Goal: Information Seeking & Learning: Learn about a topic

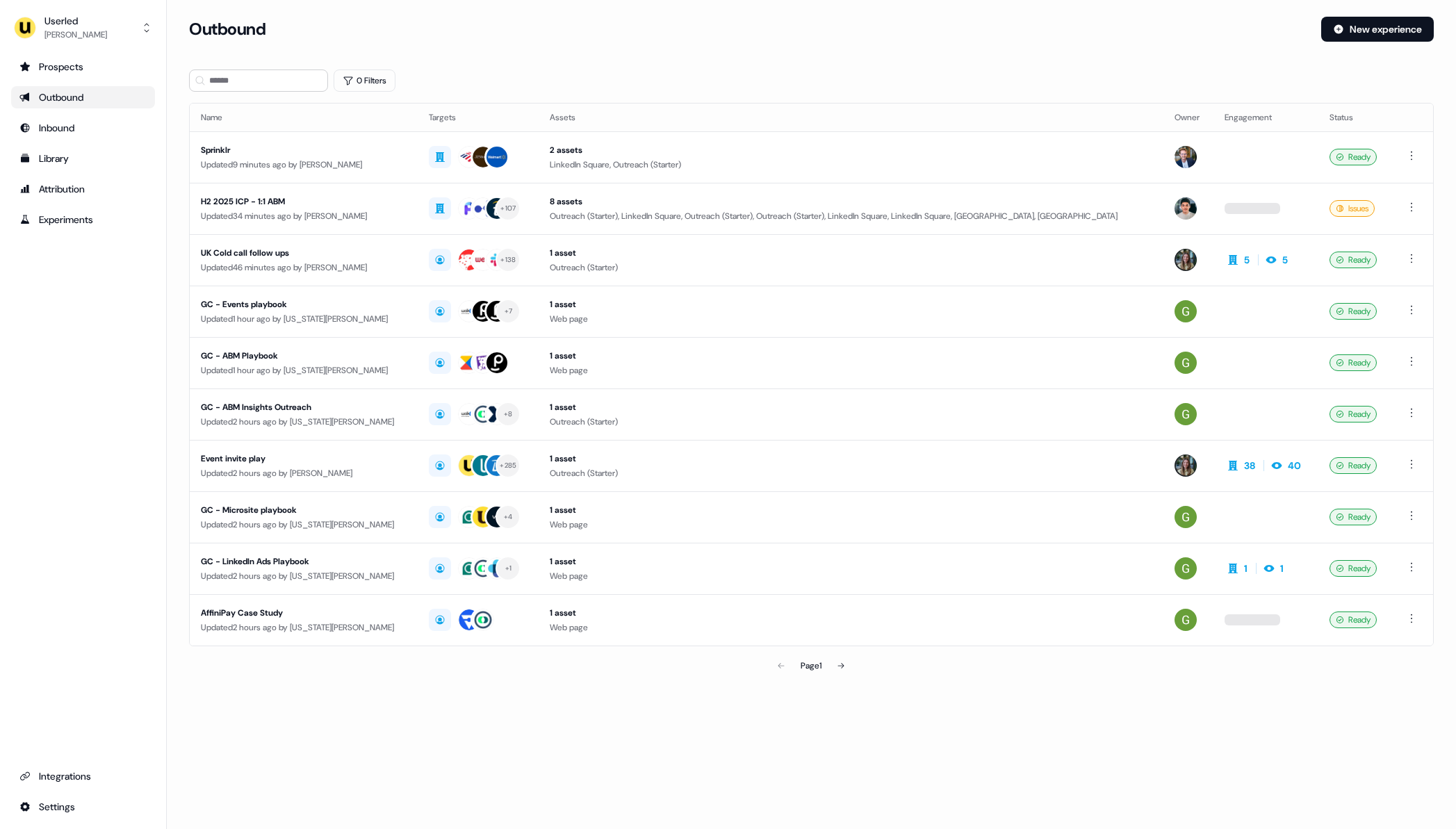
click at [397, 709] on section "Loading... Outbound New experience 0 Filters Name Targets Assets Owner Engageme…" at bounding box center [811, 367] width 1289 height 702
click at [611, 63] on section "Loading... Outbound New experience 0 Filters Name Targets Assets Owner Engageme…" at bounding box center [811, 367] width 1289 height 702
click at [843, 81] on div "0 Filters" at bounding box center [811, 81] width 1245 height 22
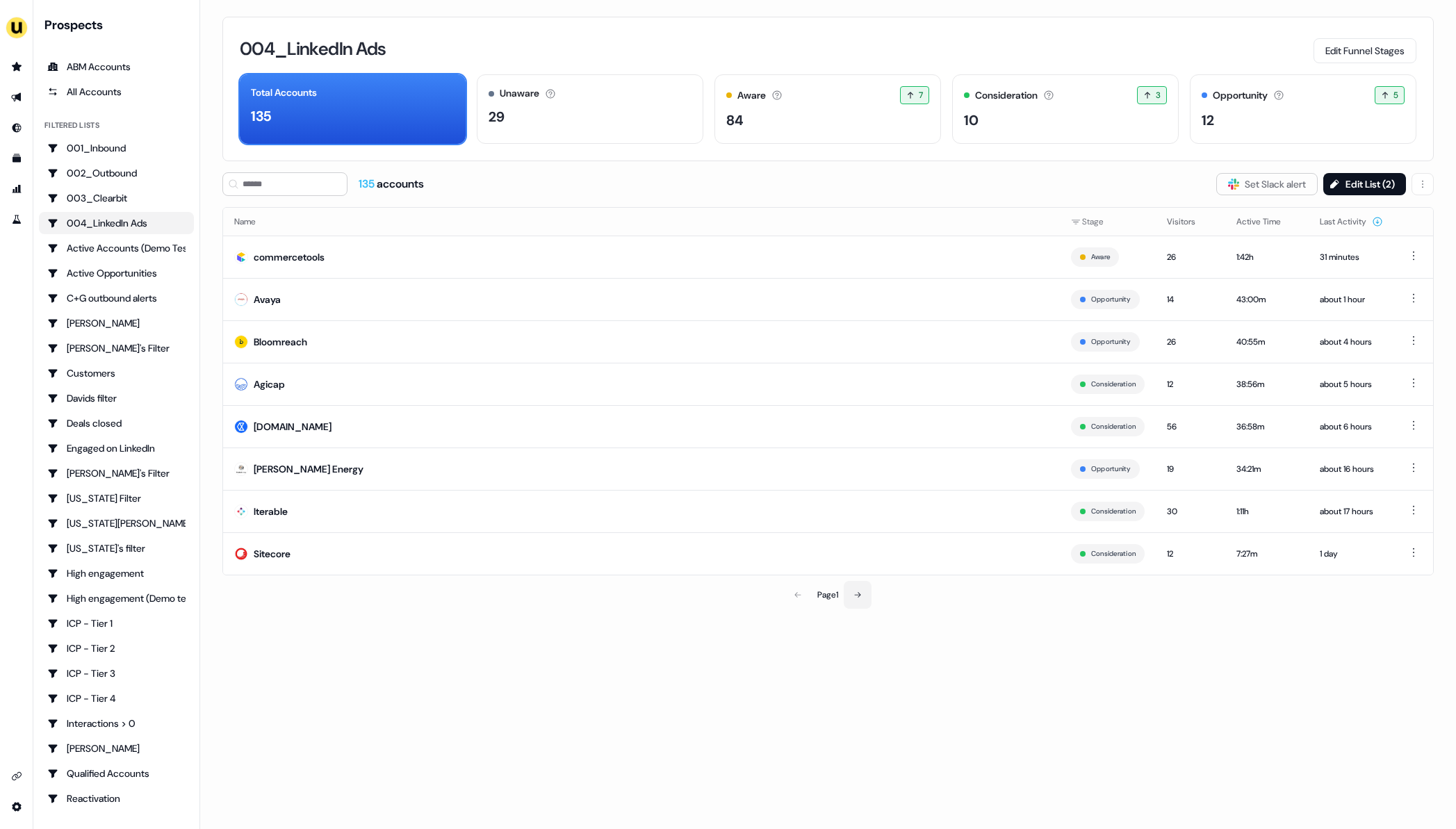
click at [854, 594] on icon at bounding box center [857, 595] width 8 height 8
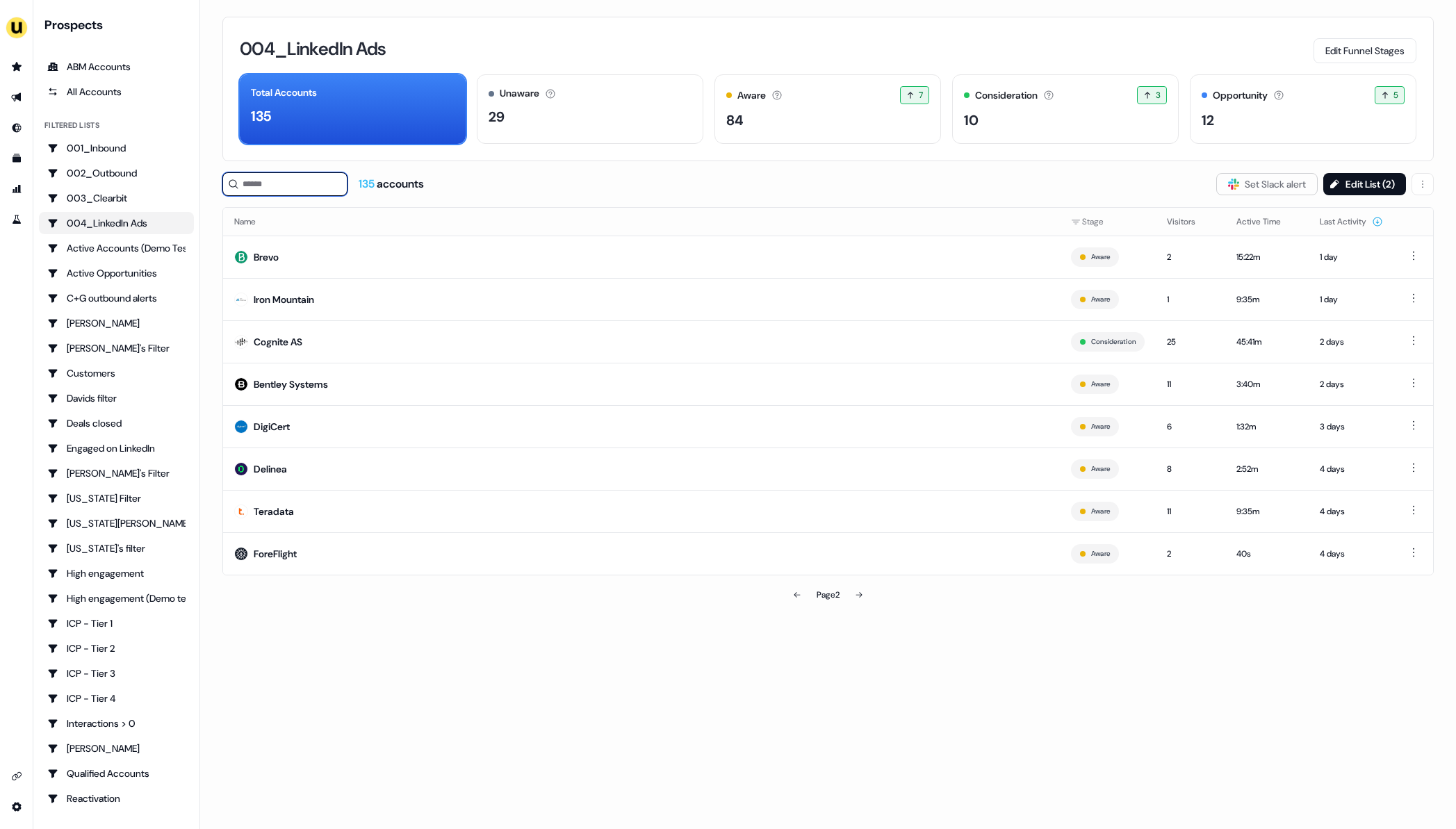
click at [300, 179] on input at bounding box center [284, 184] width 125 height 24
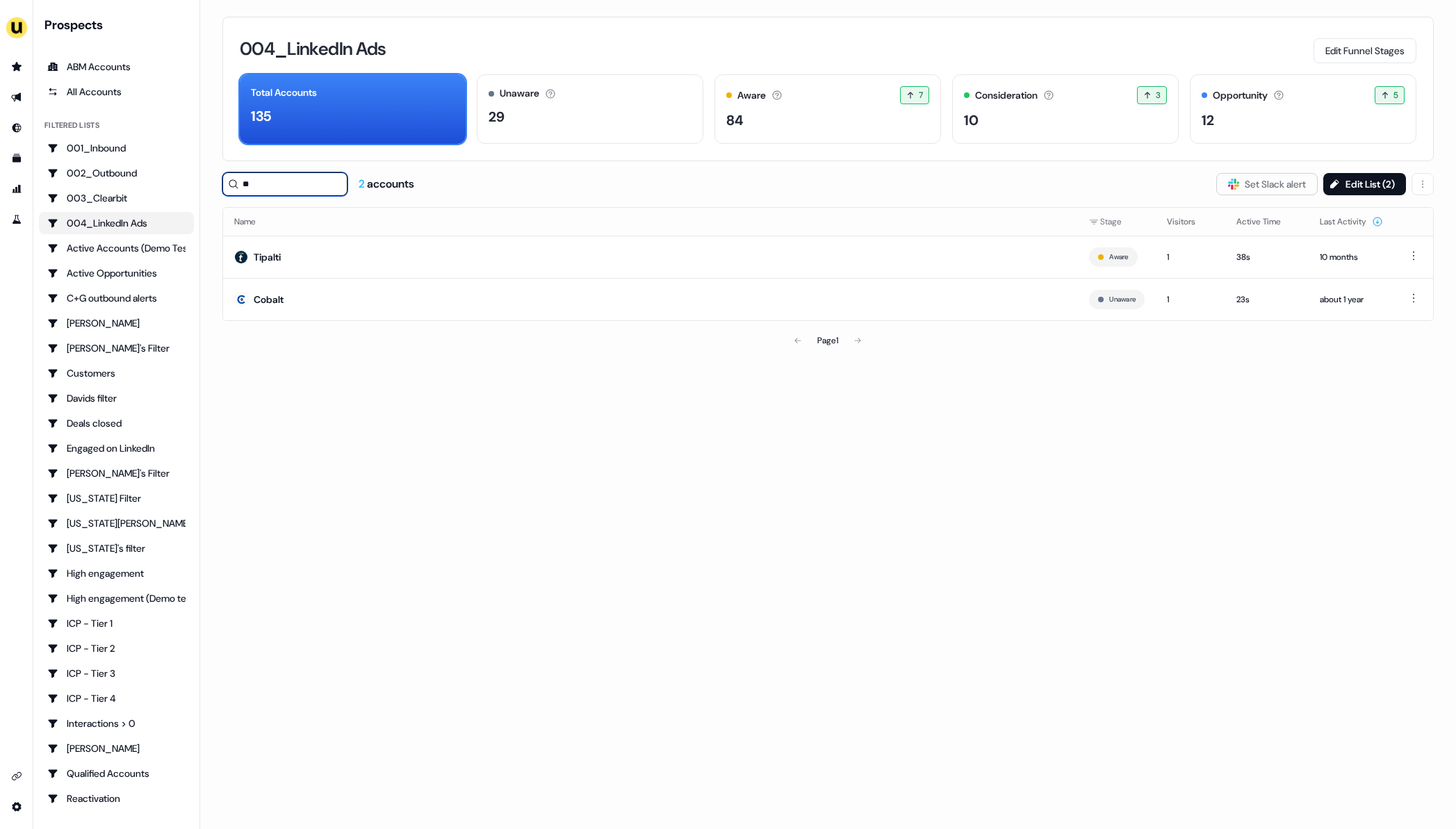
type input "*"
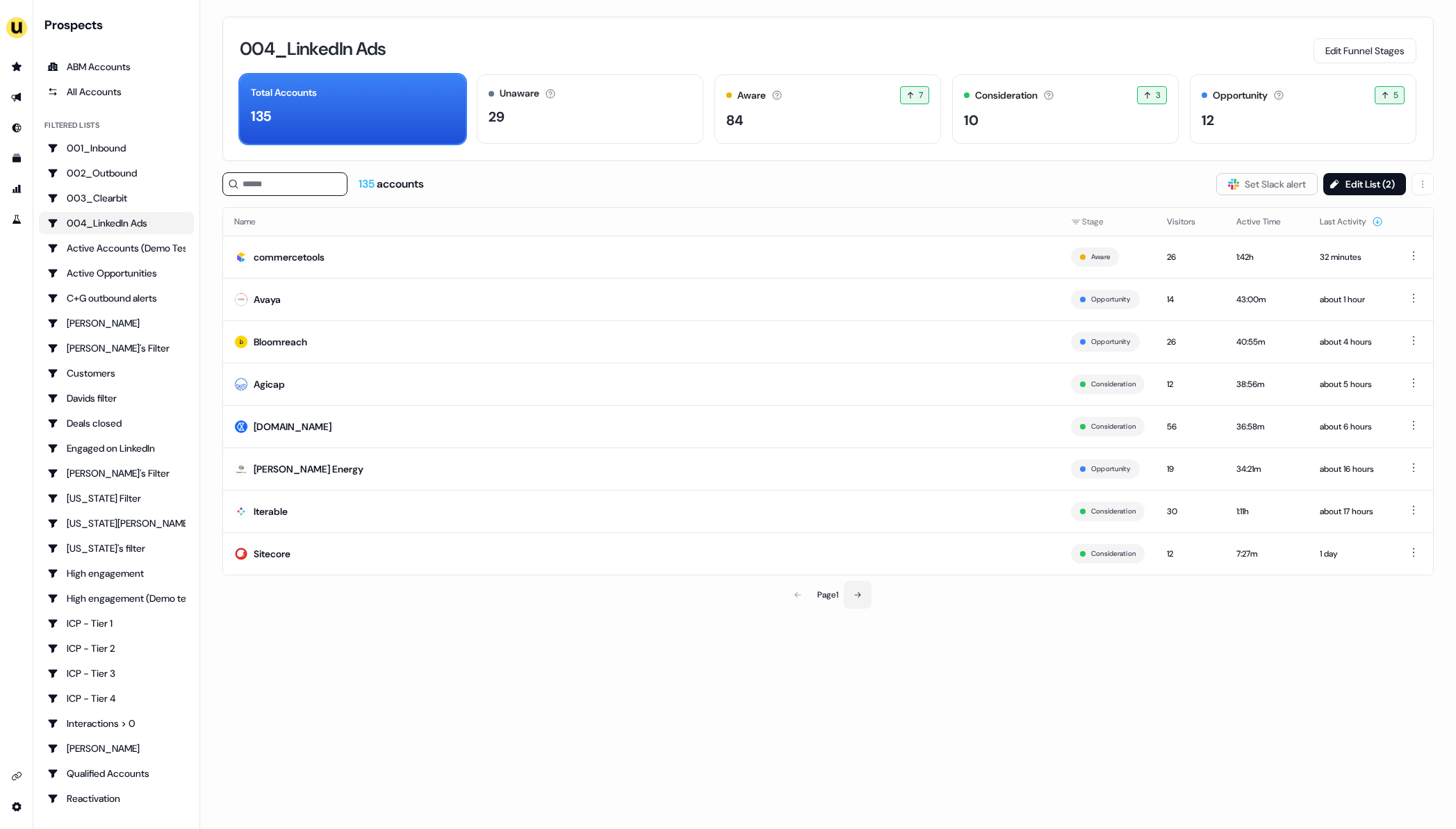
click at [867, 588] on button at bounding box center [857, 595] width 27 height 27
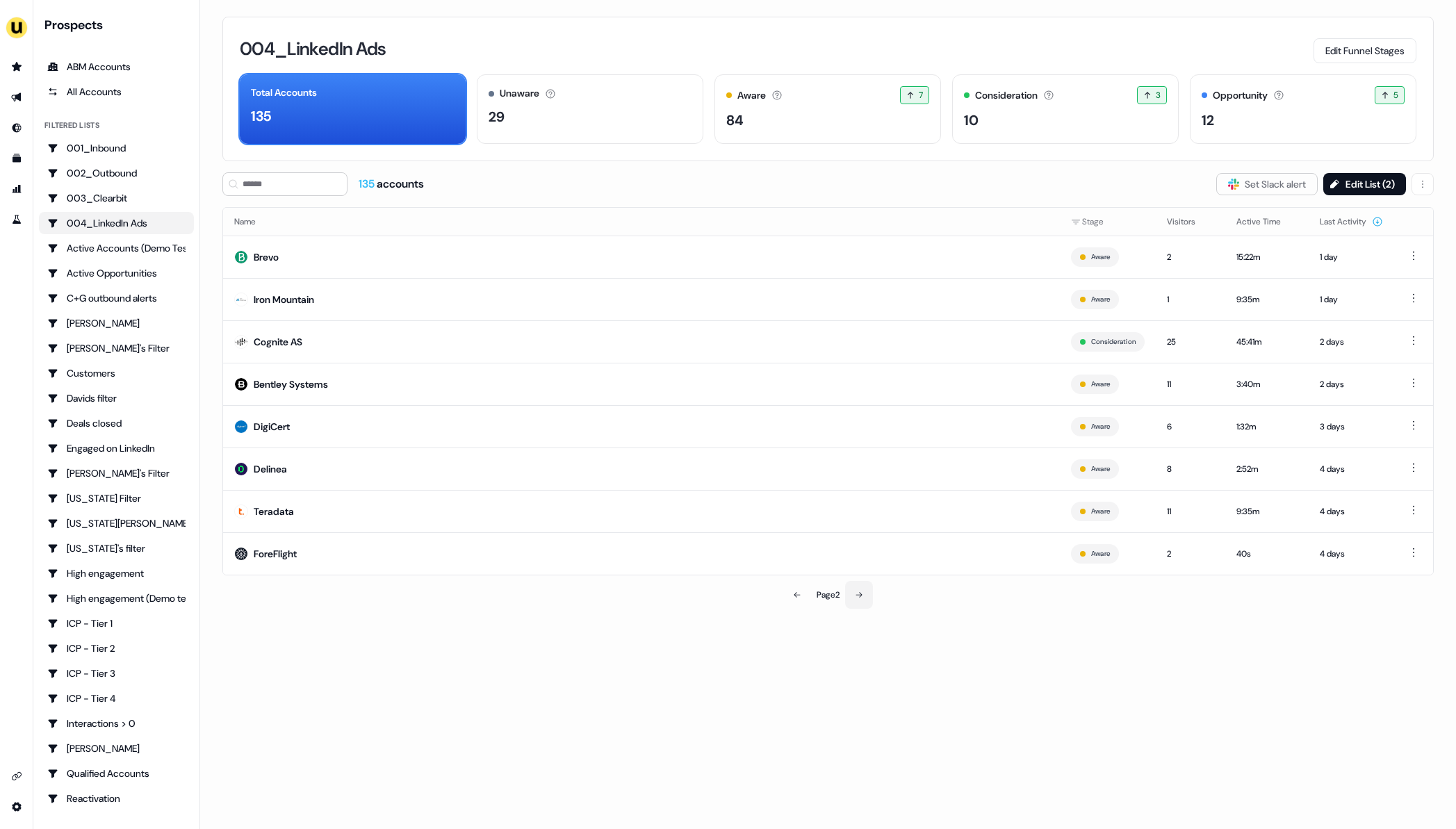
click at [857, 598] on icon at bounding box center [858, 595] width 8 height 8
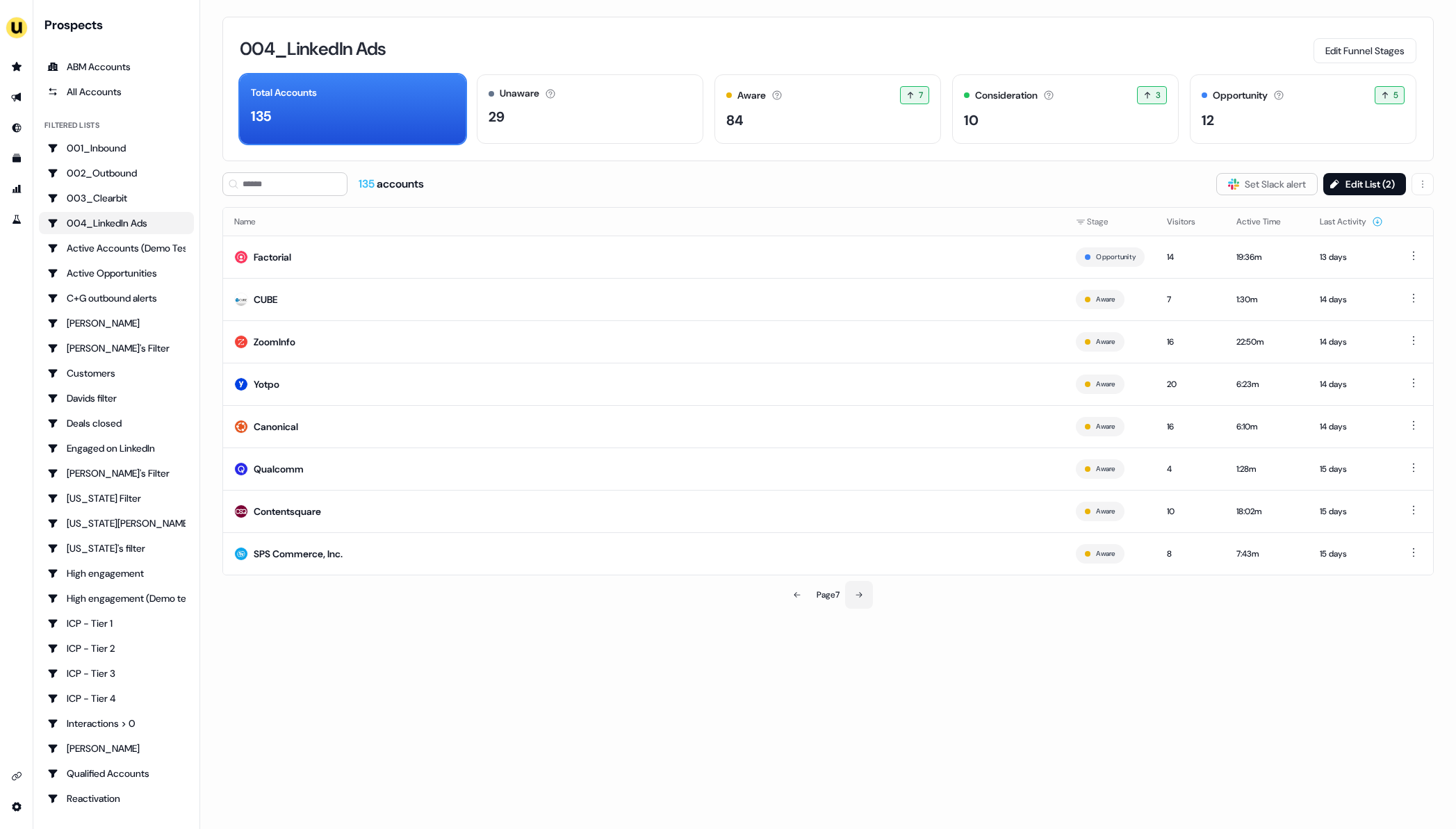
click at [857, 597] on icon at bounding box center [858, 595] width 8 height 8
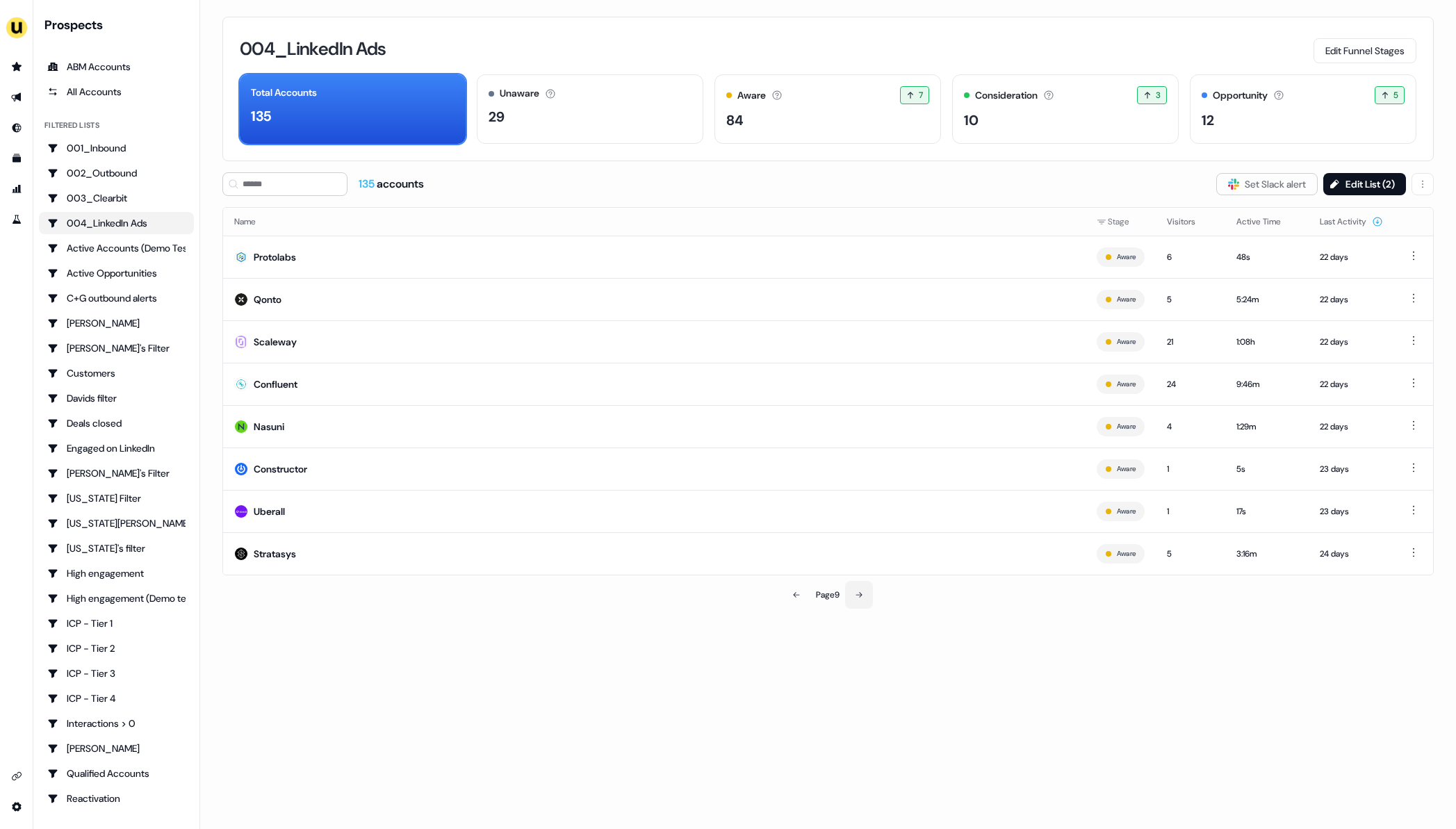
click at [857, 597] on icon at bounding box center [858, 595] width 8 height 8
click at [857, 597] on icon at bounding box center [860, 595] width 8 height 8
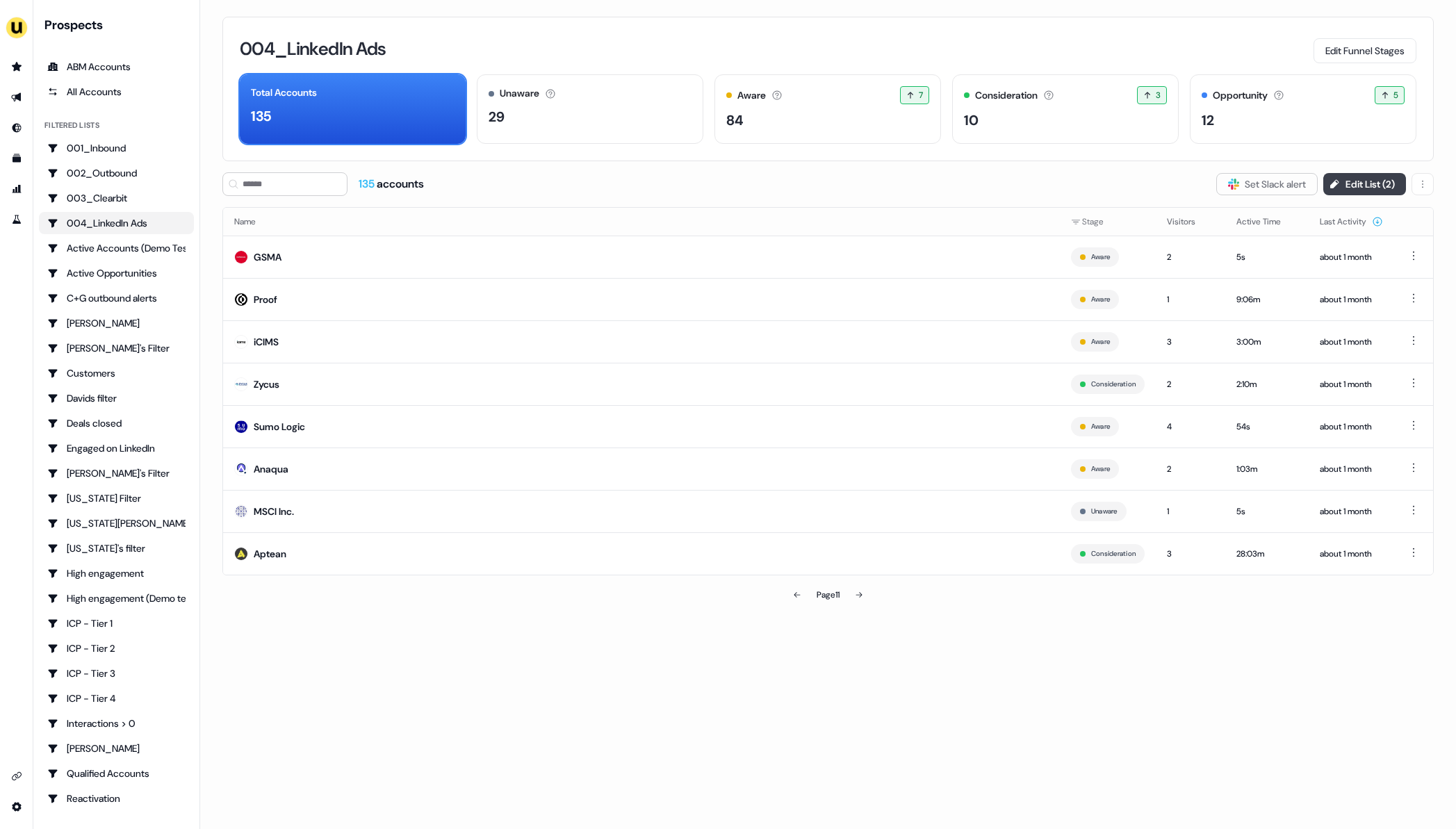
click at [1372, 189] on button "Edit List ( 2 )" at bounding box center [1364, 184] width 82 height 22
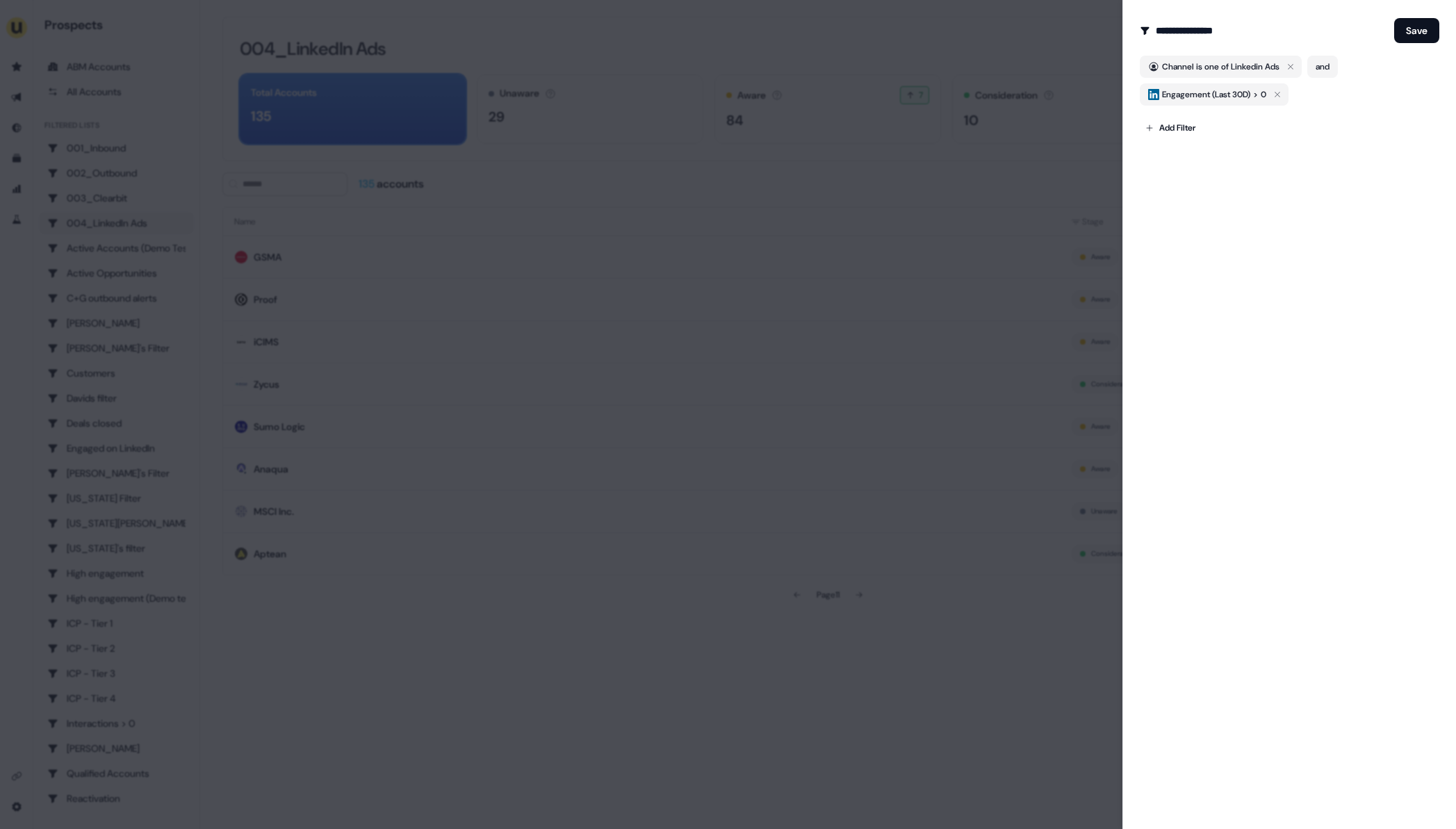
click at [468, 679] on div at bounding box center [728, 414] width 1456 height 829
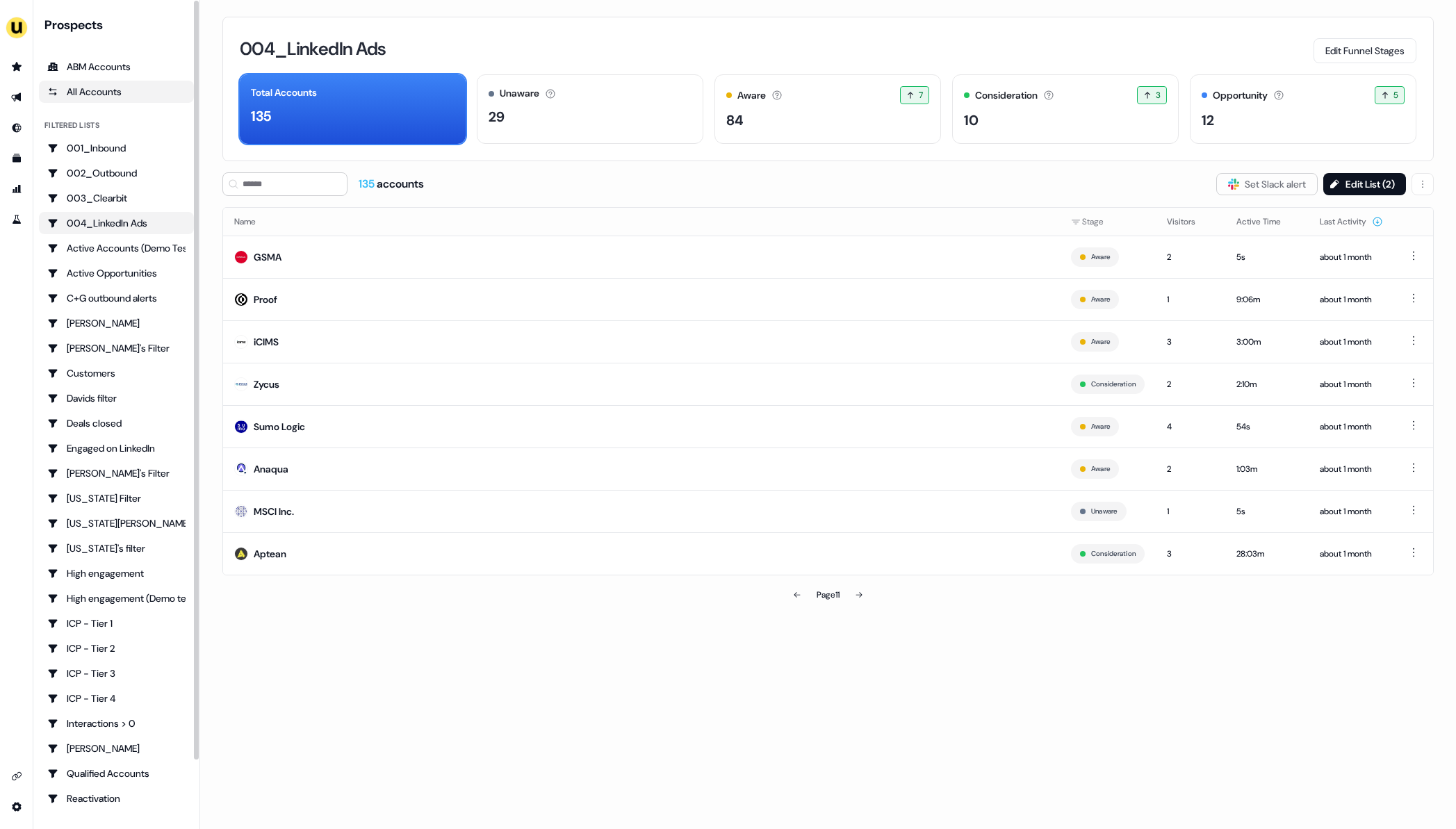
click at [141, 88] on div "All Accounts" at bounding box center [116, 92] width 138 height 14
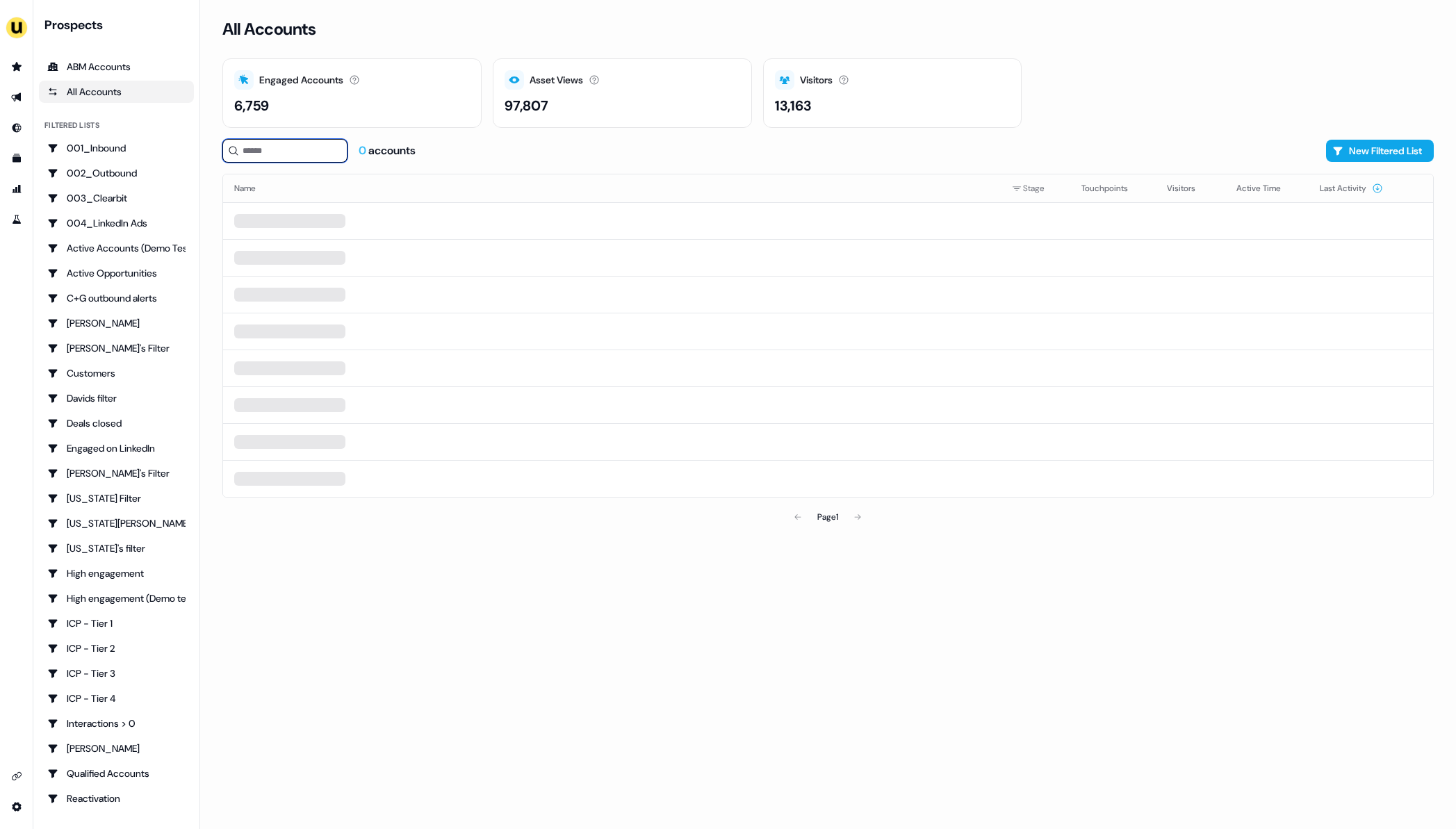
click at [320, 153] on input at bounding box center [284, 150] width 125 height 24
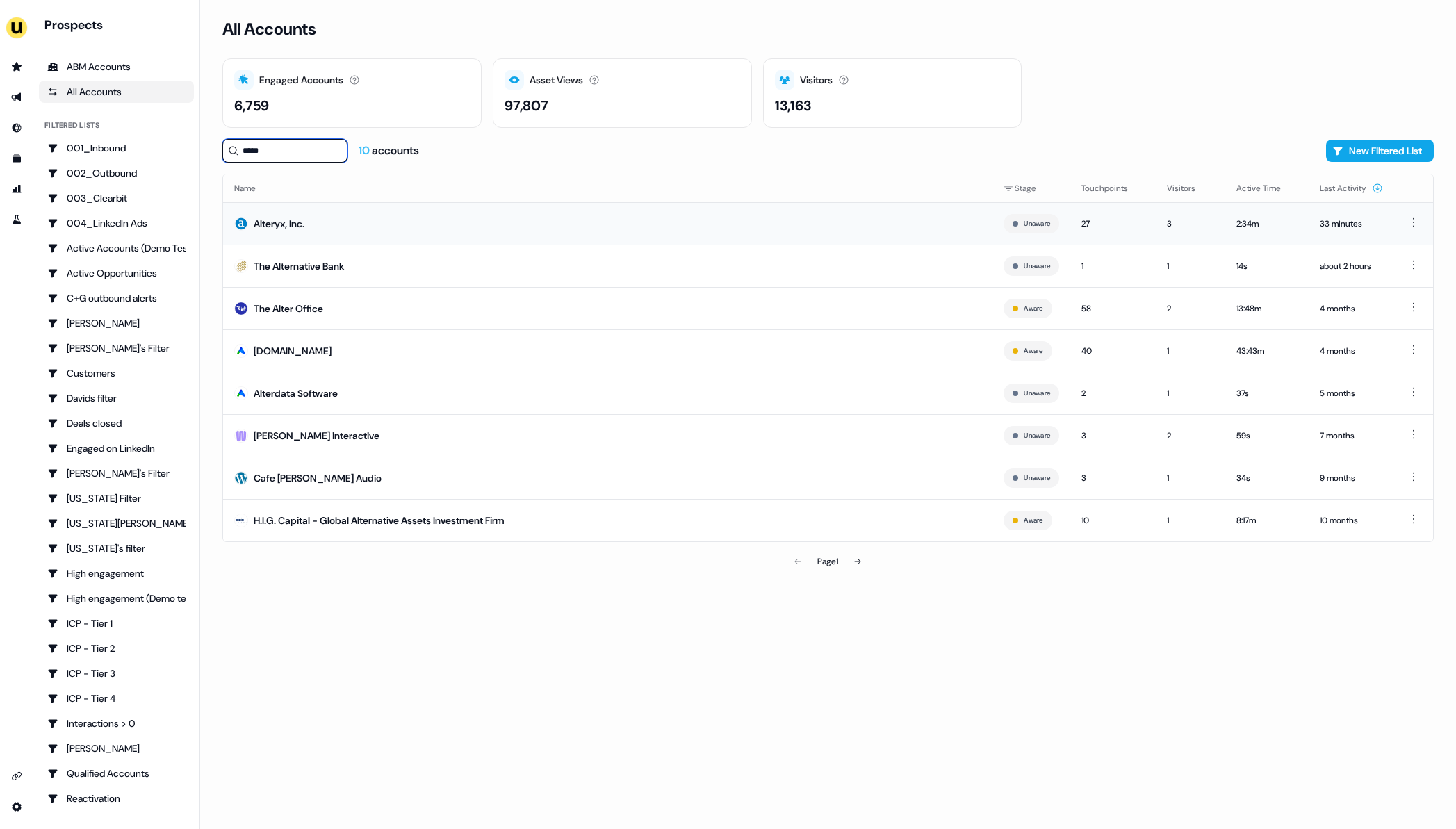
type input "*****"
click at [368, 230] on td "Alteryx, Inc." at bounding box center [608, 224] width 770 height 42
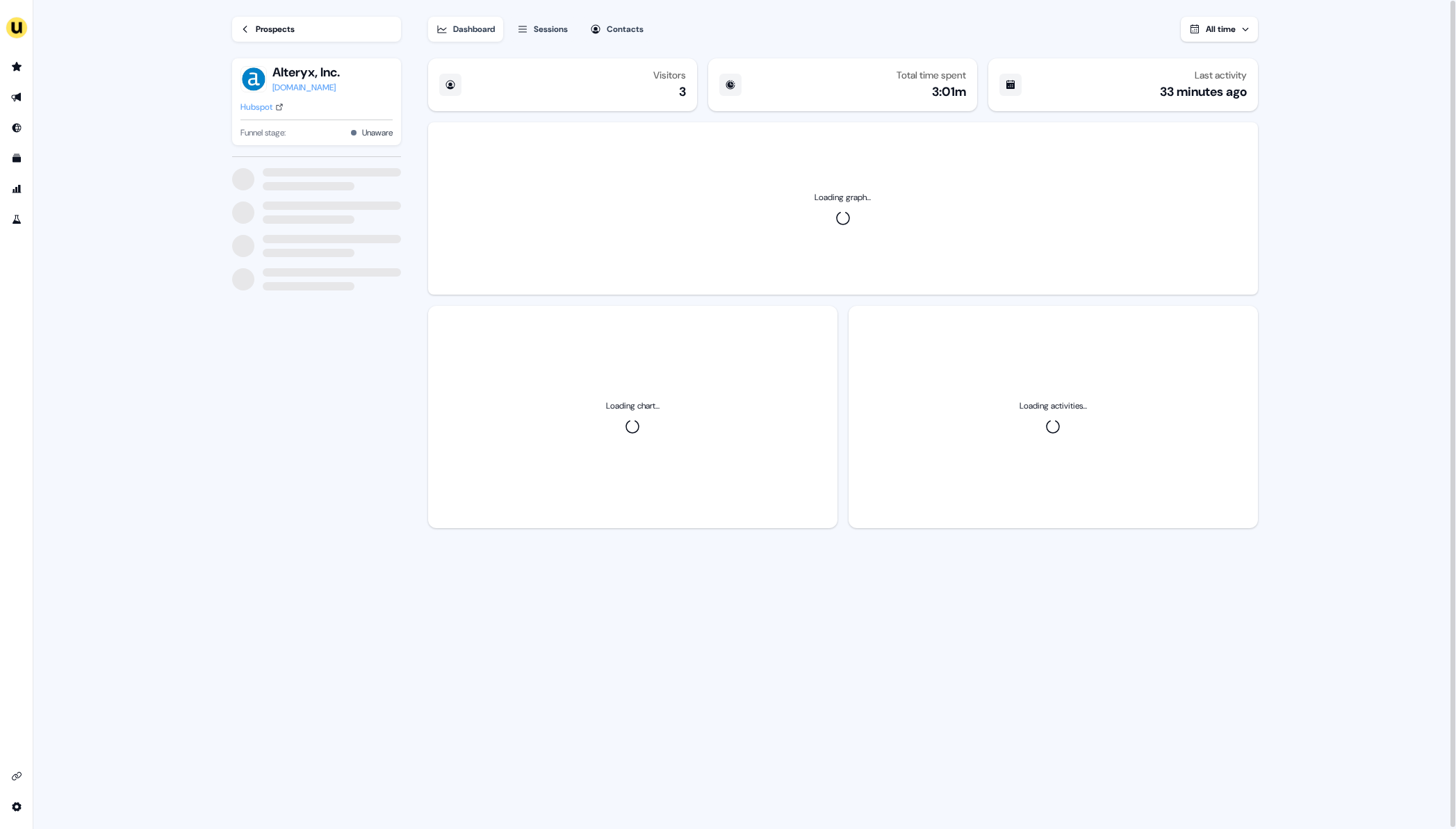
click at [245, 30] on icon at bounding box center [245, 28] width 10 height 10
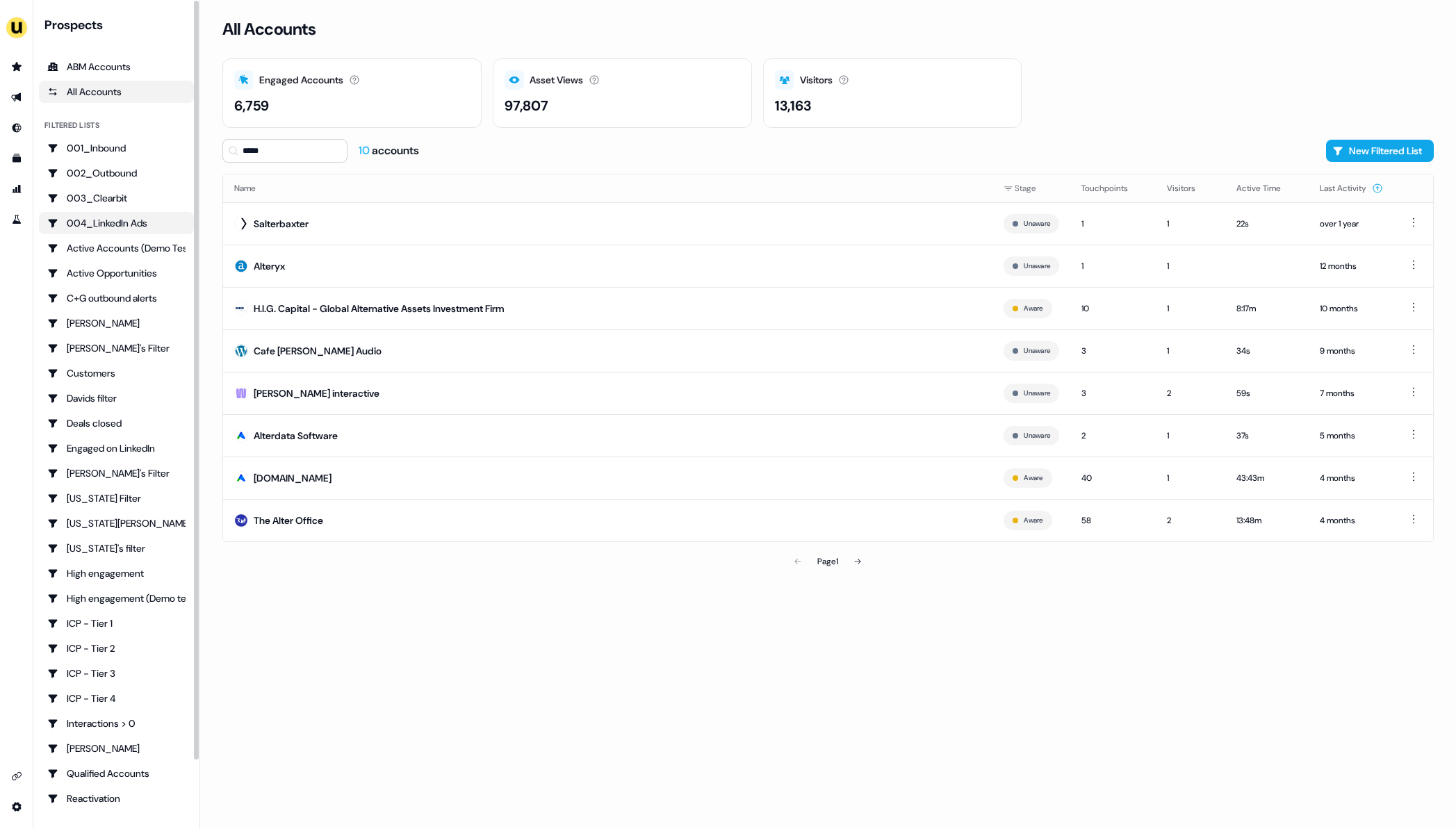
click at [104, 222] on div "004_LinkedIn Ads" at bounding box center [116, 223] width 138 height 14
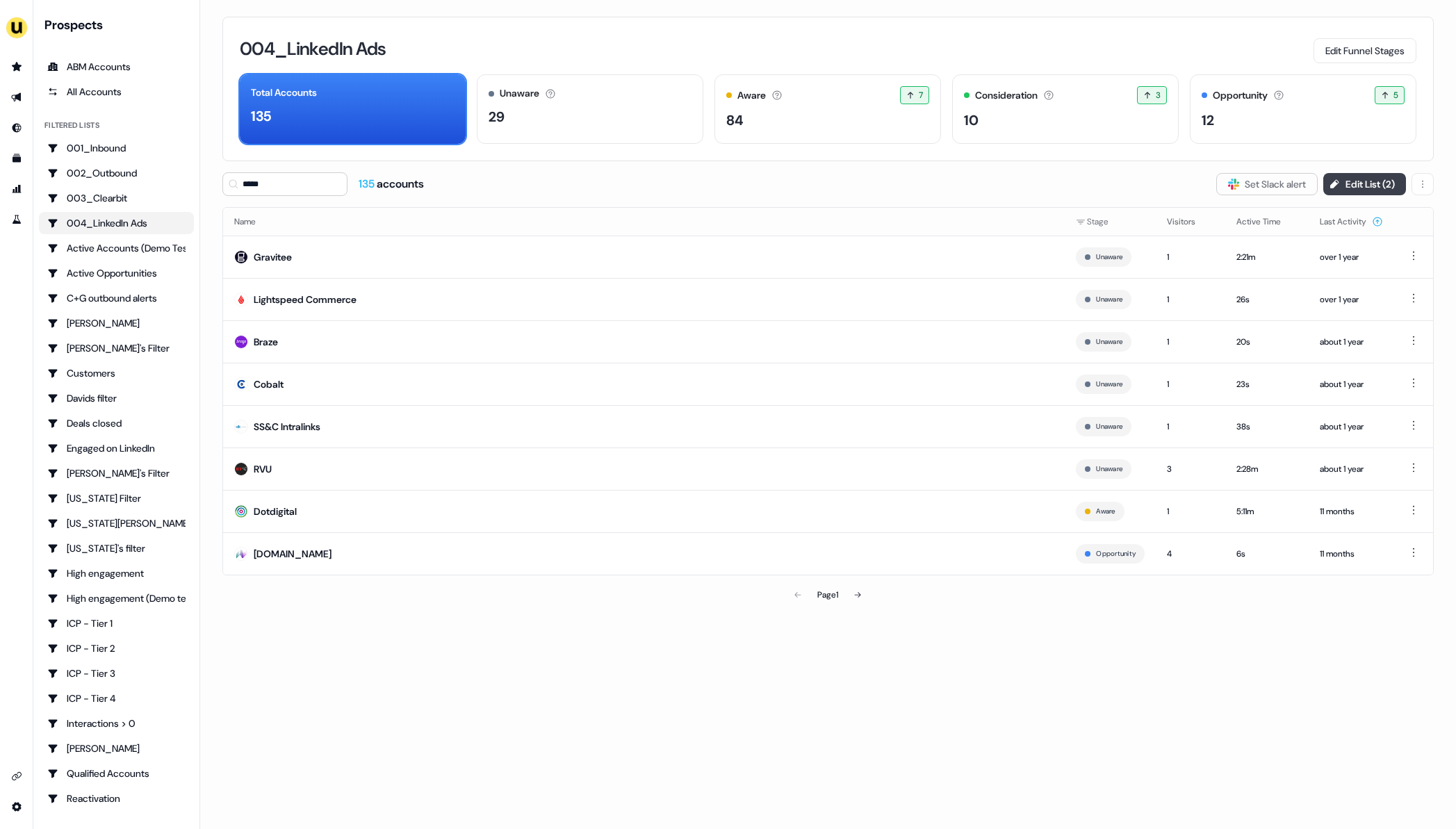
click at [1335, 189] on icon at bounding box center [1334, 184] width 11 height 12
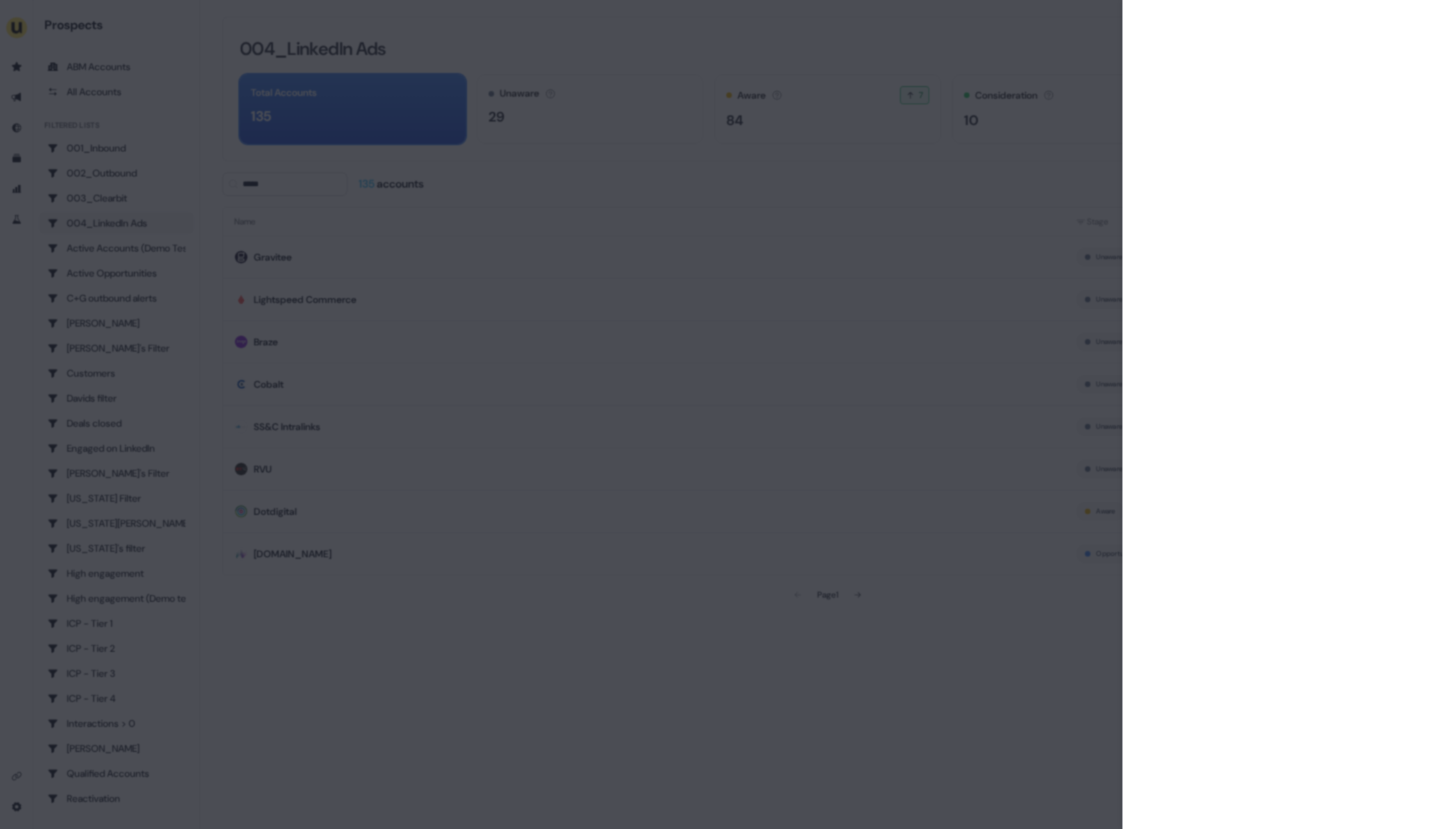
click at [770, 708] on div at bounding box center [728, 414] width 1456 height 829
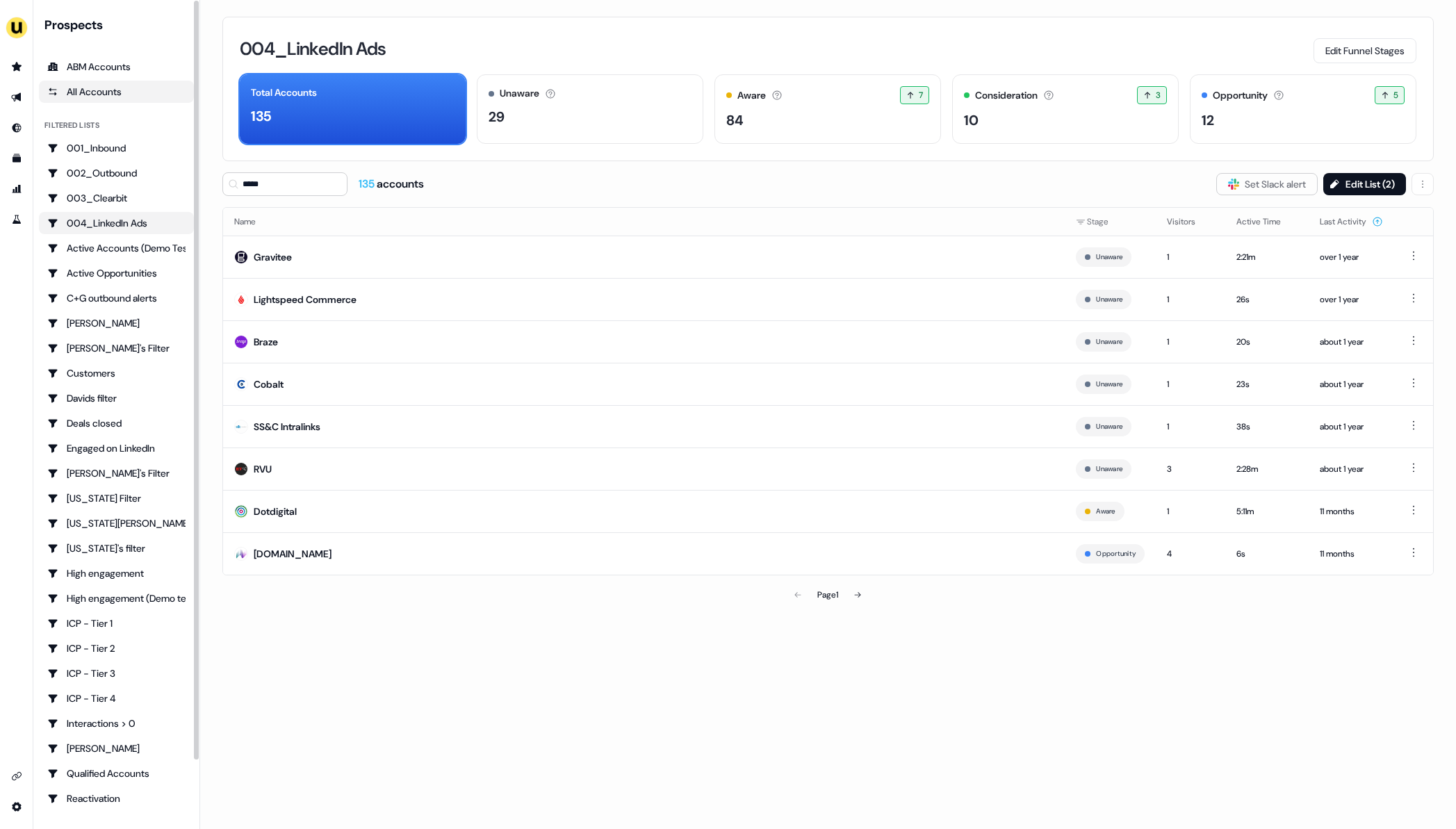
click at [88, 82] on link "All Accounts" at bounding box center [116, 91] width 155 height 22
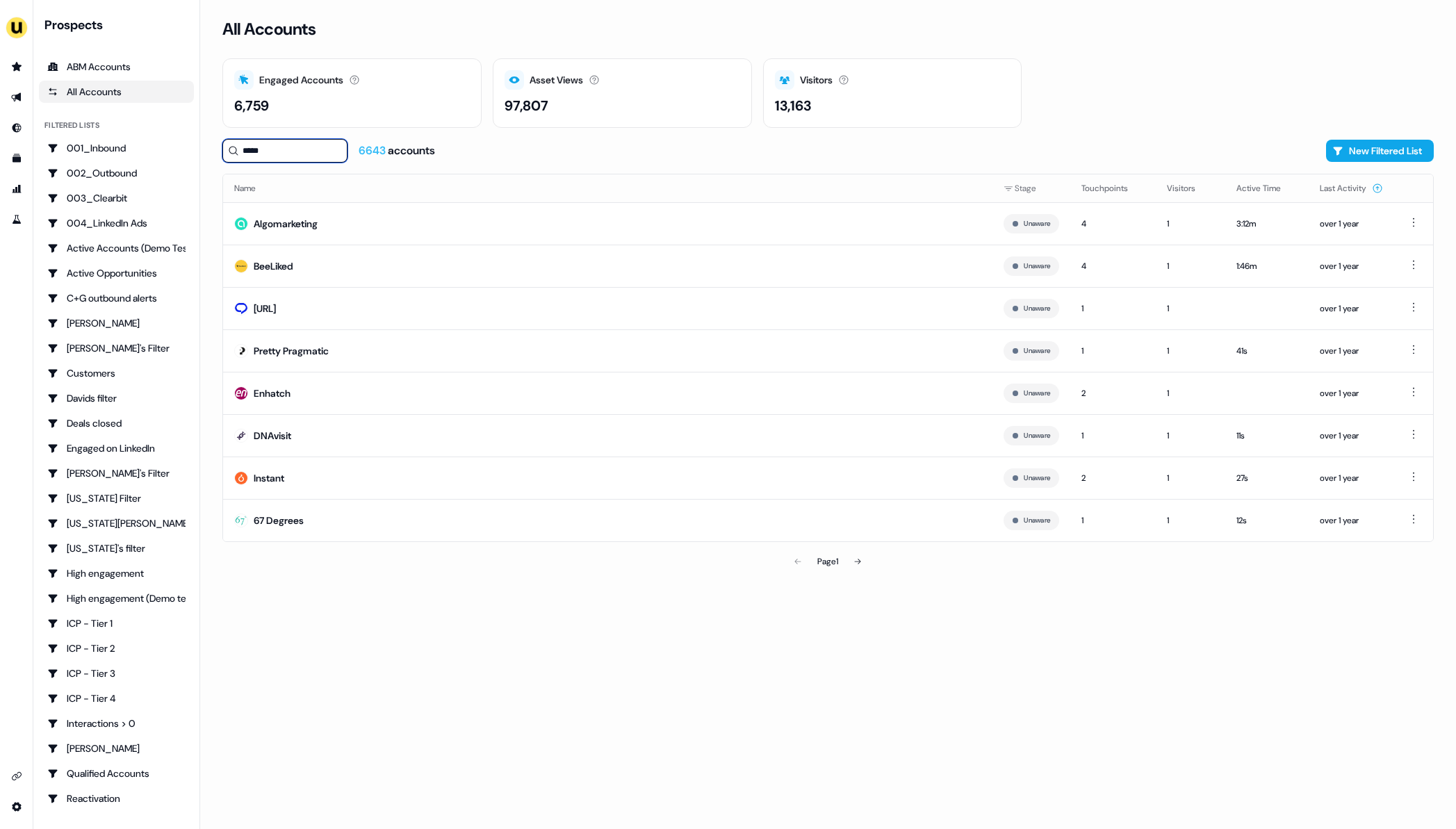
click at [312, 159] on input "*****" at bounding box center [284, 150] width 125 height 24
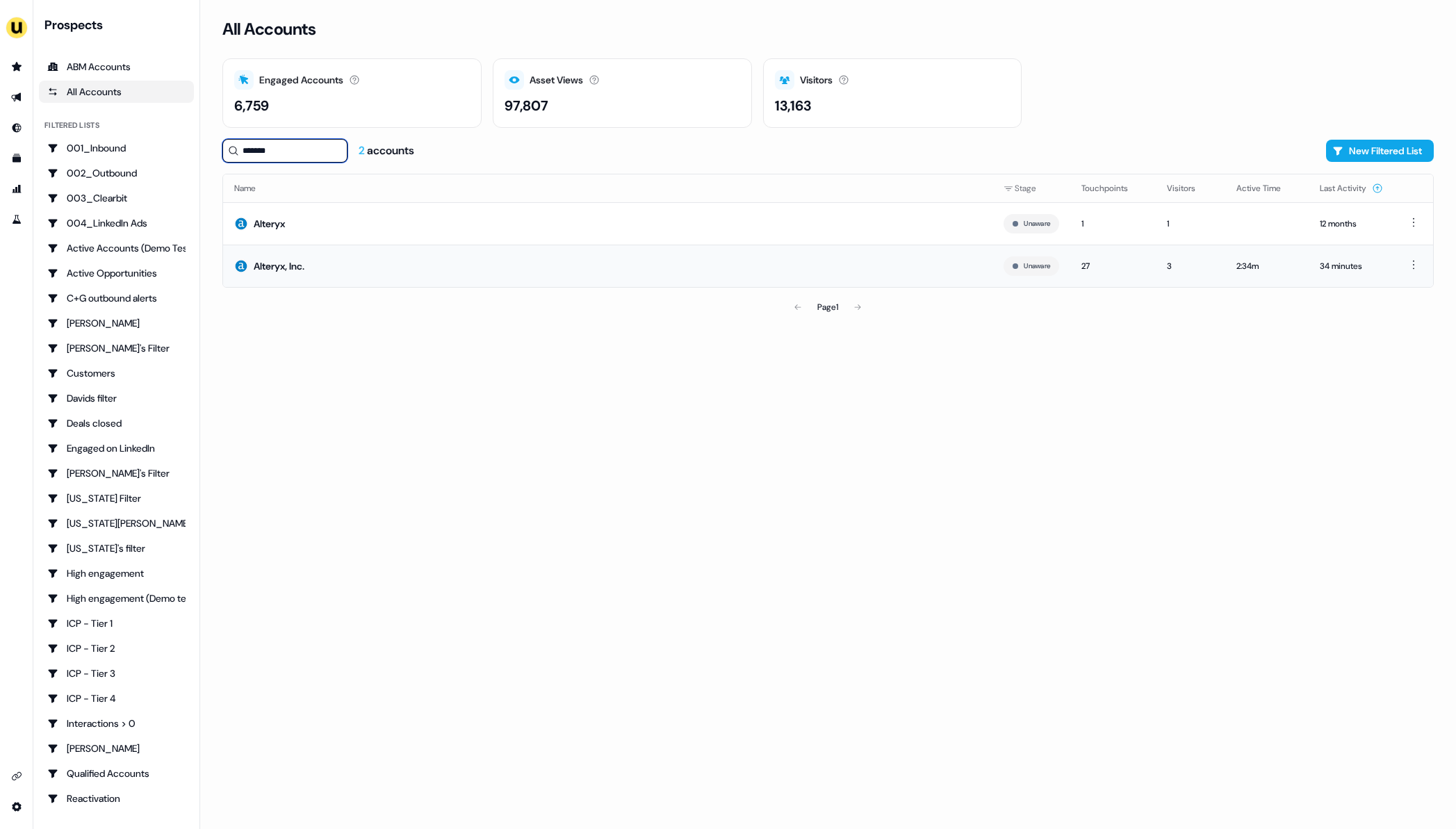
type input "*******"
click at [339, 267] on td "Alteryx, Inc." at bounding box center [608, 266] width 770 height 42
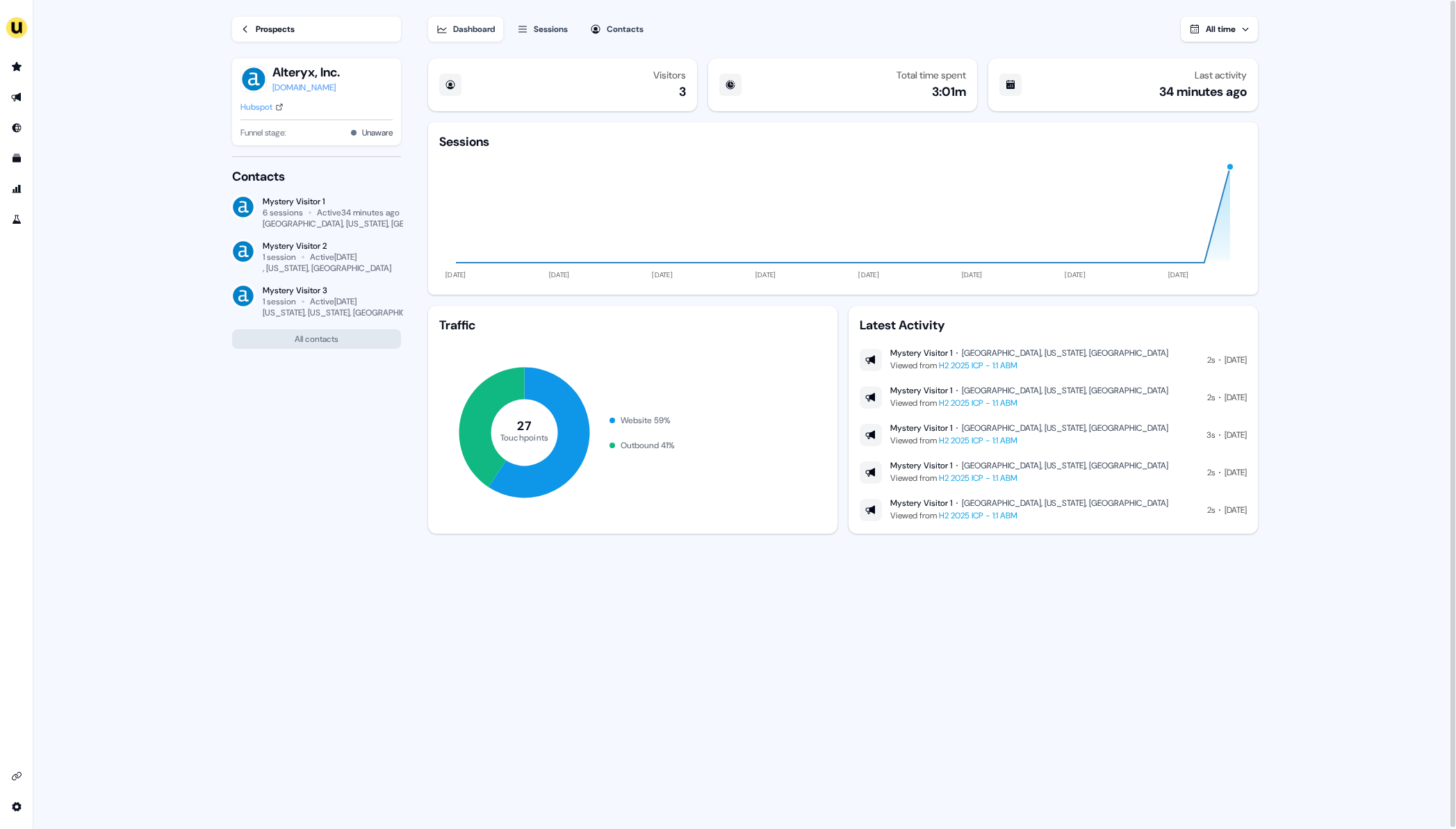
drag, startPoint x: 562, startPoint y: 26, endPoint x: 549, endPoint y: 53, distance: 30.0
click at [549, 53] on div "Dashboard Sessions Contacts All time Visitors 3 Total time spent 3:01m Last act…" at bounding box center [854, 415] width 852 height 831
click at [545, 31] on div "Sessions" at bounding box center [550, 29] width 34 height 14
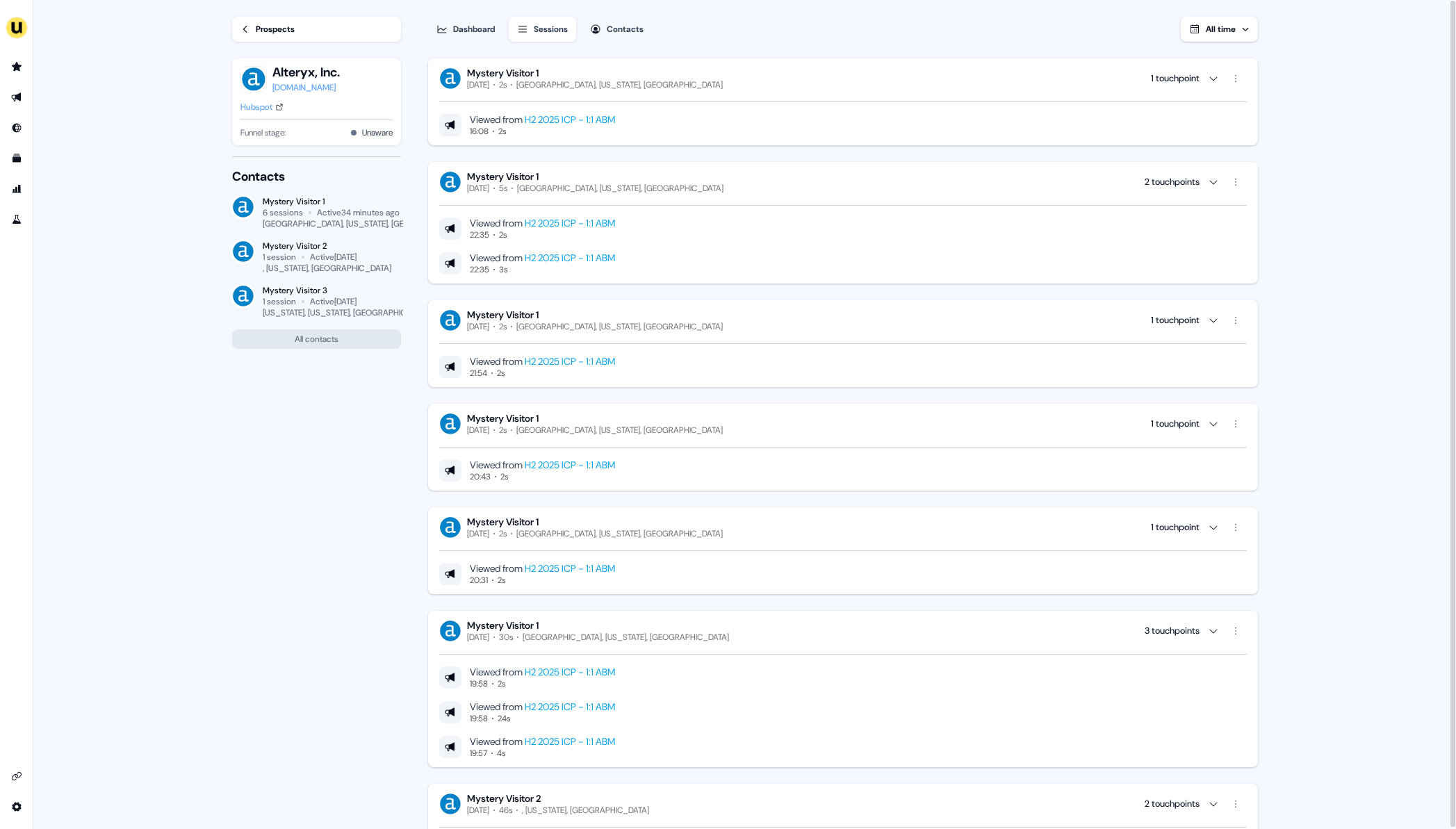
click at [595, 119] on link "H2 2025 ICP - 1:1 ABM" at bounding box center [570, 119] width 90 height 12
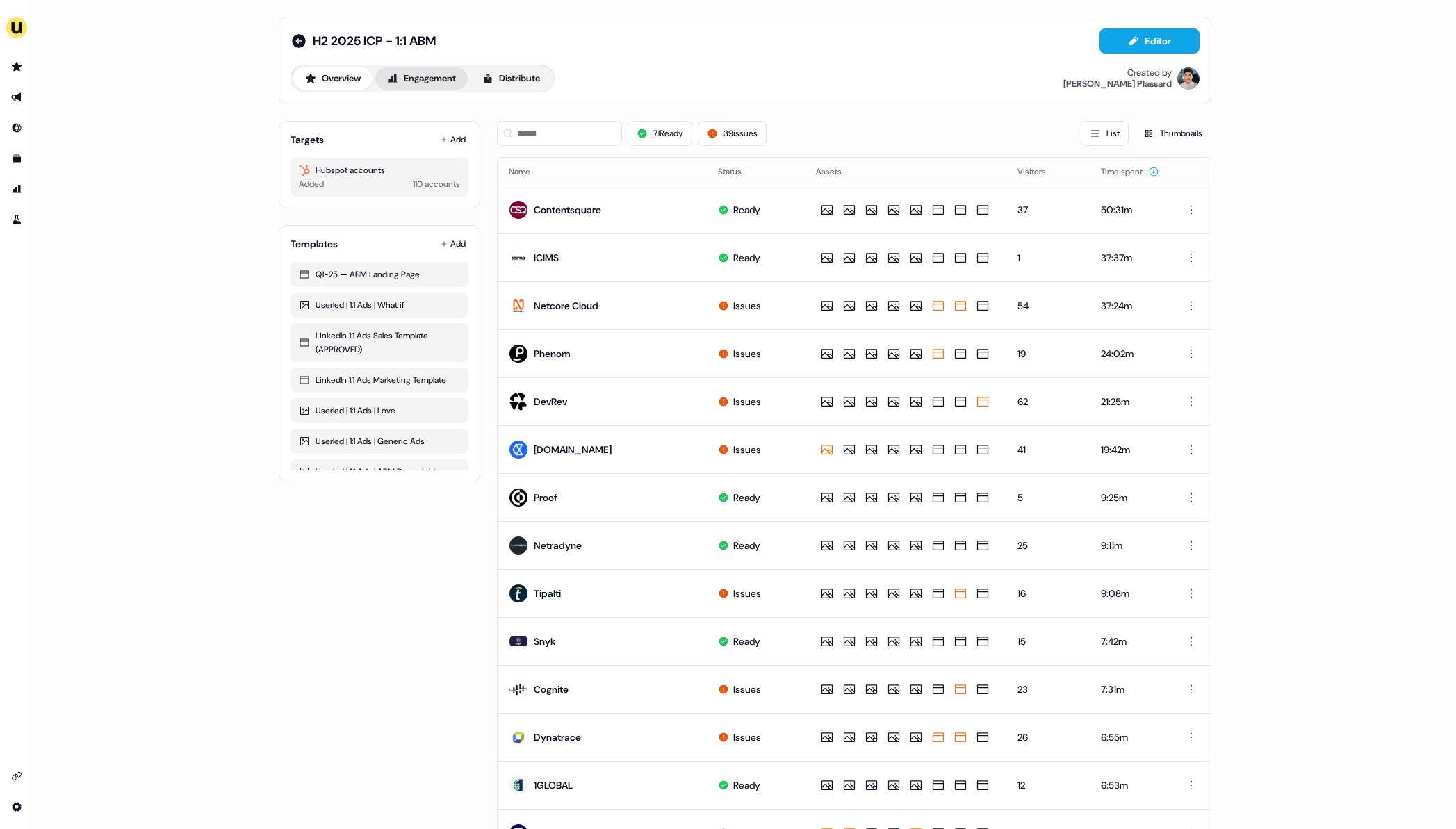
click at [423, 83] on button "Engagement" at bounding box center [421, 78] width 92 height 22
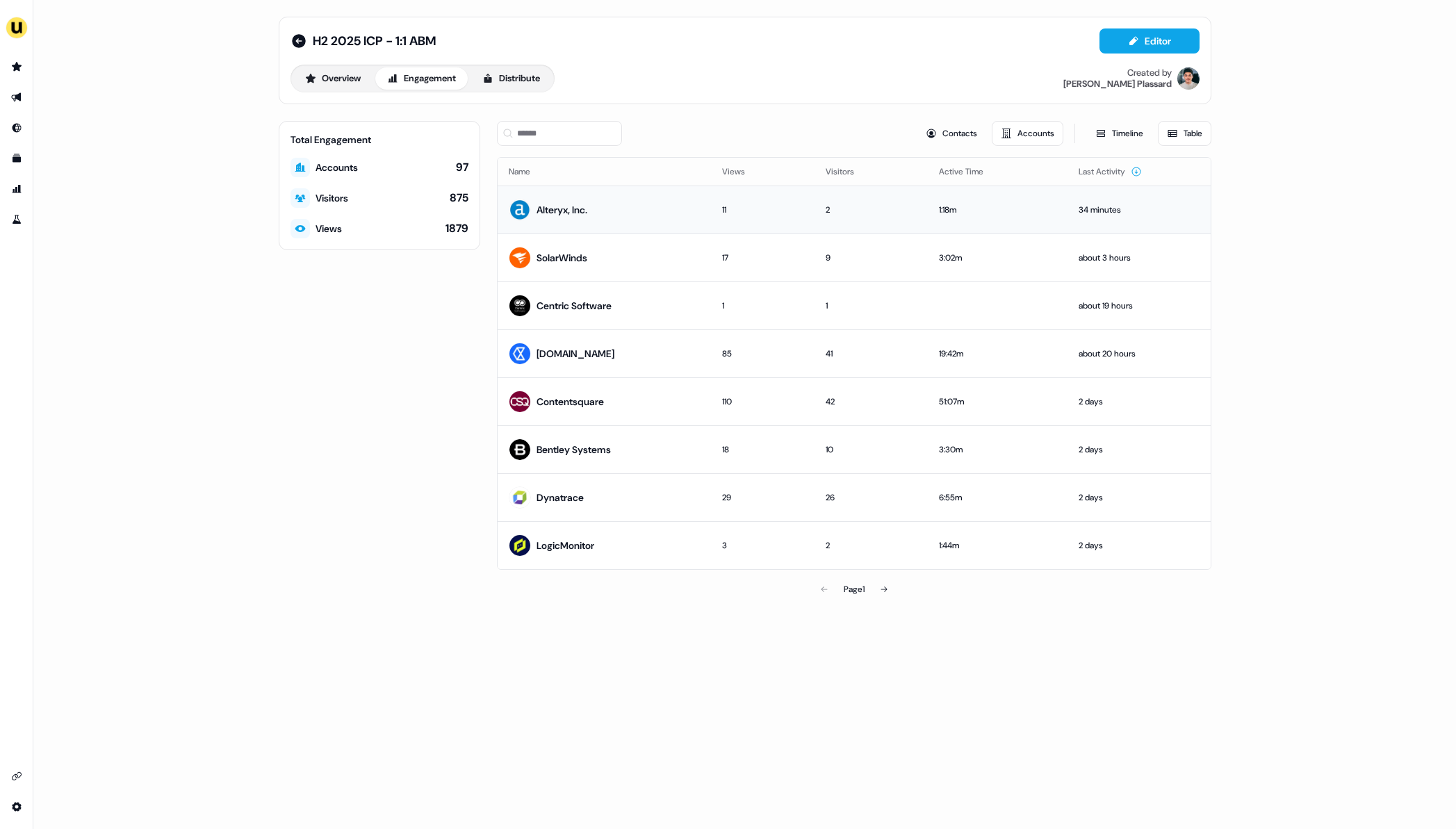
click at [572, 215] on div "Alteryx, Inc." at bounding box center [562, 210] width 50 height 14
drag, startPoint x: 479, startPoint y: 234, endPoint x: 281, endPoint y: 127, distance: 225.1
click at [281, 127] on div "Total Engagement Accounts 97 Visitors 875 Views 1879" at bounding box center [379, 186] width 202 height 129
click at [711, 212] on td "11" at bounding box center [762, 210] width 103 height 48
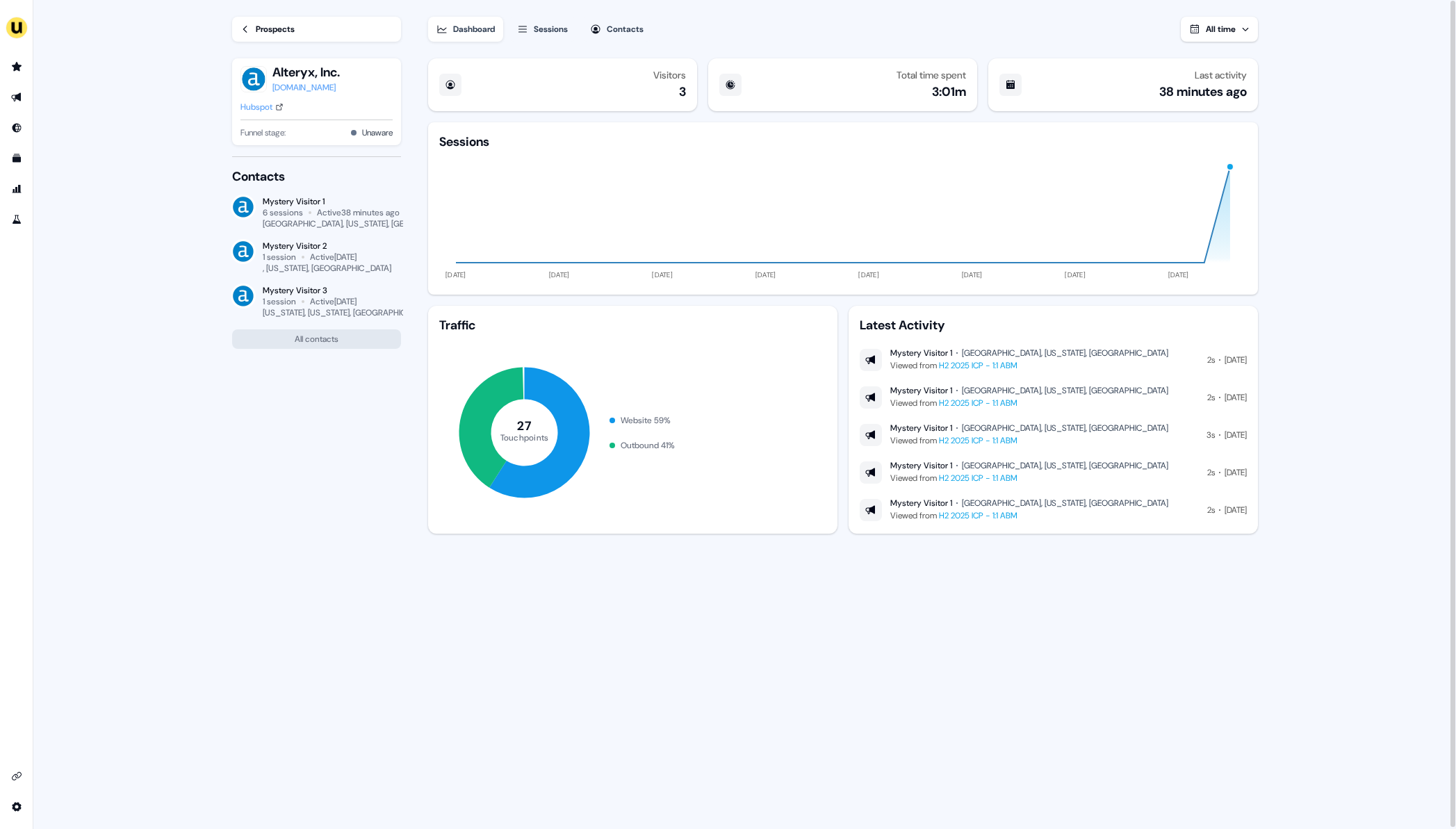
click at [1008, 368] on link "H2 2025 ICP - 1:1 ABM" at bounding box center [977, 365] width 79 height 12
click at [982, 365] on link "H2 2025 ICP - 1:1 ABM" at bounding box center [977, 365] width 79 height 12
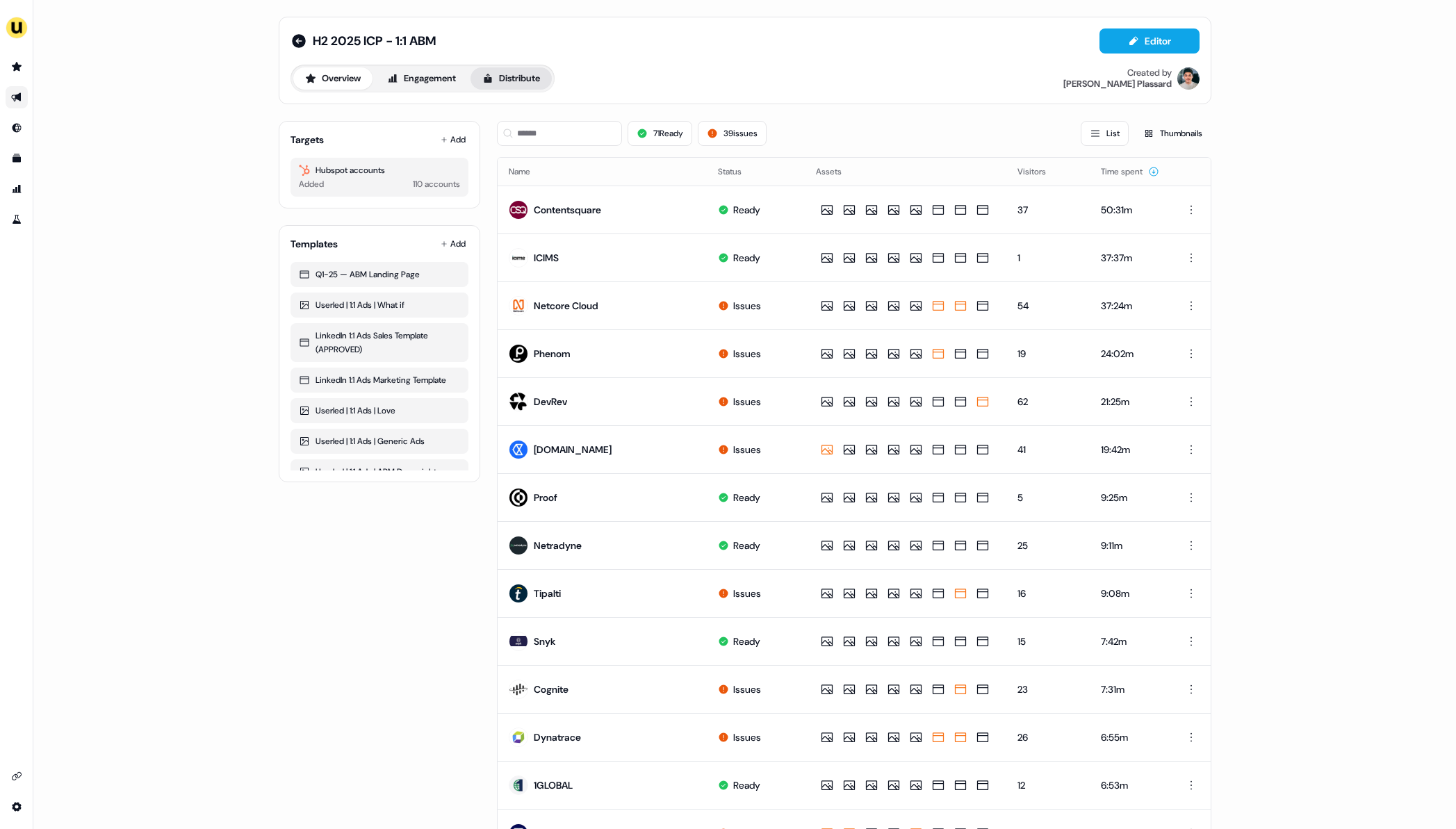
click at [533, 79] on button "Distribute" at bounding box center [511, 78] width 81 height 22
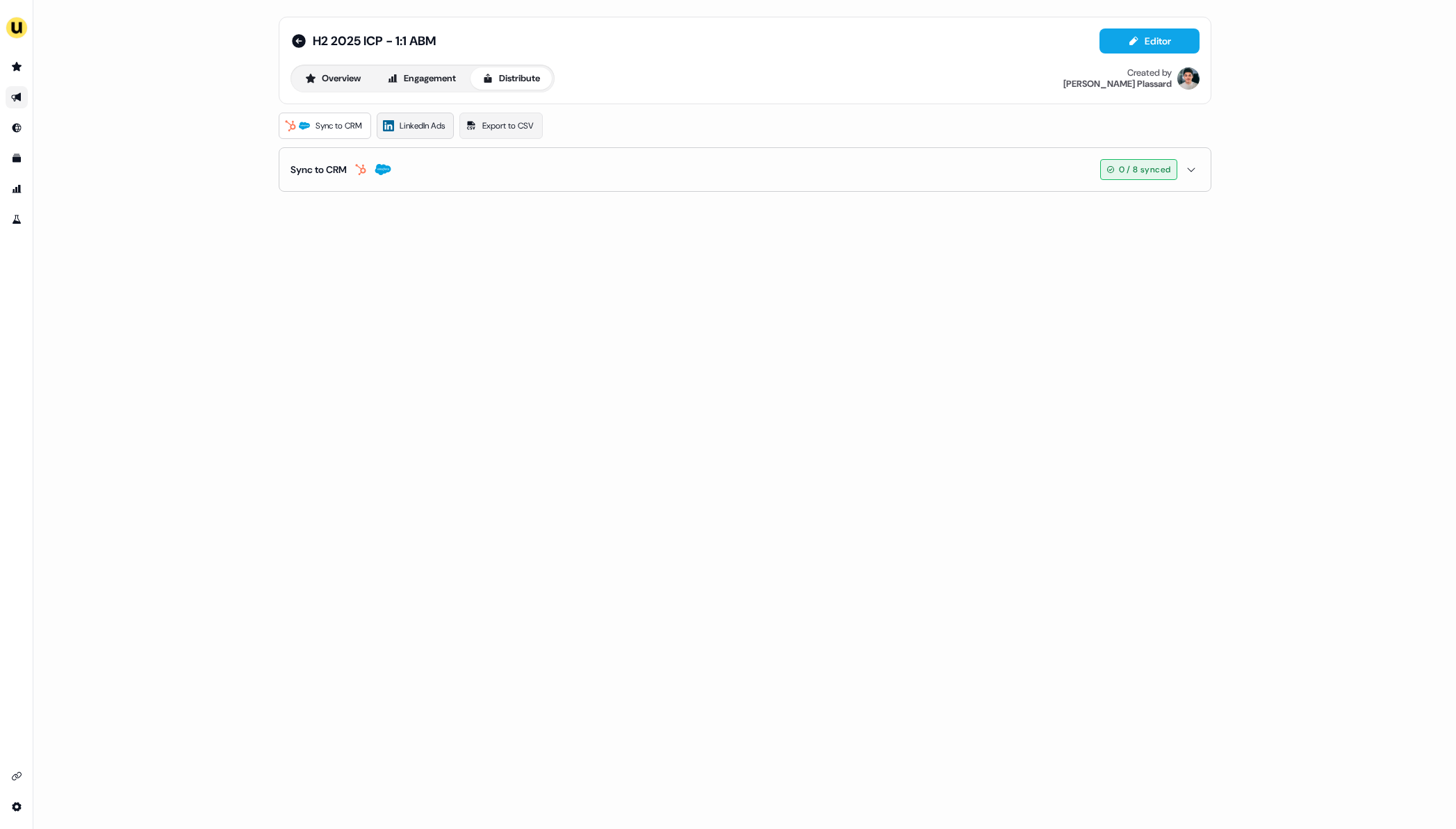
click at [439, 134] on link "LinkedIn Ads" at bounding box center [415, 126] width 77 height 27
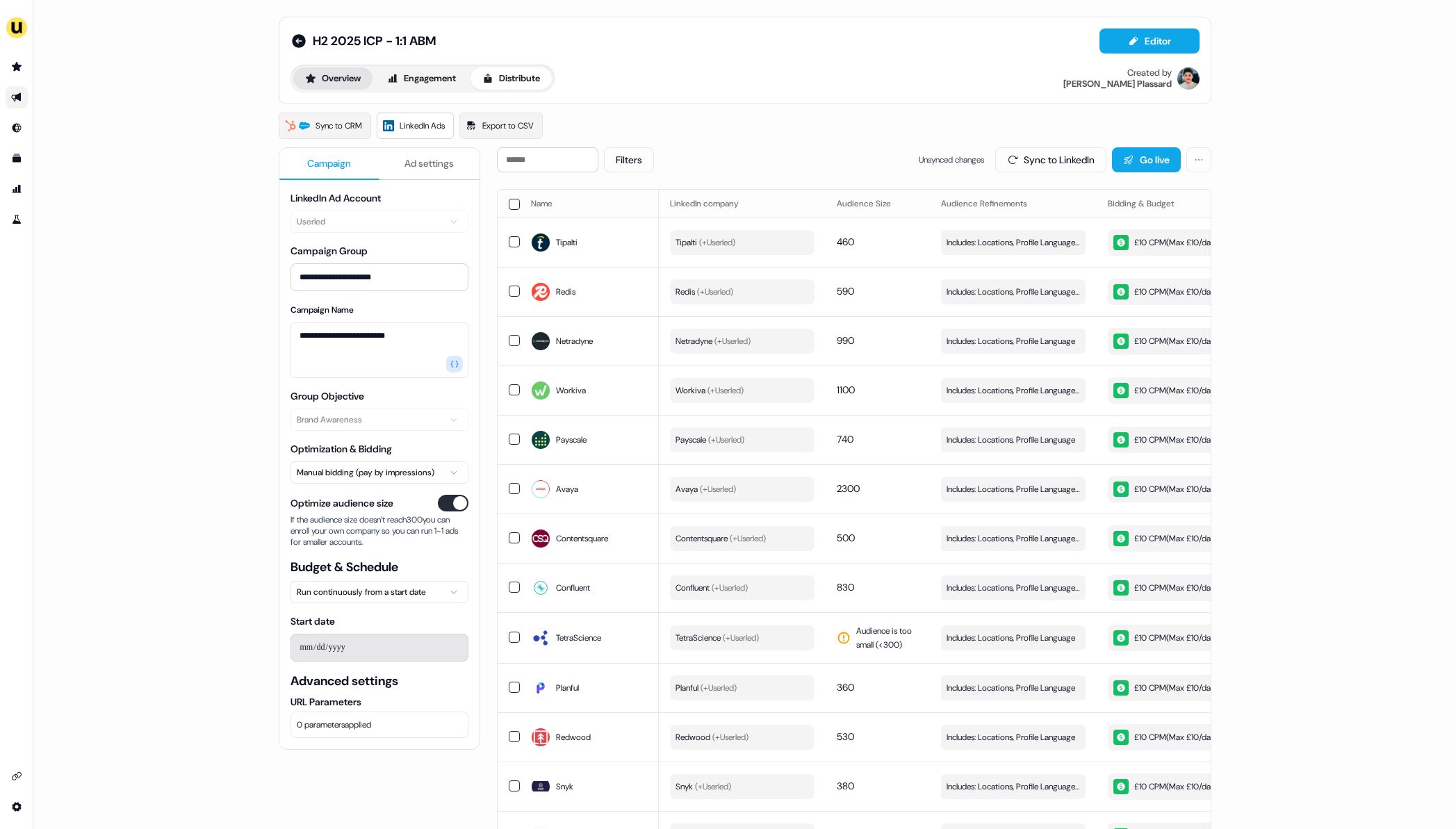
click at [329, 80] on button "Overview" at bounding box center [333, 78] width 80 height 22
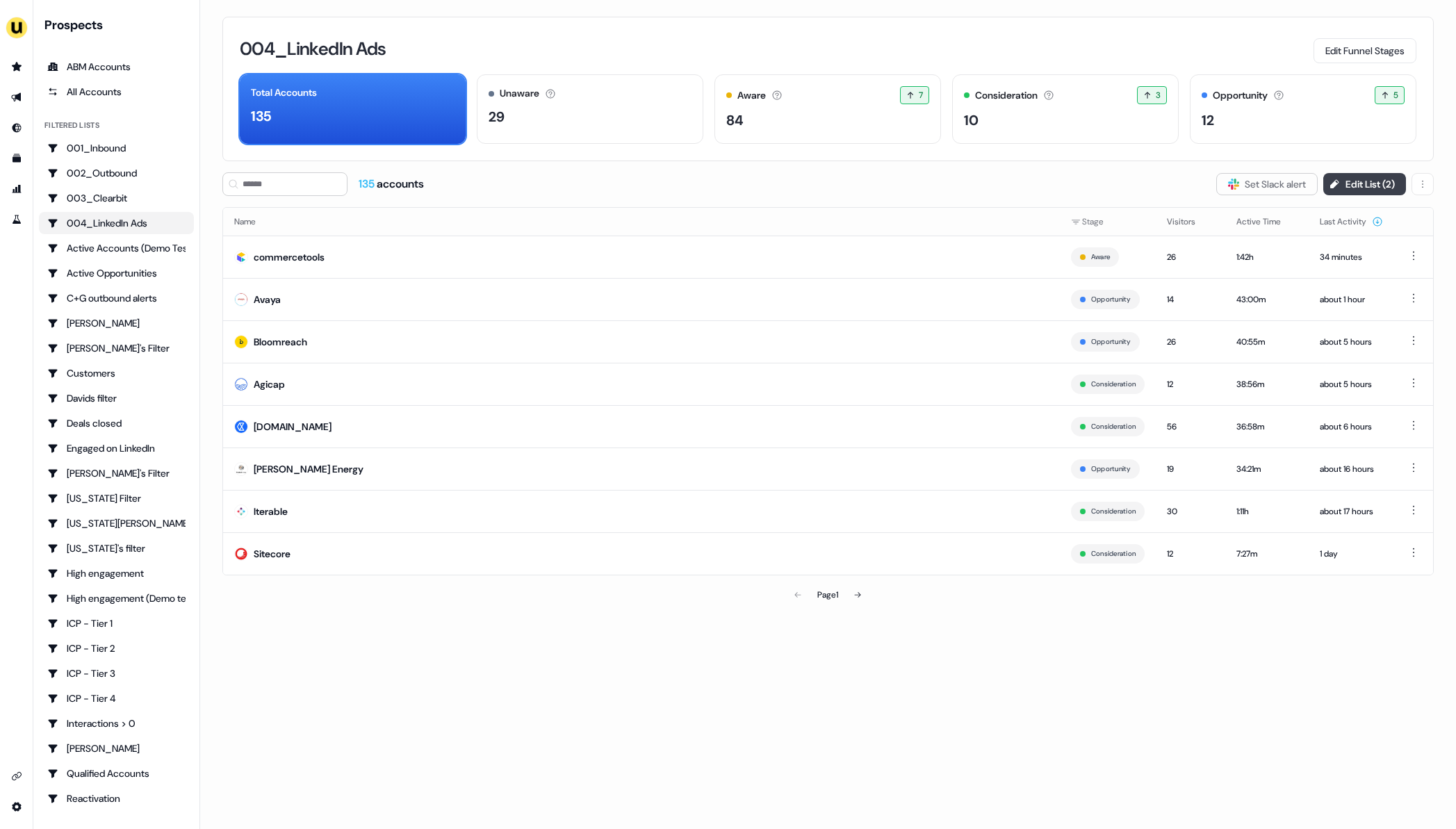
click at [1341, 183] on button "Edit List ( 2 )" at bounding box center [1364, 184] width 82 height 22
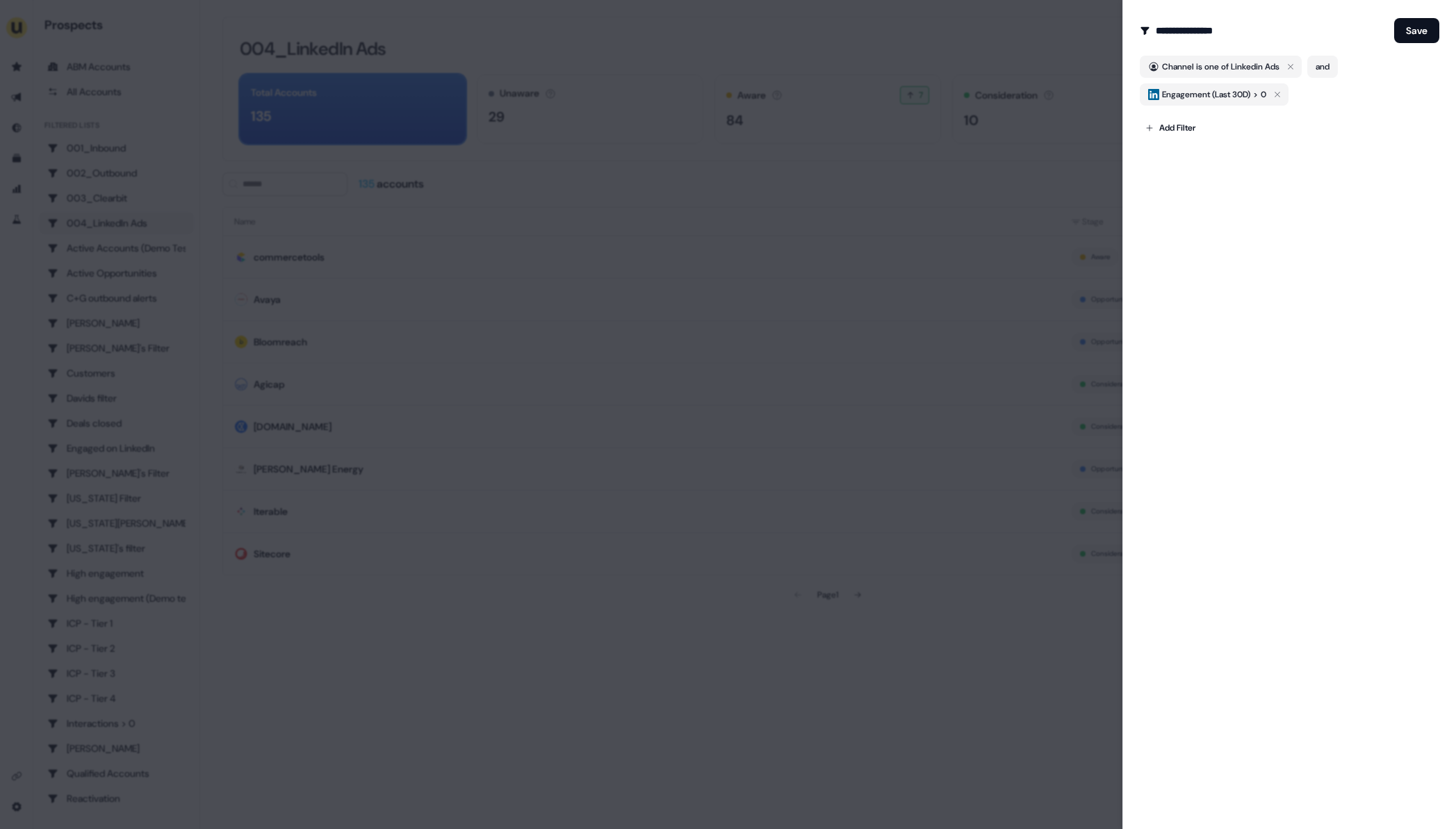
click at [1192, 465] on div "**********" at bounding box center [1289, 414] width 333 height 829
click at [818, 702] on div at bounding box center [728, 414] width 1456 height 829
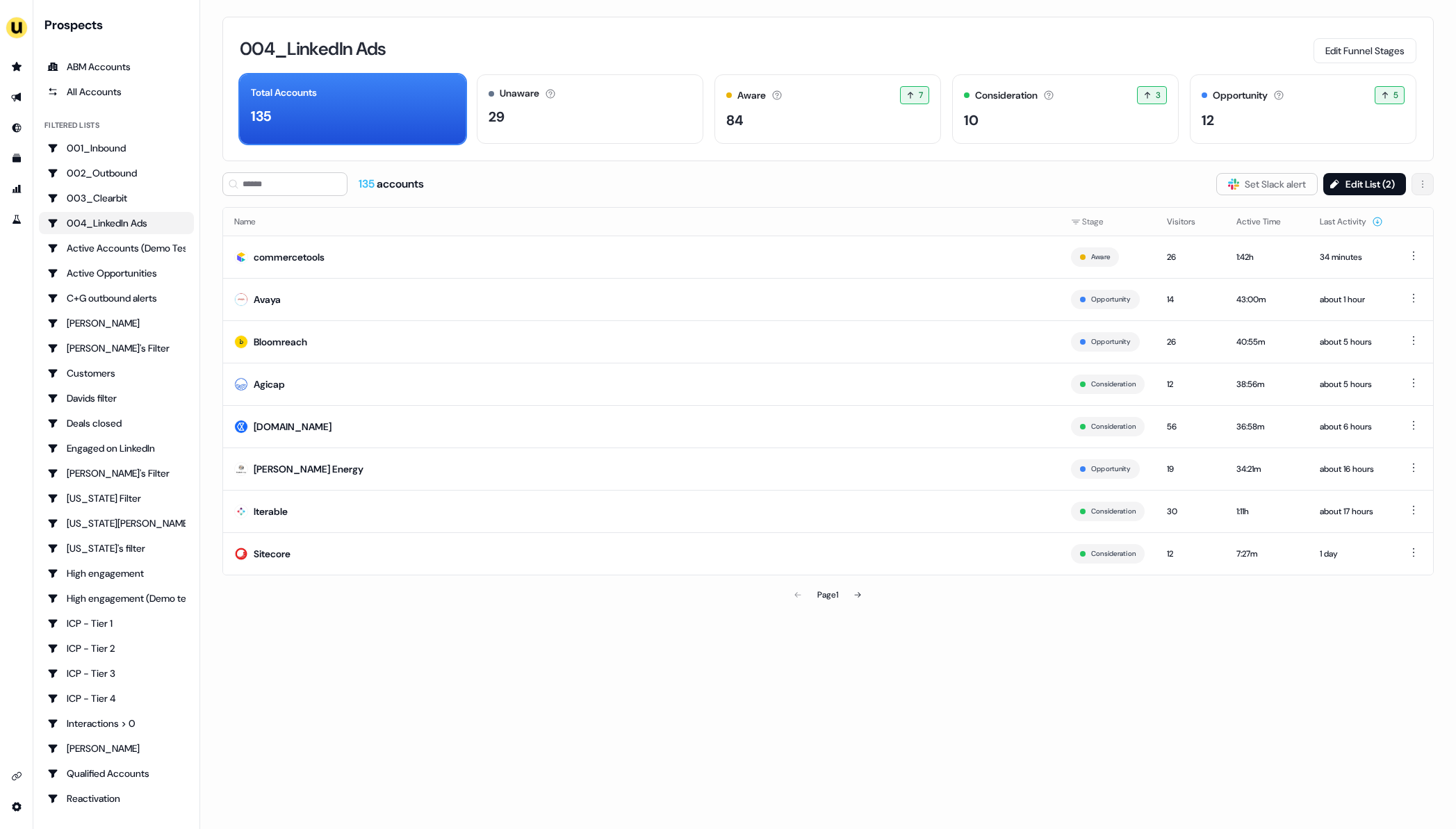
click at [1429, 183] on html "For the best experience switch devices to a bigger screen. Go to Userled.io Pro…" at bounding box center [728, 414] width 1456 height 829
click at [1369, 183] on button "Edit List ( 2 )" at bounding box center [1364, 184] width 82 height 22
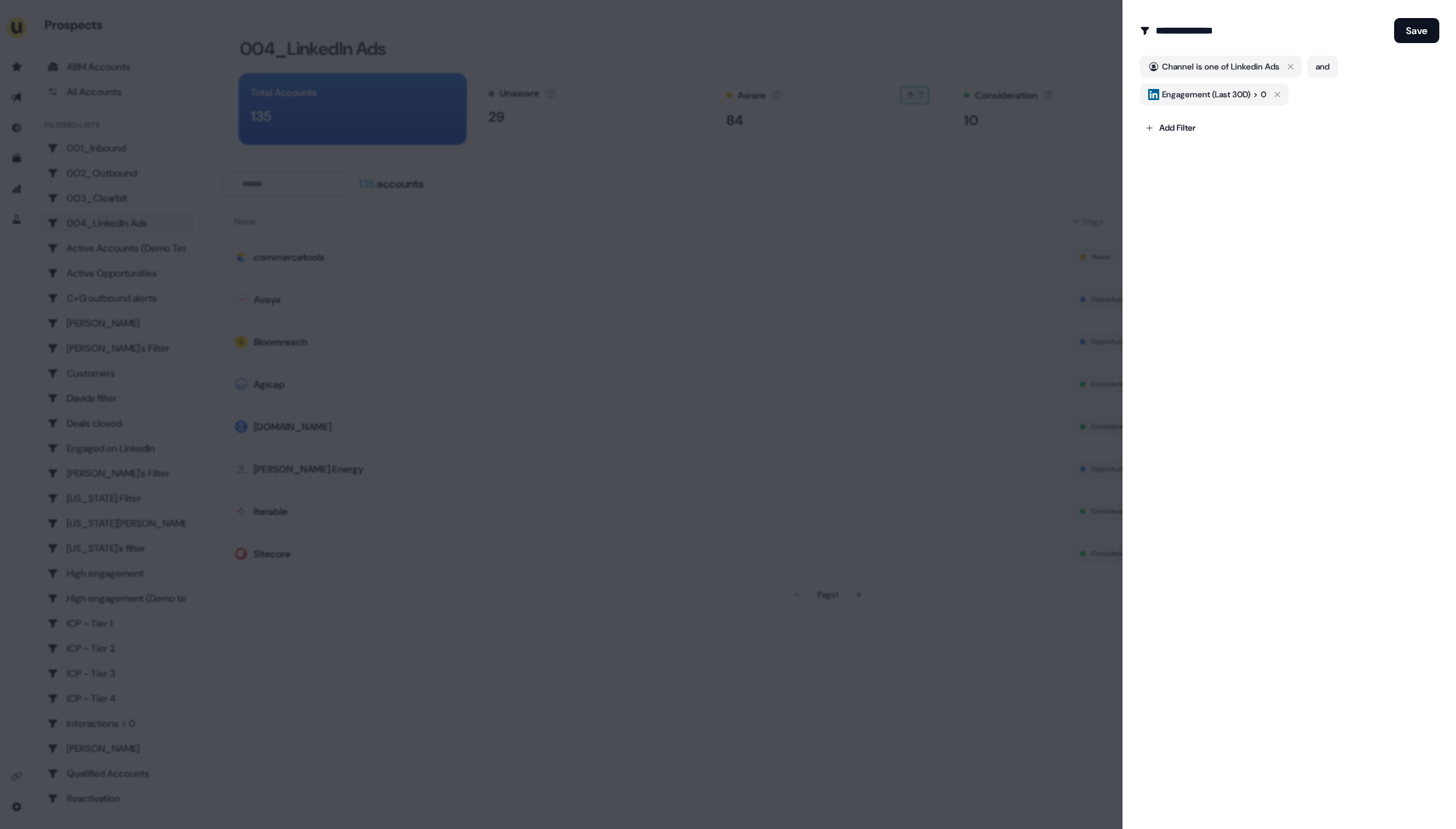
click at [597, 556] on div at bounding box center [728, 414] width 1456 height 829
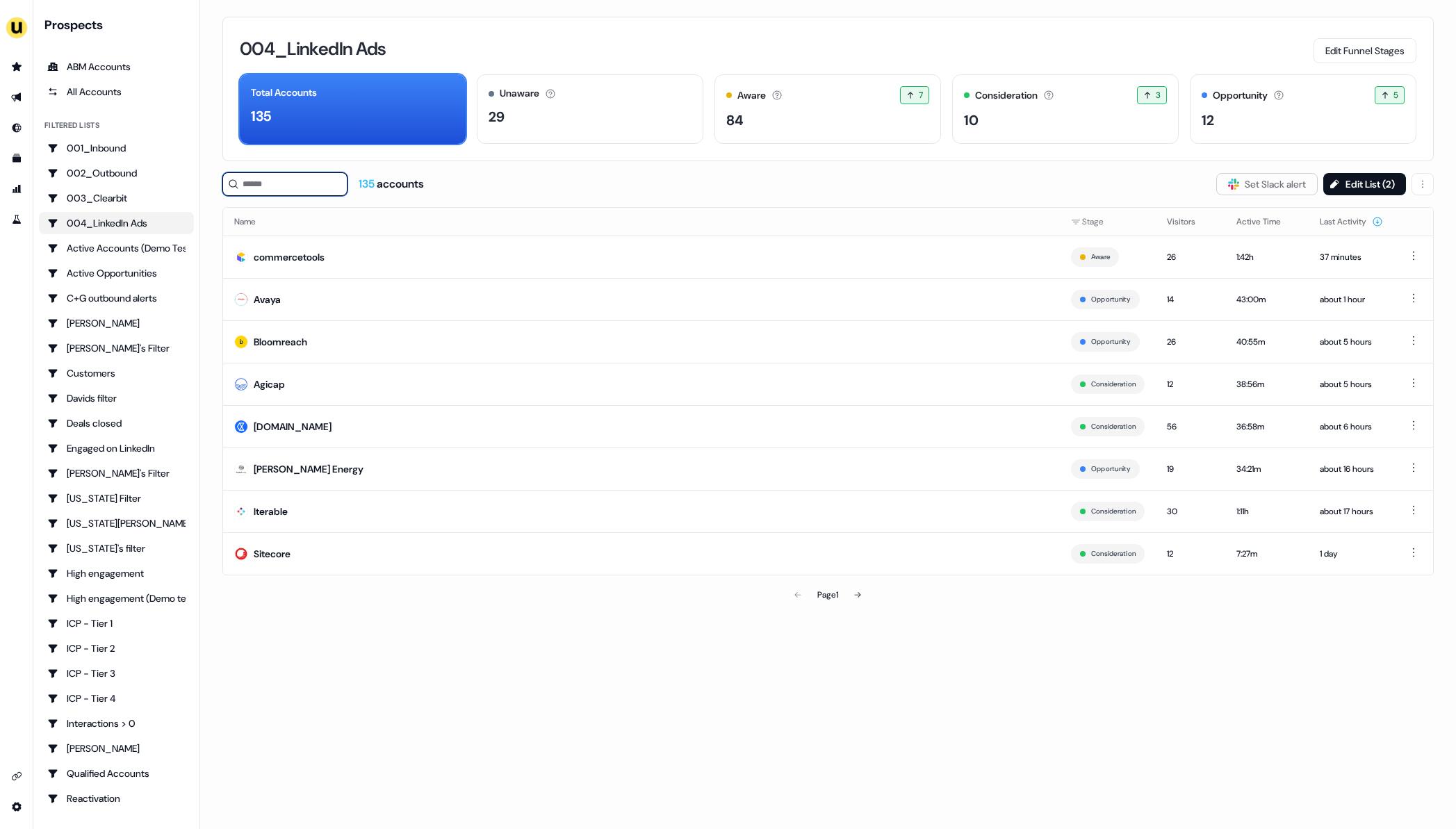
click at [250, 180] on input at bounding box center [284, 184] width 125 height 24
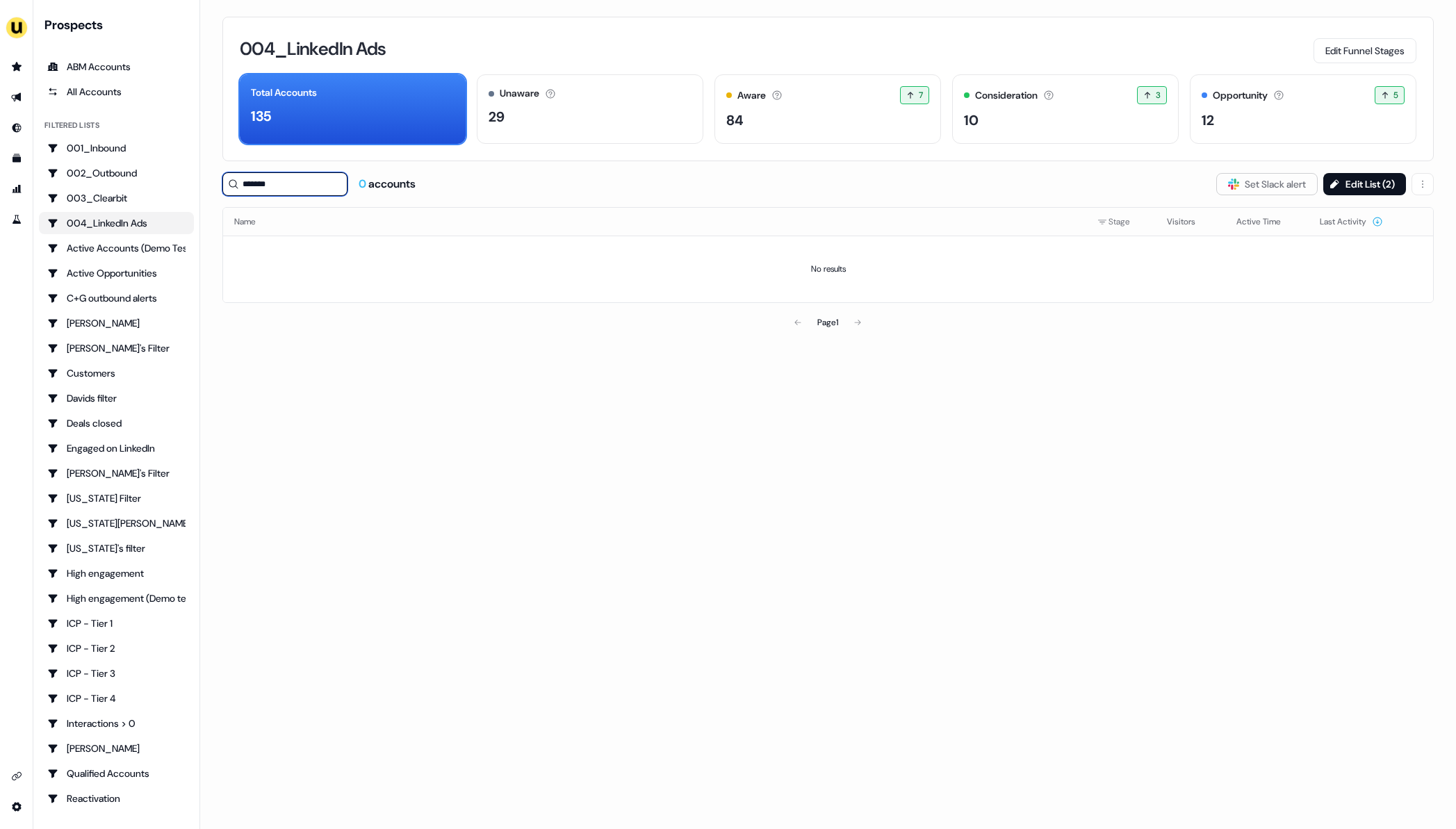
click at [272, 186] on input "*******" at bounding box center [284, 184] width 125 height 24
type input "*******"
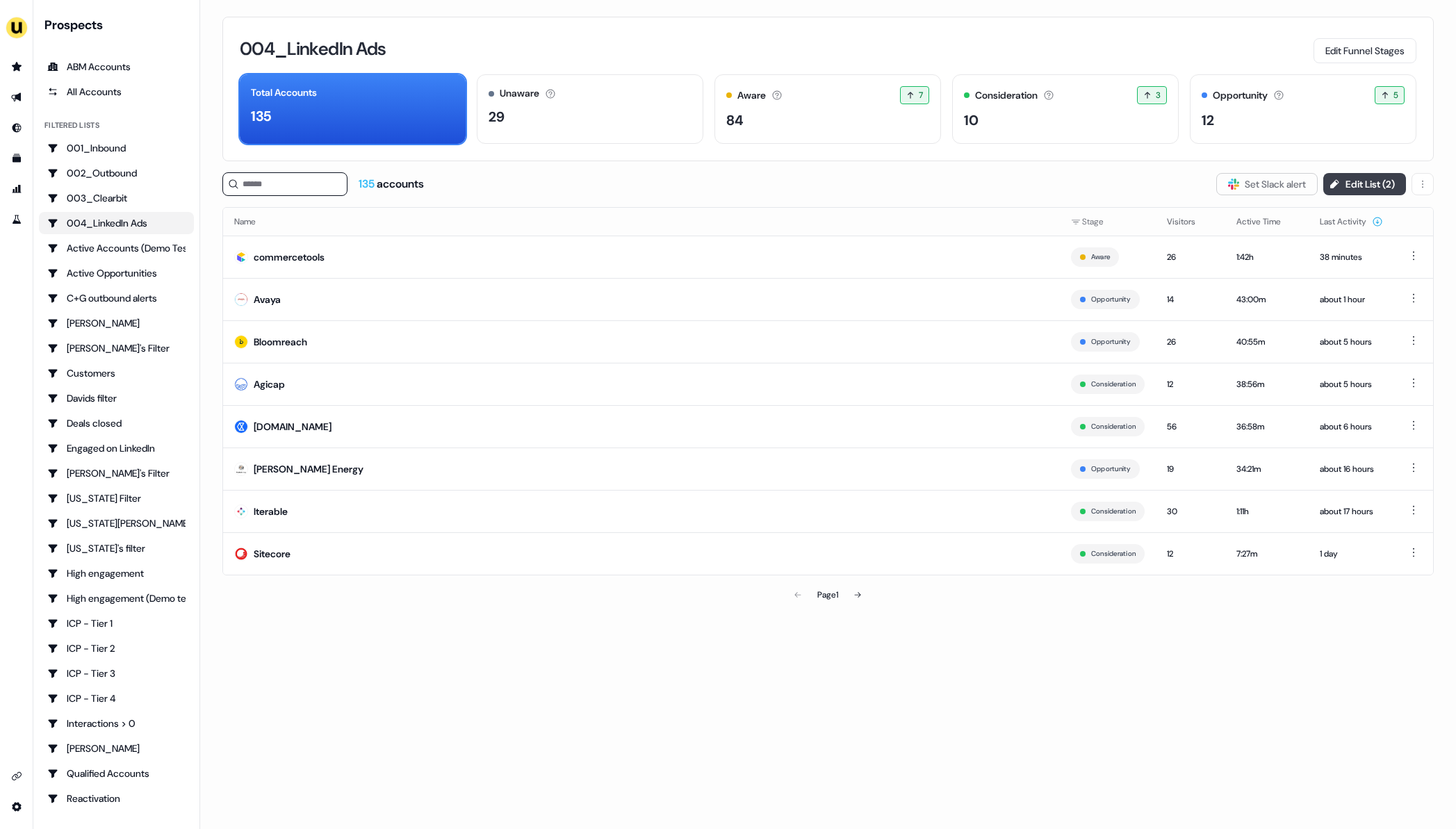
click at [1374, 185] on button "Edit List ( 2 )" at bounding box center [1364, 184] width 82 height 22
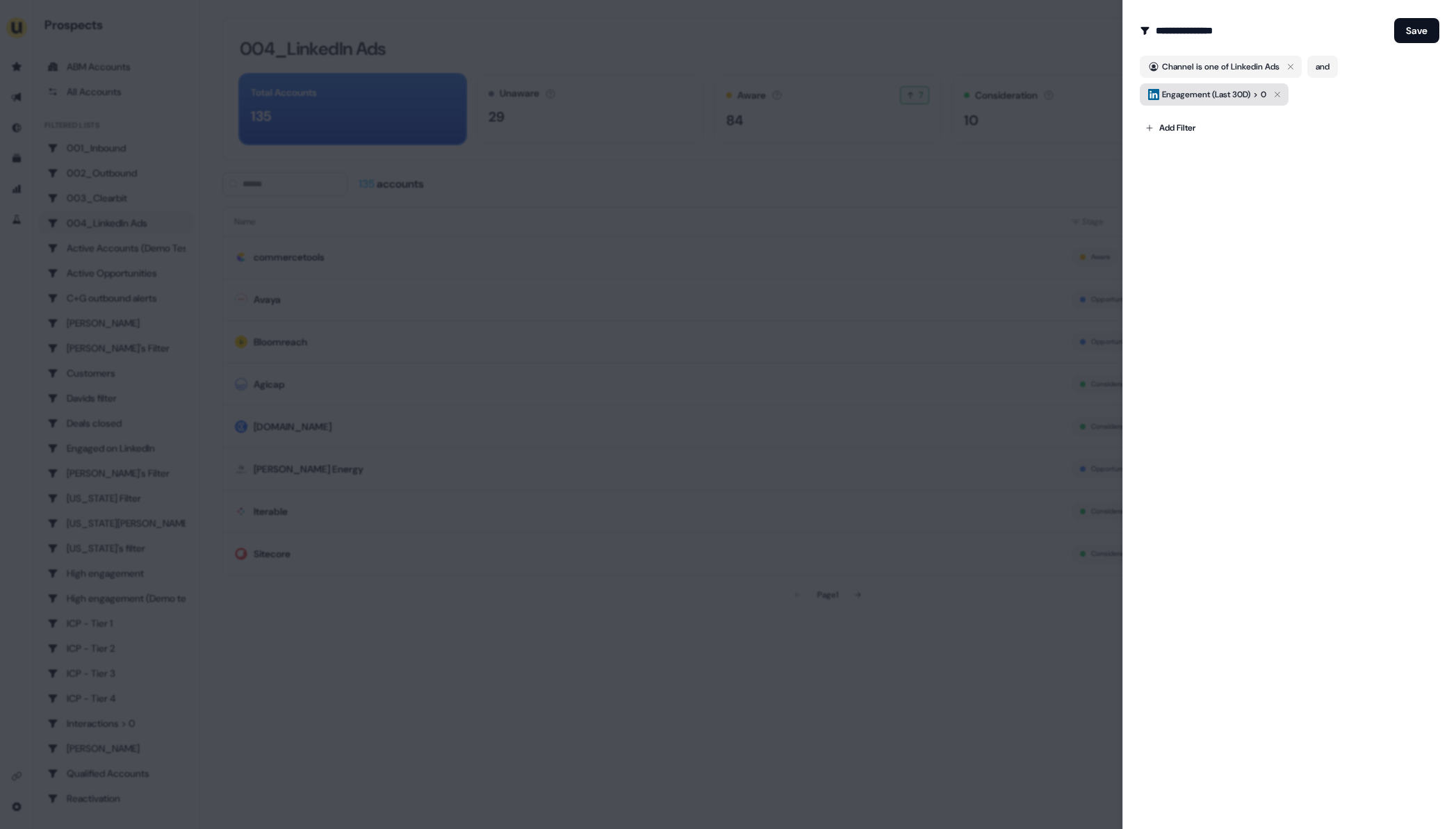
click at [1227, 92] on span "Engagement (Last 30D)" at bounding box center [1207, 95] width 88 height 14
click at [1208, 451] on div "**********" at bounding box center [1289, 414] width 333 height 829
click at [1205, 89] on span "Engagement (Last 30D)" at bounding box center [1207, 95] width 88 height 14
click at [1172, 256] on div "**********" at bounding box center [1289, 414] width 333 height 829
click at [563, 715] on div at bounding box center [728, 414] width 1456 height 829
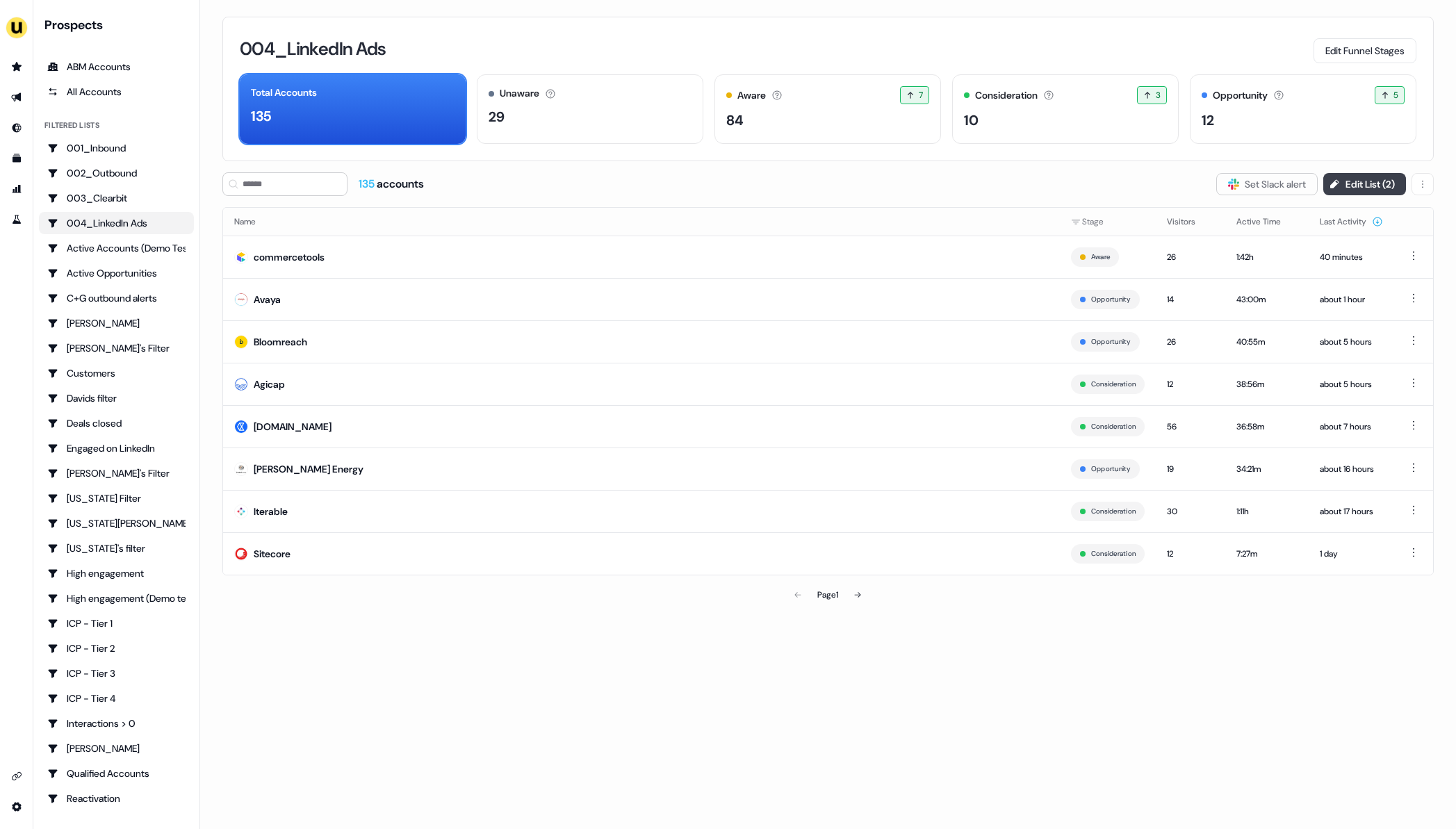
click at [1346, 185] on button "Edit List ( 2 )" at bounding box center [1364, 184] width 82 height 22
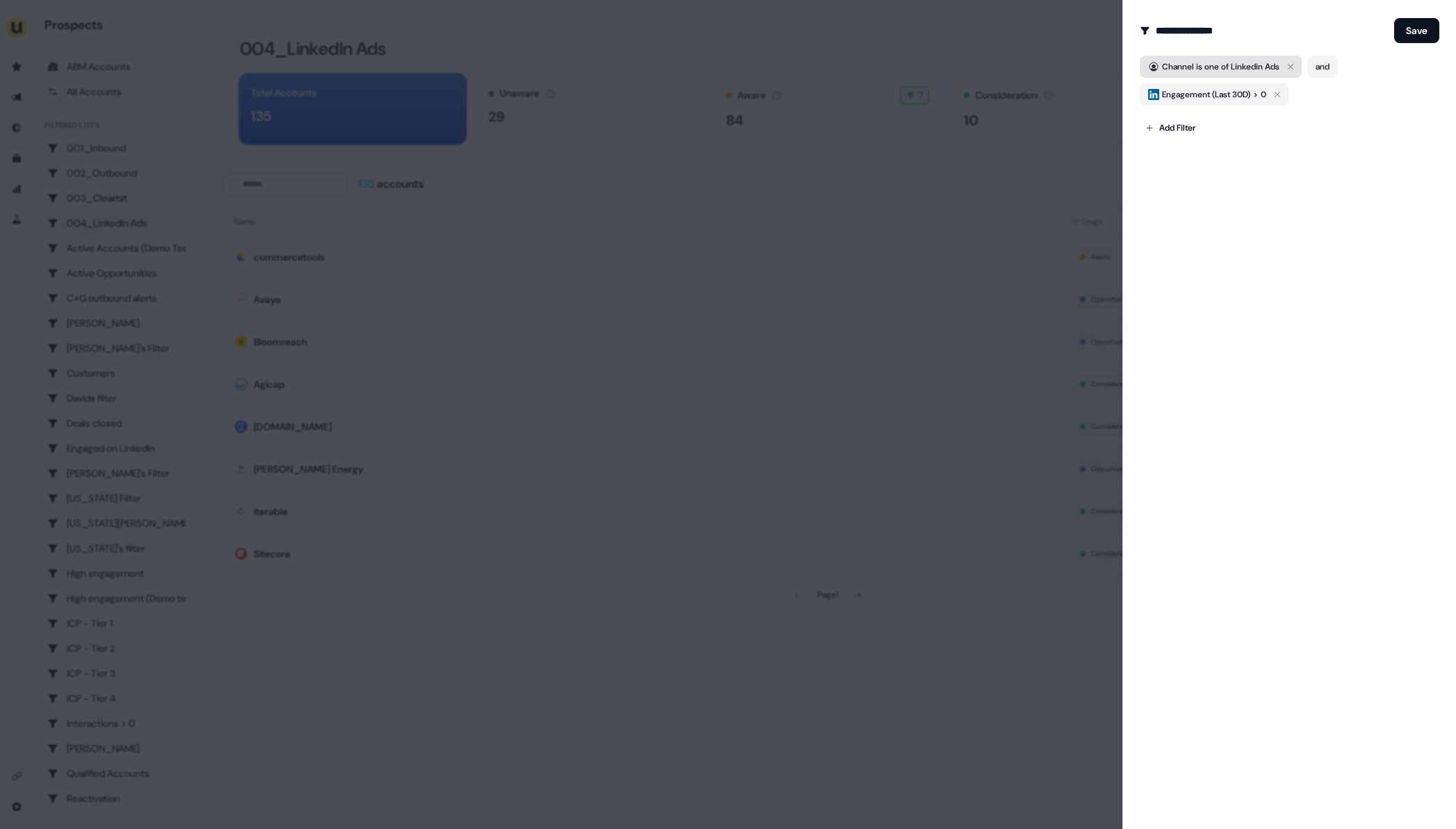
click at [1201, 68] on span "Channel is one of Linkedin Ads" at bounding box center [1221, 67] width 118 height 14
click at [1273, 427] on div "**********" at bounding box center [1289, 414] width 333 height 829
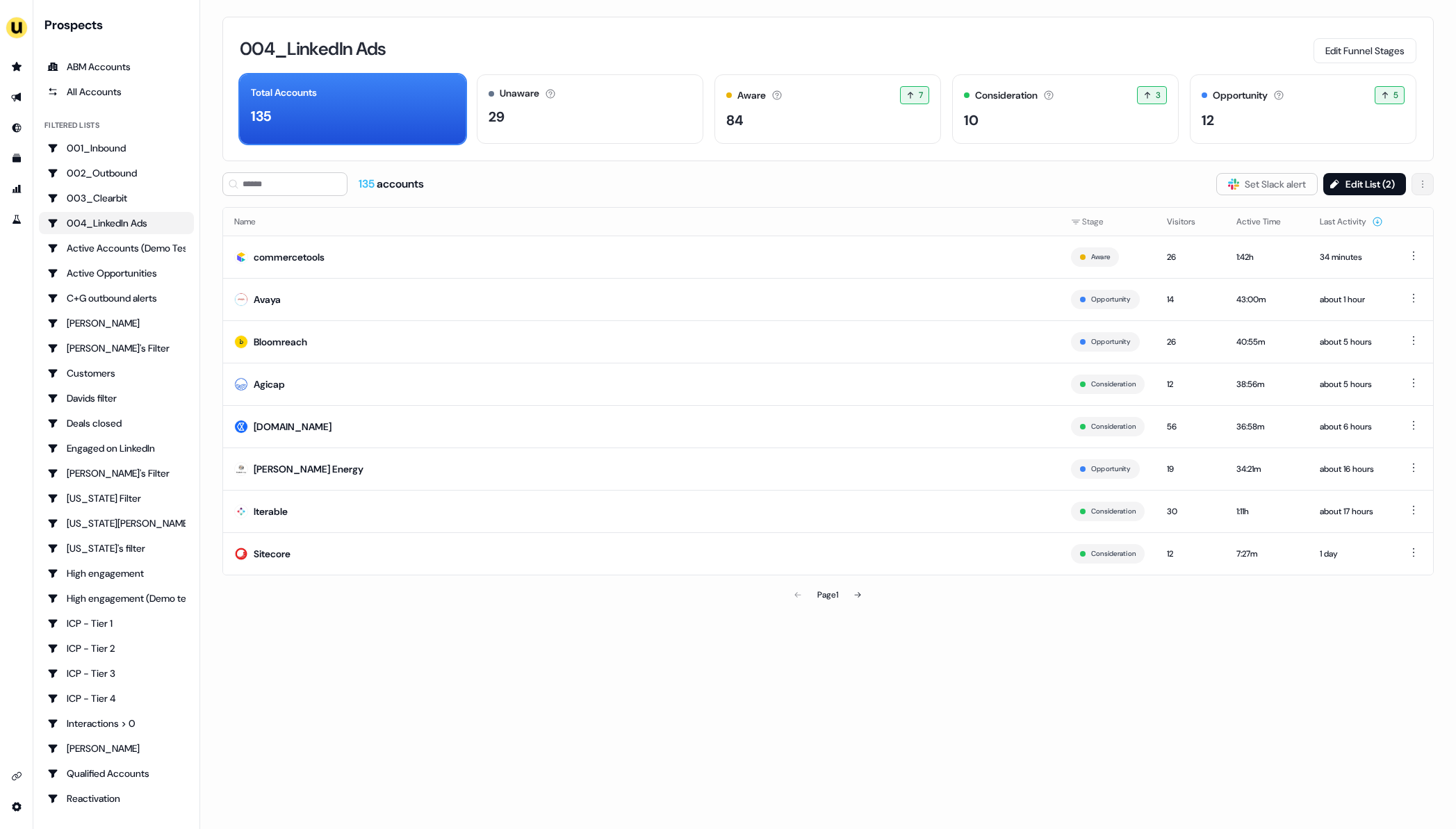
click at [1425, 189] on html "For the best experience switch devices to a bigger screen. Go to [DOMAIN_NAME] …" at bounding box center [728, 414] width 1456 height 829
click at [1447, 175] on html "For the best experience switch devices to a bigger screen. Go to Userled.io Pro…" at bounding box center [728, 414] width 1456 height 829
click at [502, 721] on div "004_LinkedIn Ads Edit Funnel Stages Total Accounts 135 Unaware The default stag…" at bounding box center [828, 414] width 1256 height 829
click at [1368, 180] on button "Edit List ( 2 )" at bounding box center [1364, 184] width 82 height 22
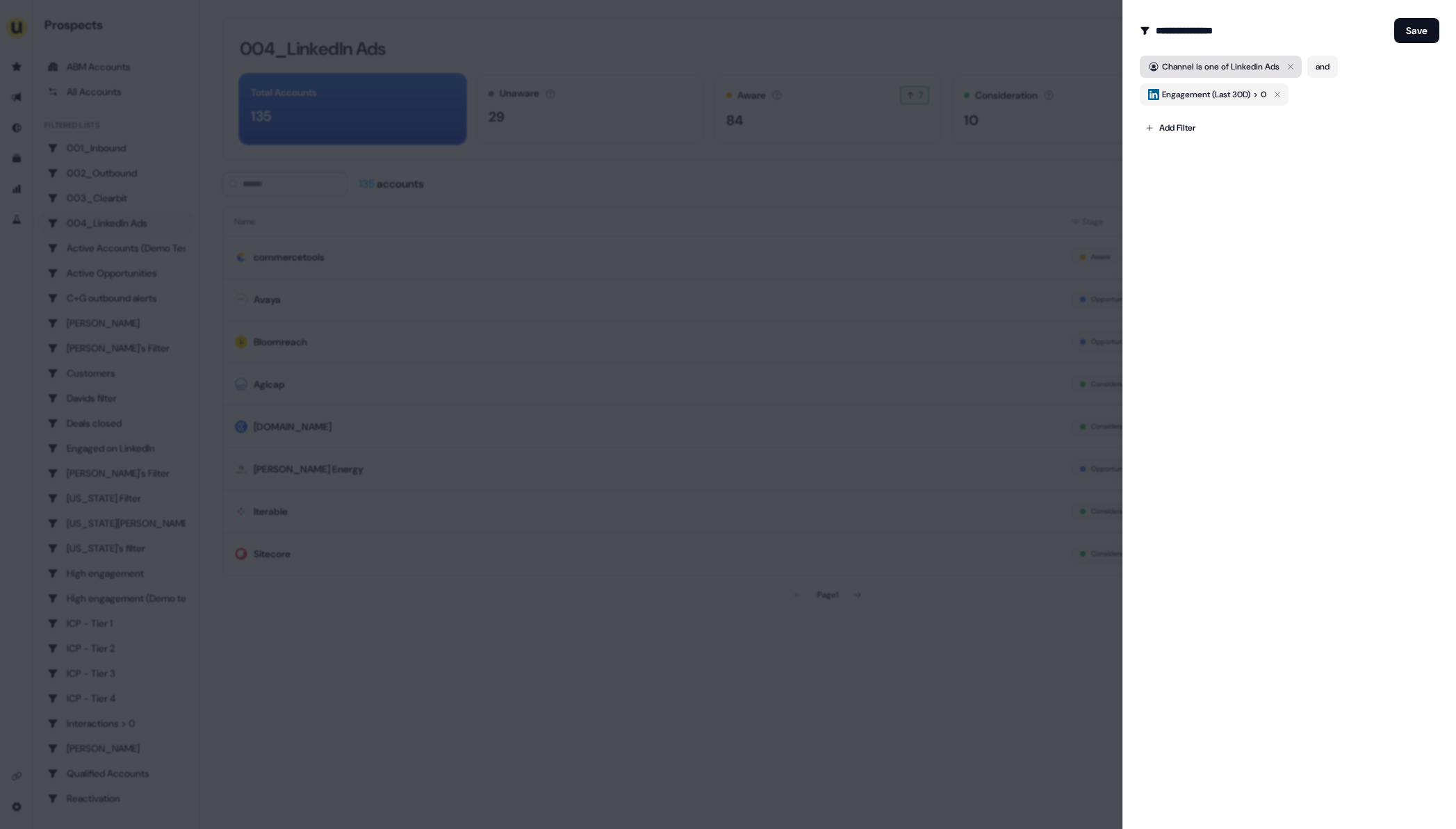
click at [1230, 71] on span "Channel is one of Linkedin Ads" at bounding box center [1221, 67] width 118 height 14
click at [1182, 311] on div "**********" at bounding box center [1289, 414] width 333 height 829
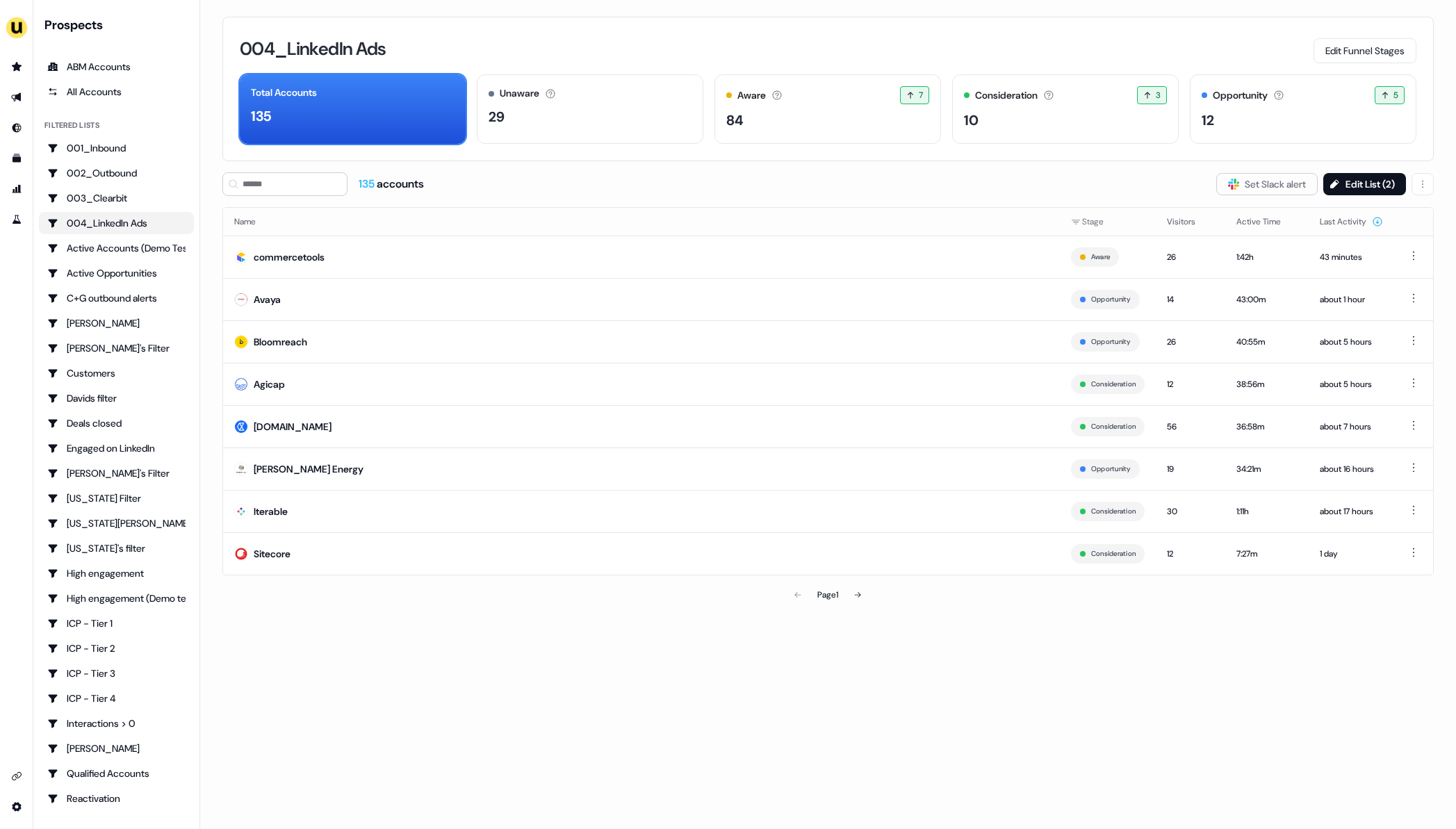
click at [1153, 188] on div "135 accounts Slack Logo SVG Set Slack alert Edit List ( 2 )" at bounding box center [827, 184] width 1211 height 24
click at [1268, 188] on button "Slack Logo SVG Set Slack alert" at bounding box center [1267, 184] width 102 height 22
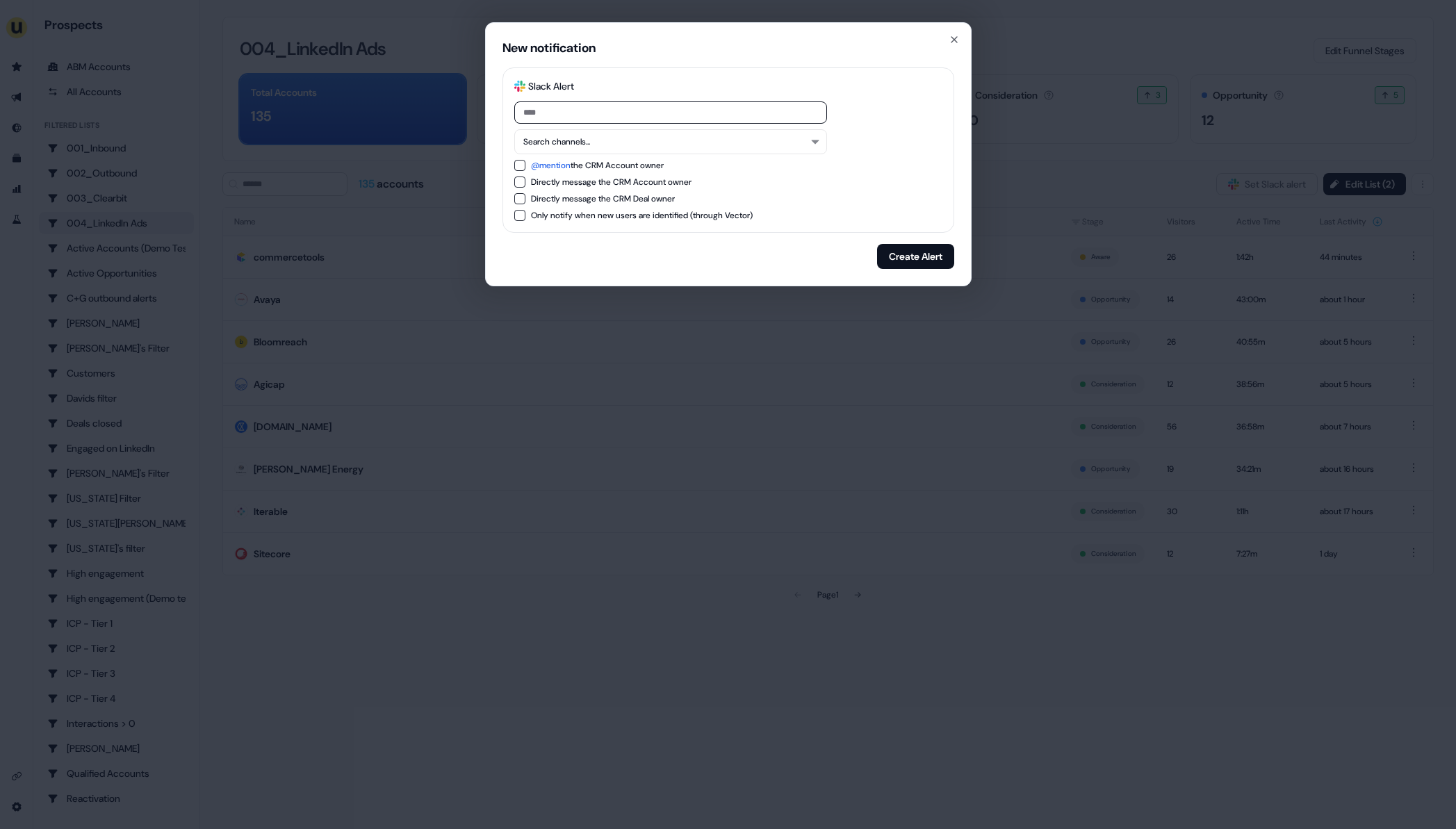
click at [890, 615] on div "New notification Slack Logo SVG Slack Alert Search channels... @mention the CRM…" at bounding box center [728, 414] width 1456 height 829
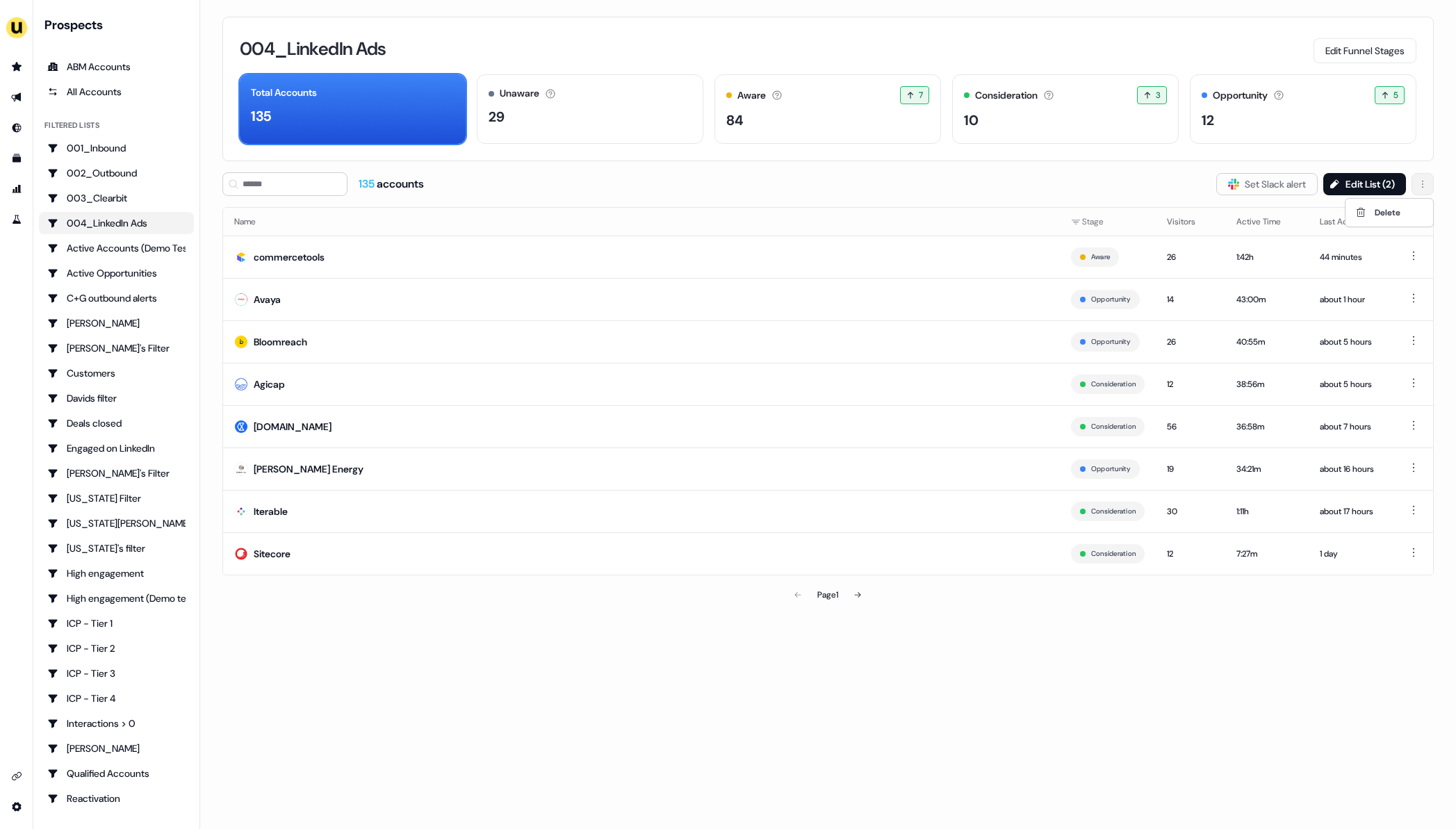
click at [1425, 191] on html "For the best experience switch devices to a bigger screen. Go to [DOMAIN_NAME] …" at bounding box center [728, 414] width 1456 height 829
click at [925, 744] on html "For the best experience switch devices to a bigger screen. Go to [DOMAIN_NAME] …" at bounding box center [728, 414] width 1456 height 829
click at [374, 179] on span "135" at bounding box center [367, 184] width 18 height 14
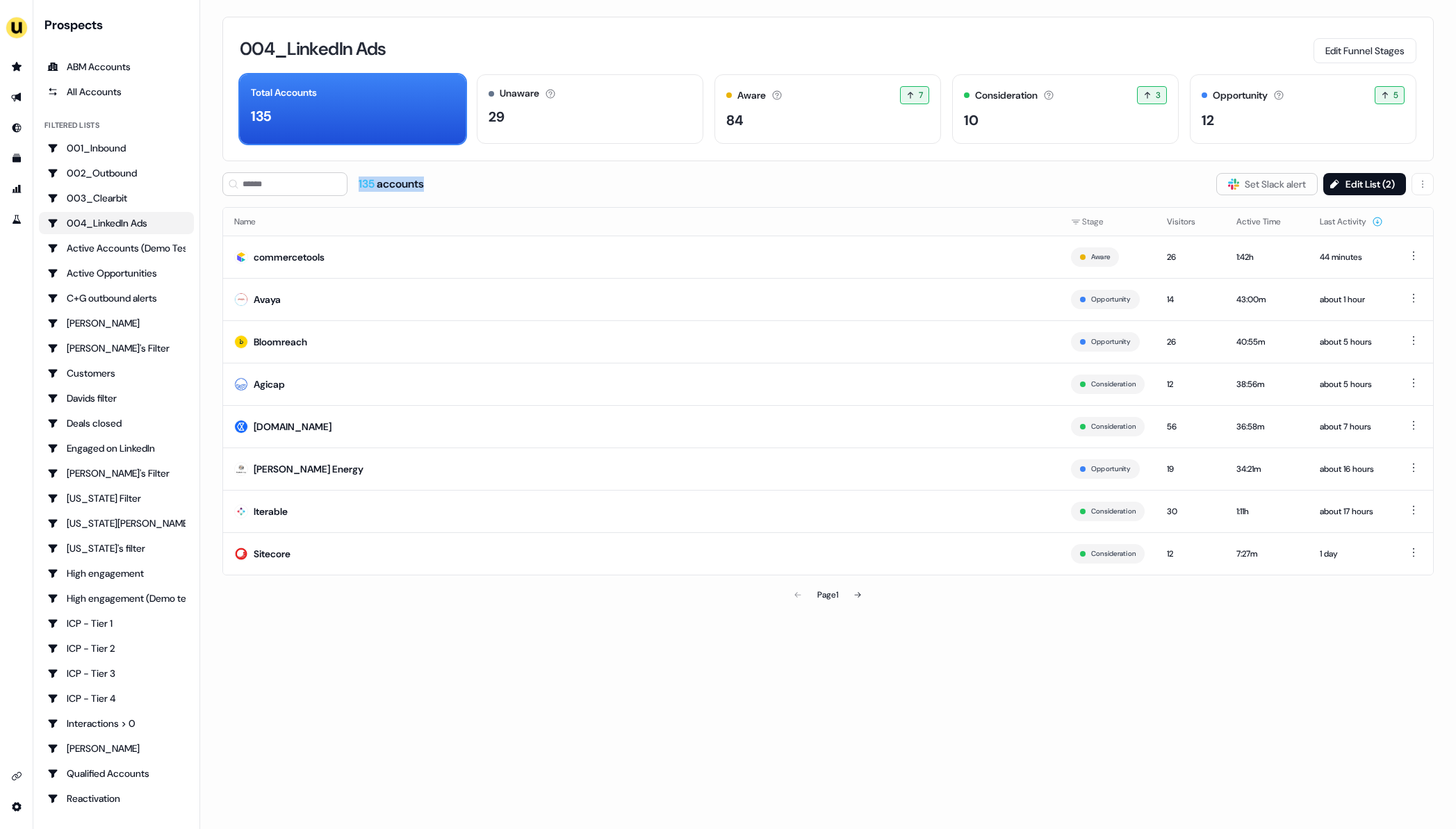
click at [372, 179] on span "135" at bounding box center [367, 184] width 18 height 14
click at [419, 186] on div "135 accounts" at bounding box center [391, 184] width 65 height 15
click at [1410, 257] on html "For the best experience switch devices to a bigger screen. Go to Userled.io Pro…" at bounding box center [728, 414] width 1456 height 829
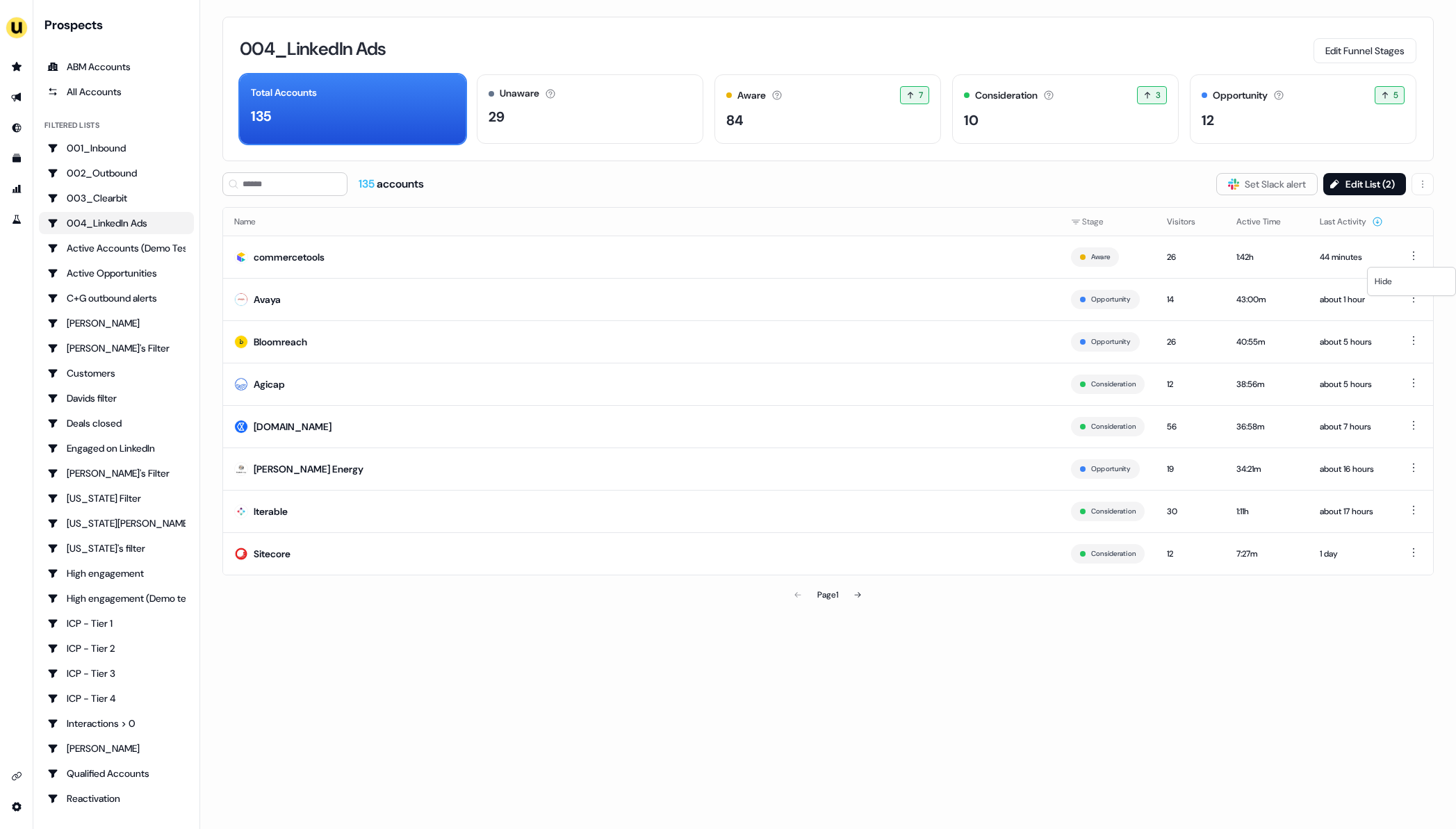
click at [761, 201] on html "For the best experience switch devices to a bigger screen. Go to Userled.io Pro…" at bounding box center [728, 414] width 1456 height 829
click at [1364, 182] on button "Edit List ( 2 )" at bounding box center [1364, 184] width 82 height 22
click at [1373, 183] on button "Edit List ( 2 )" at bounding box center [1364, 184] width 82 height 22
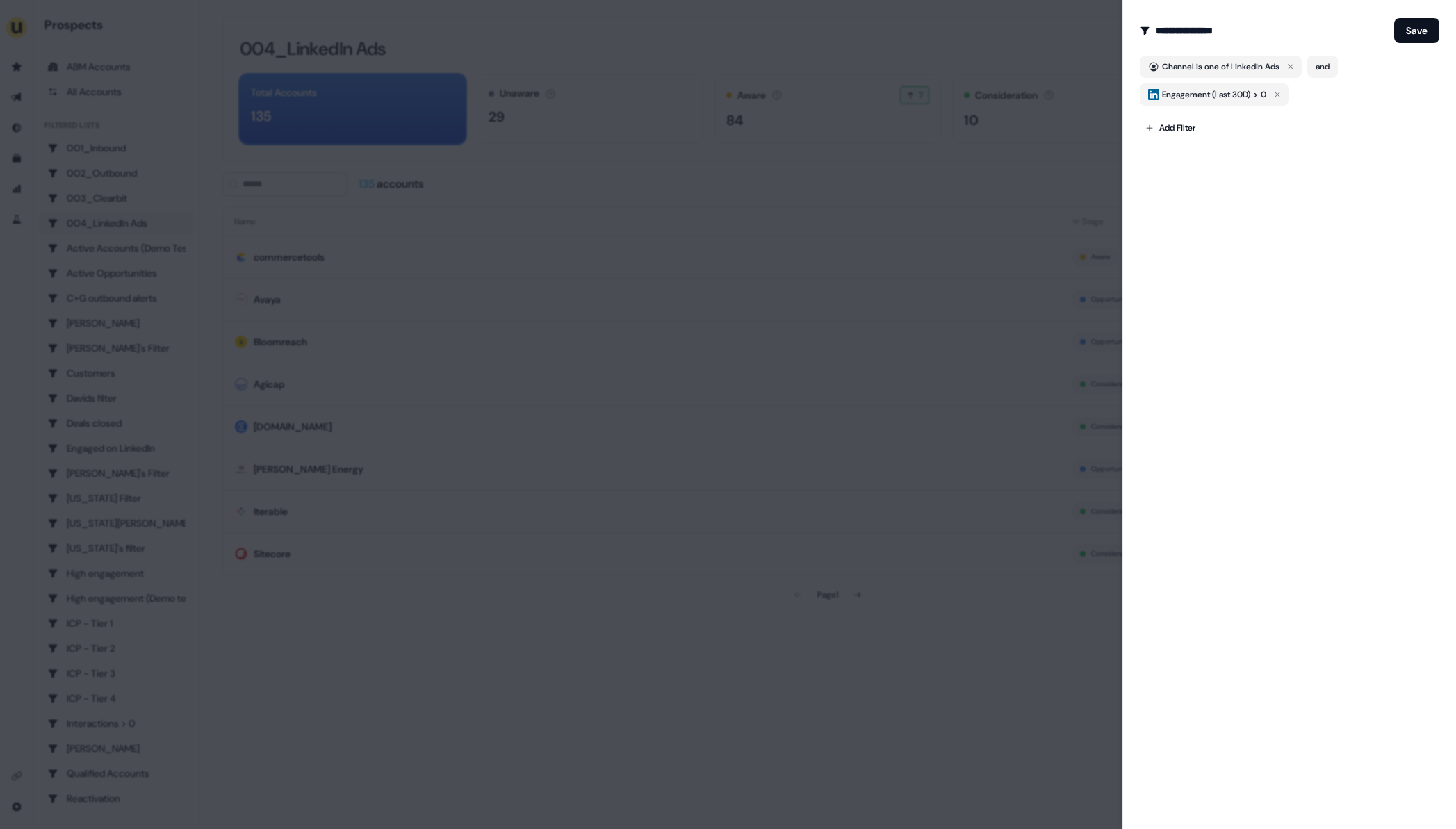
click at [605, 50] on div at bounding box center [728, 414] width 1456 height 829
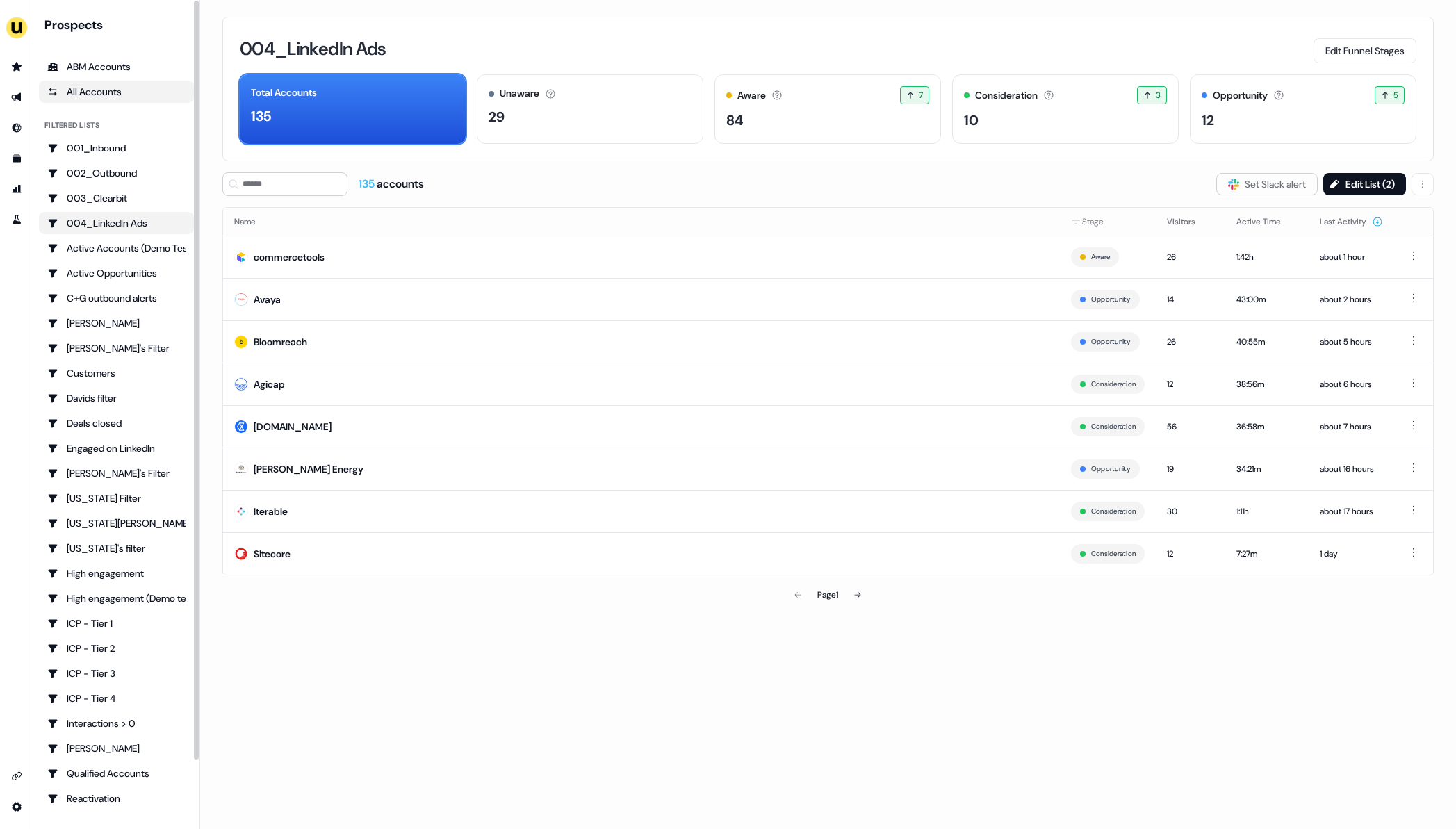
click at [86, 89] on div "All Accounts" at bounding box center [116, 92] width 138 height 14
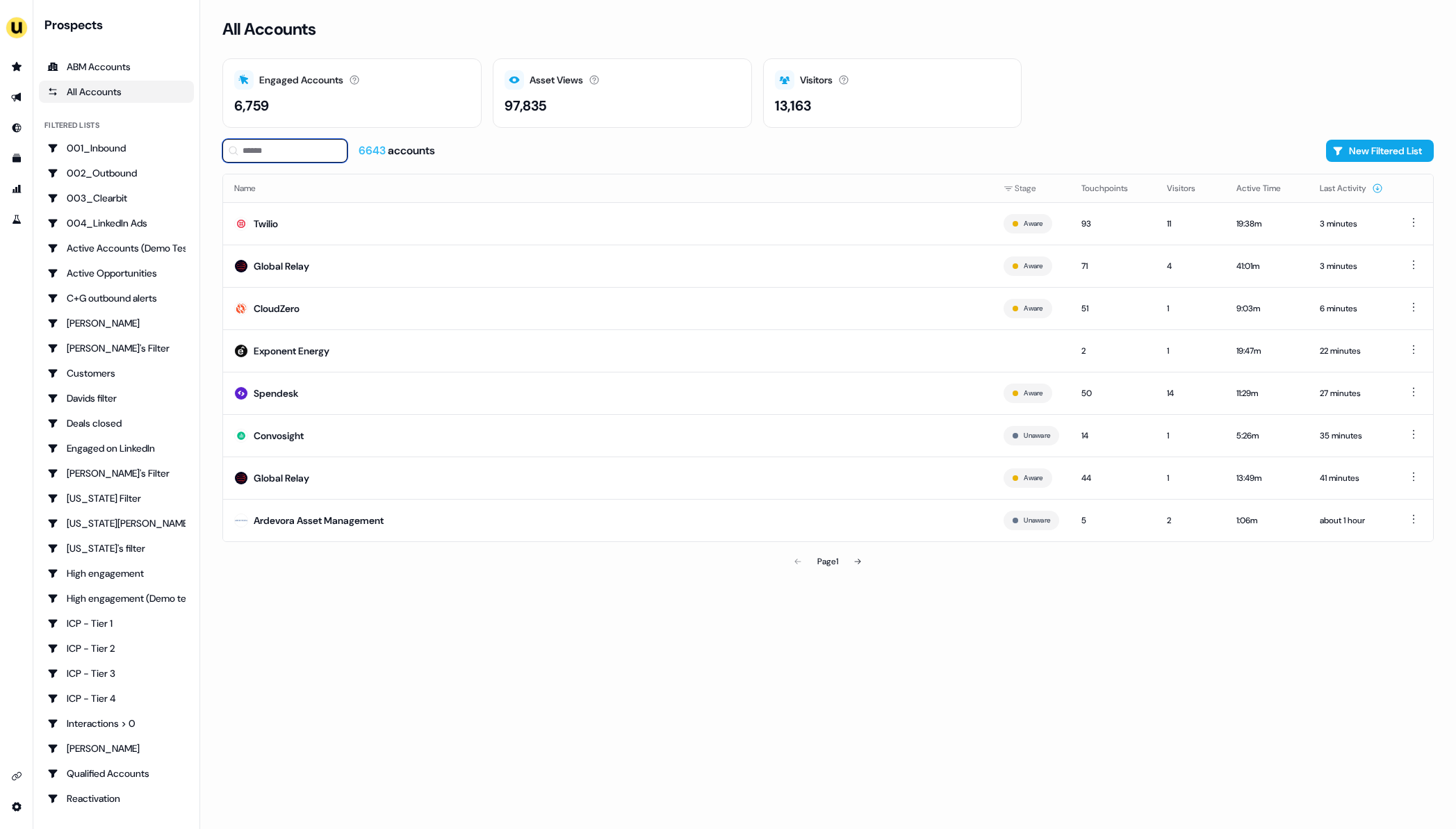
click at [295, 154] on input at bounding box center [284, 150] width 125 height 24
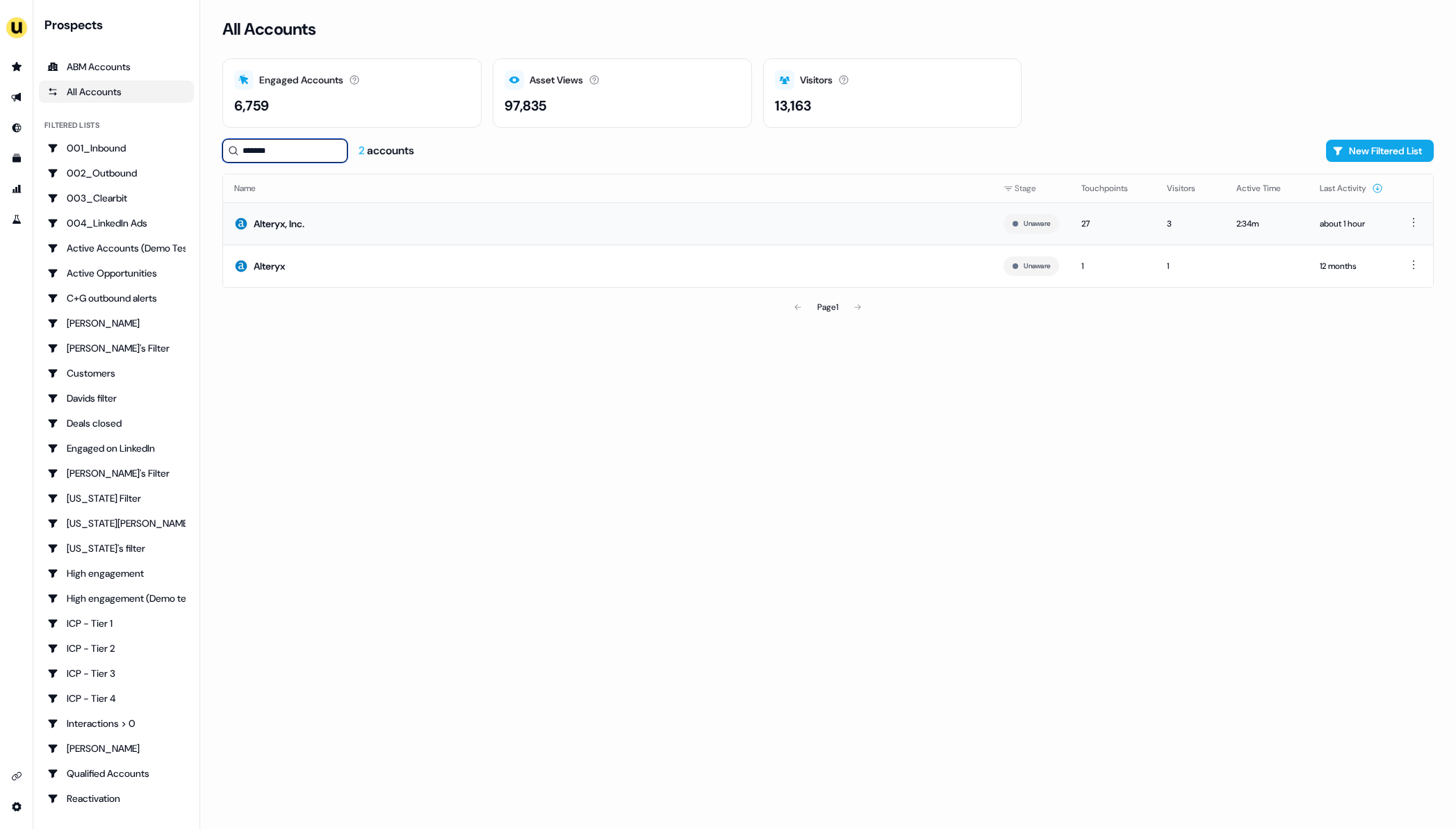
type input "*******"
click at [300, 216] on td "Alteryx, Inc." at bounding box center [608, 224] width 770 height 42
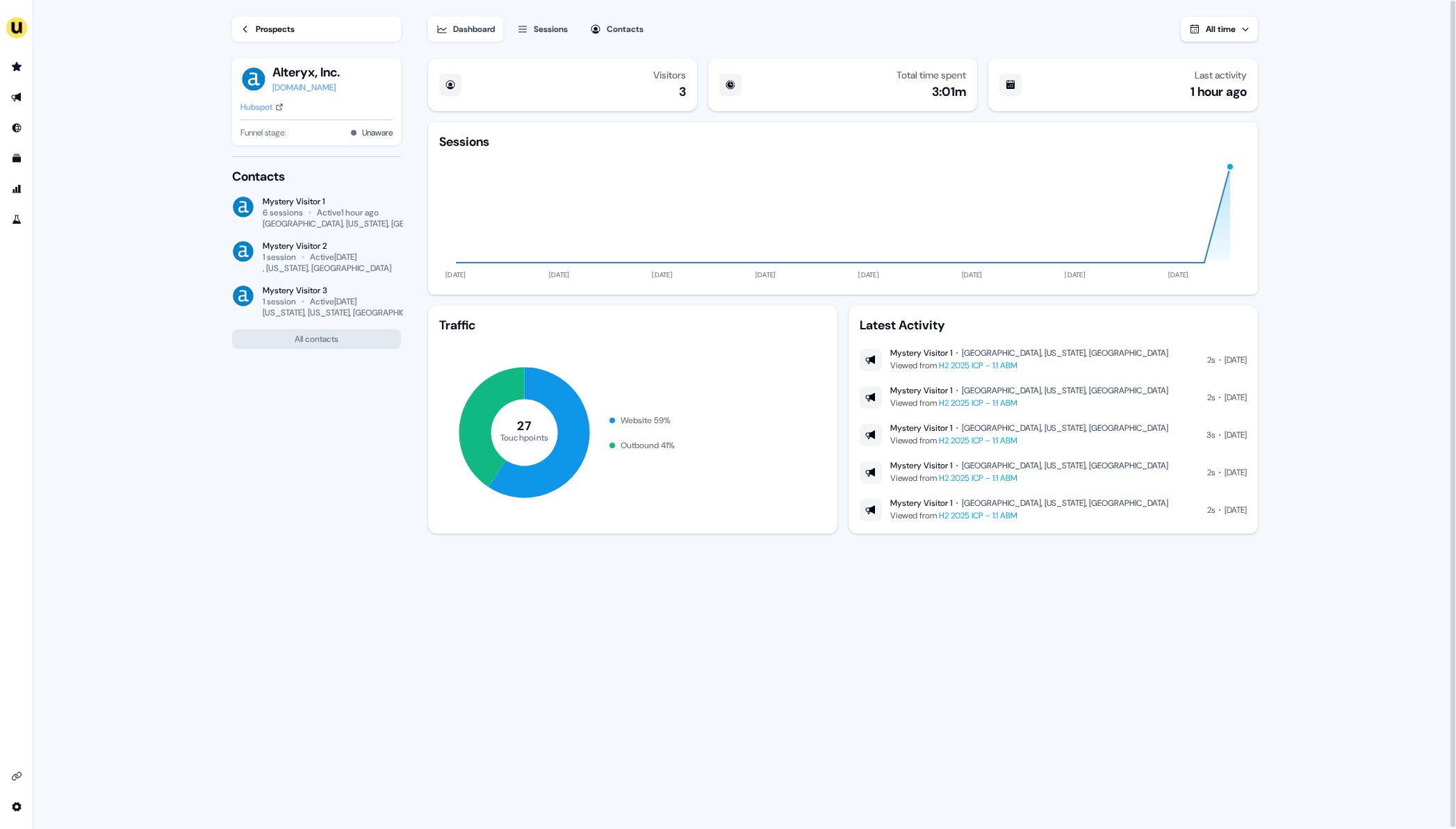
click at [175, 193] on main "Loading... Prospects Alteryx, Inc. alteryx.com Hubspot Funnel stage: Unaware Co…" at bounding box center [745, 415] width 1422 height 831
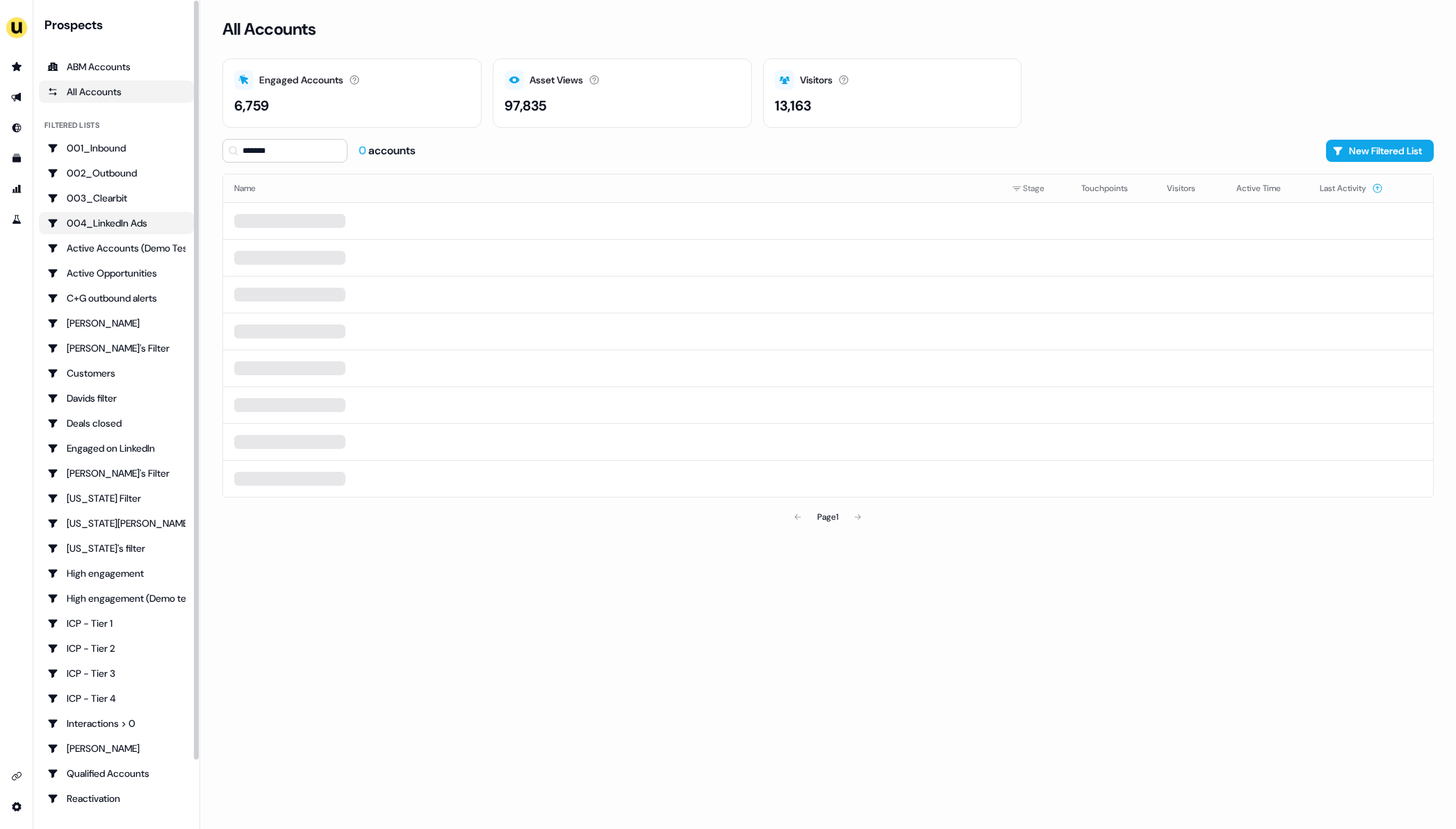
click at [102, 219] on div "004_LinkedIn Ads" at bounding box center [116, 223] width 138 height 14
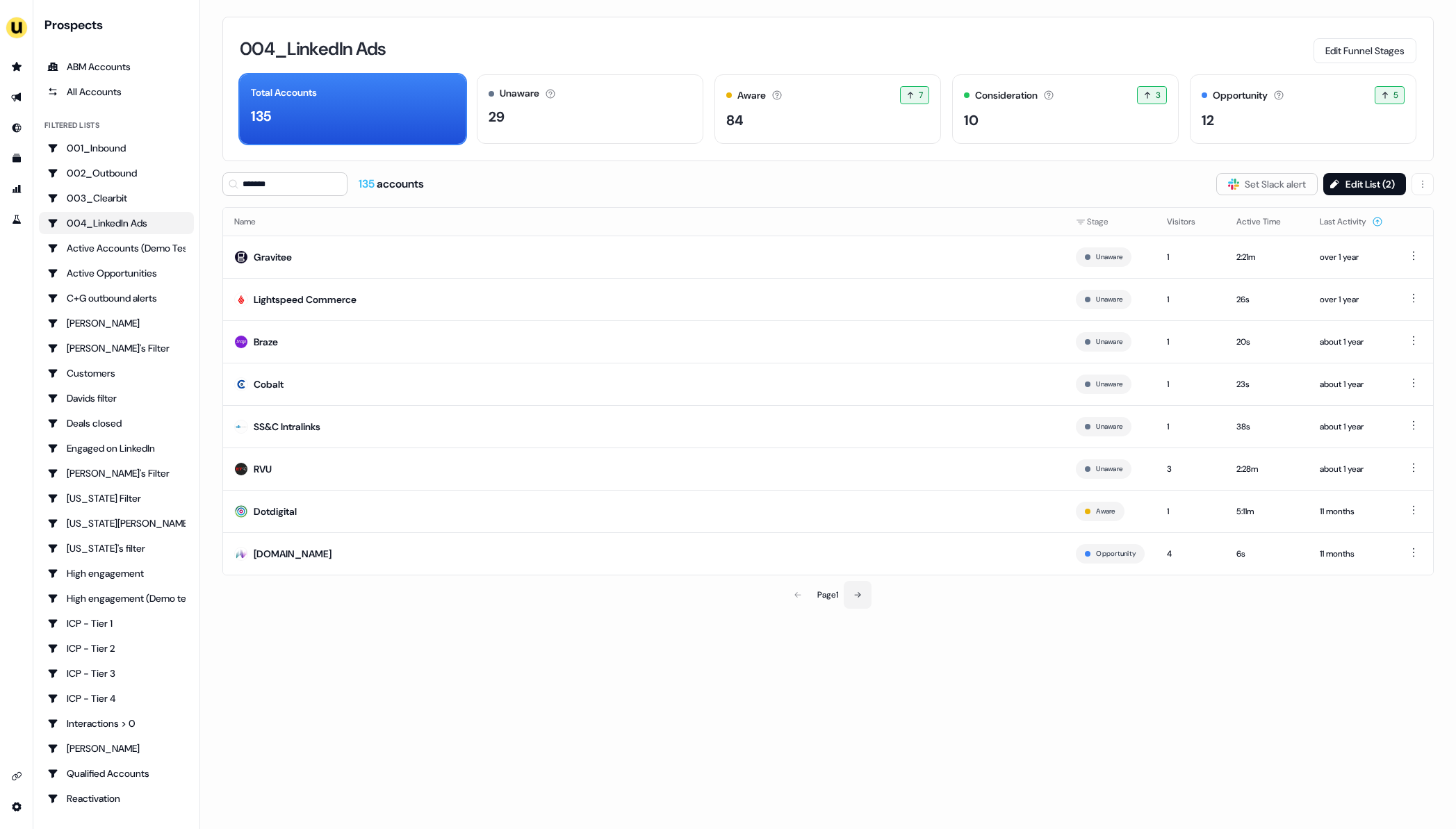
click at [859, 596] on icon at bounding box center [857, 595] width 8 height 8
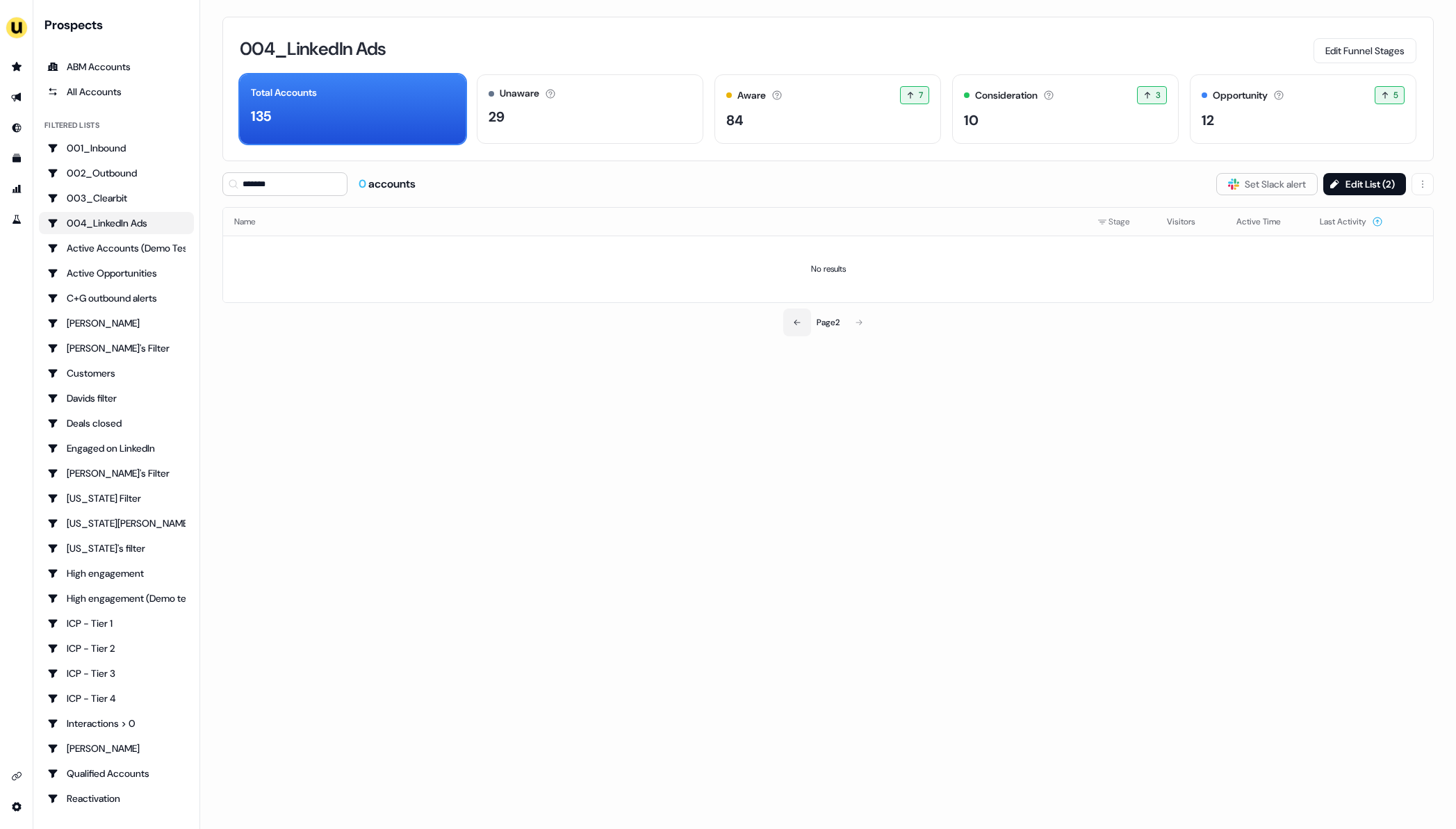
click at [786, 333] on button at bounding box center [796, 322] width 27 height 27
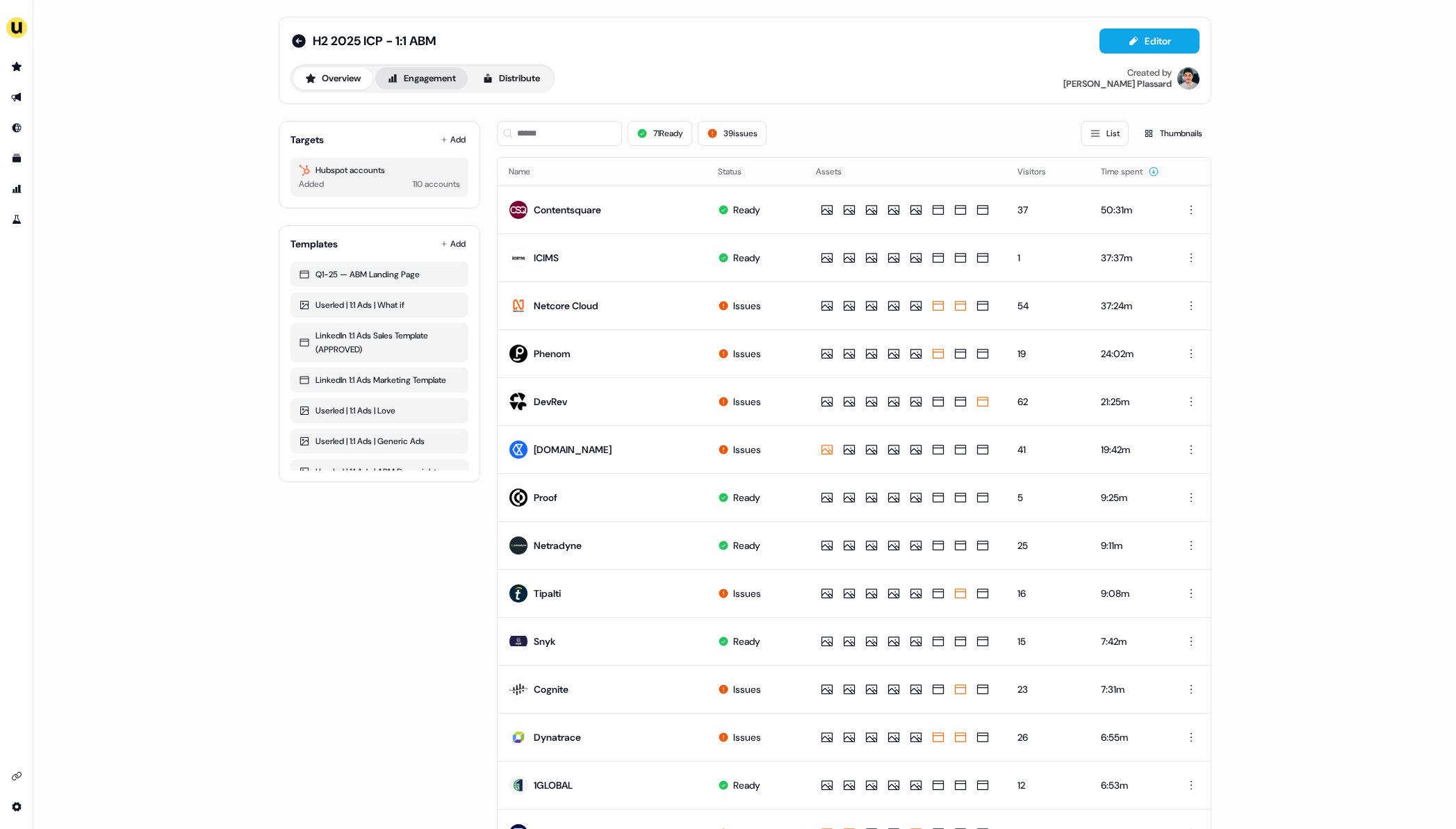
click at [417, 84] on button "Engagement" at bounding box center [421, 78] width 92 height 22
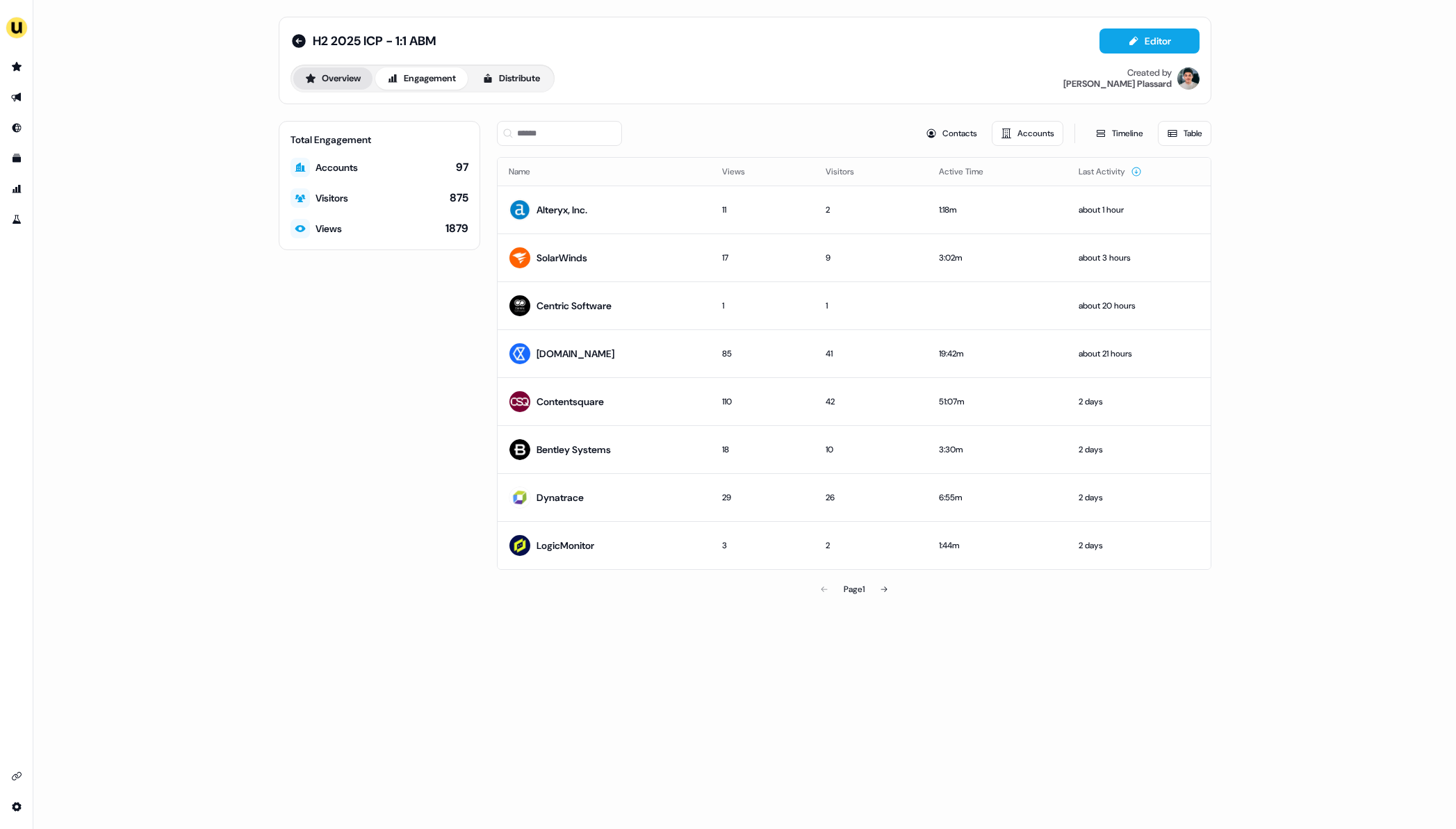
click at [349, 81] on button "Overview" at bounding box center [333, 78] width 80 height 22
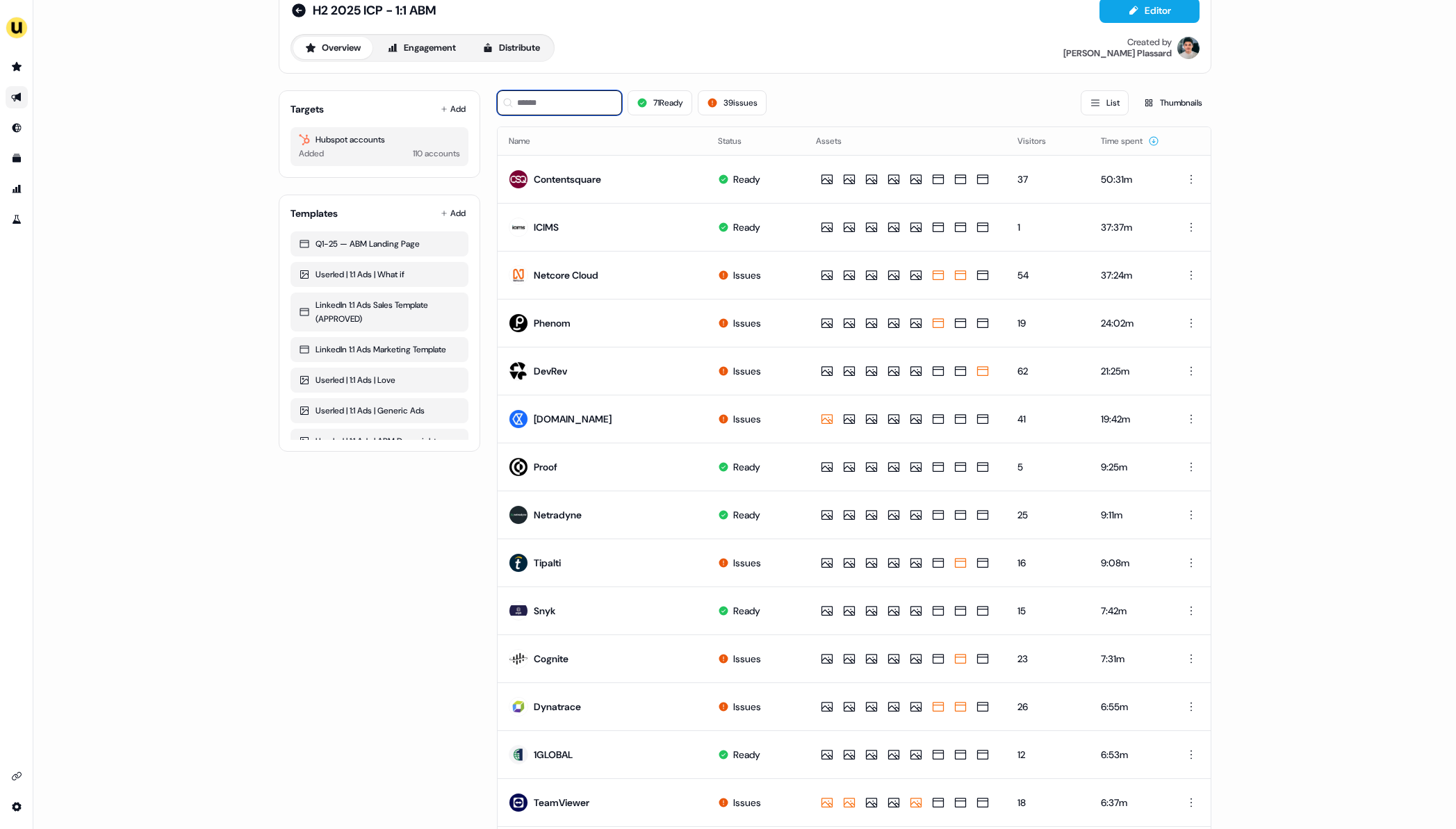
click at [537, 104] on input at bounding box center [559, 103] width 125 height 25
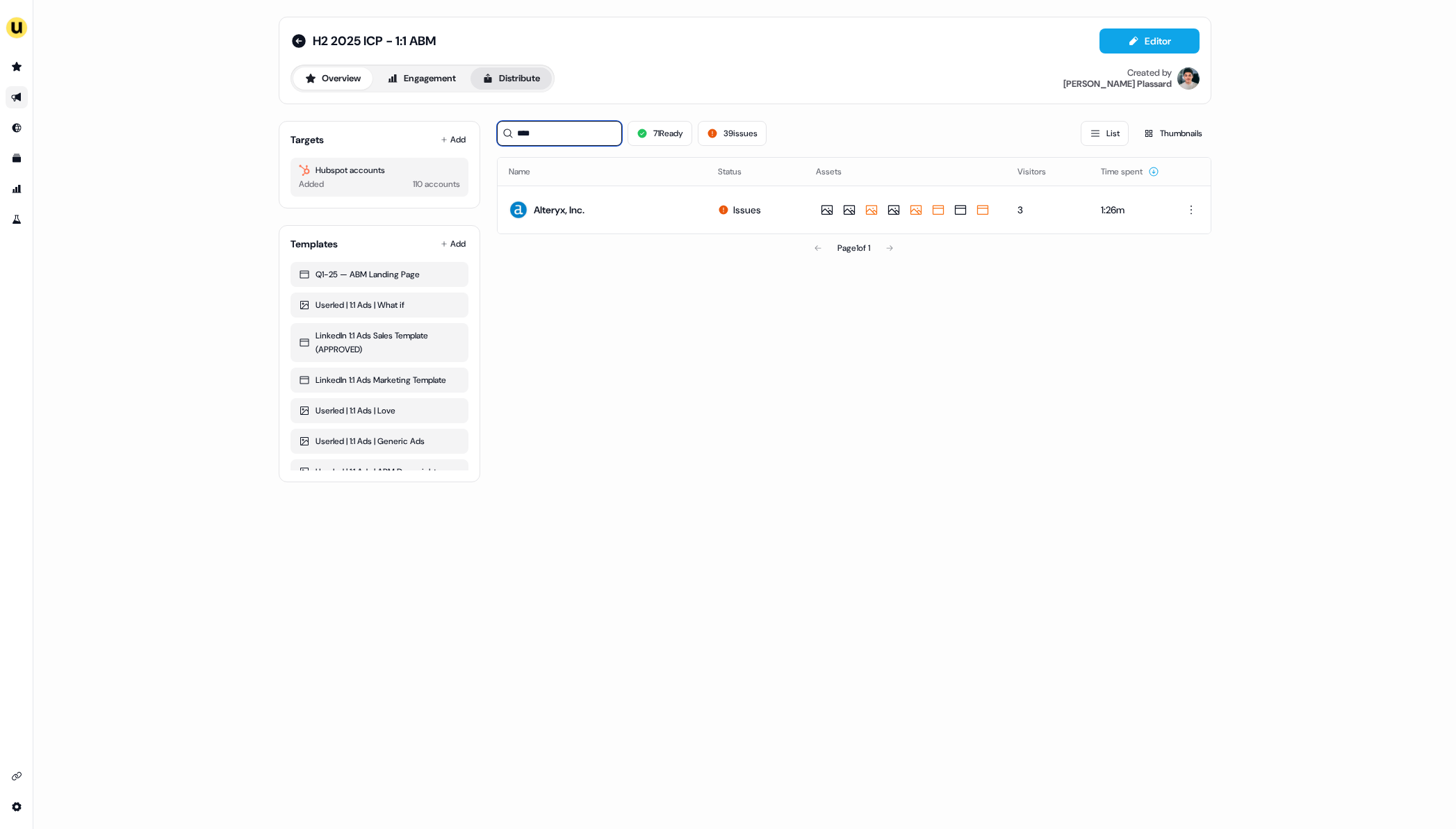
type input "****"
click at [530, 81] on button "Distribute" at bounding box center [511, 78] width 81 height 22
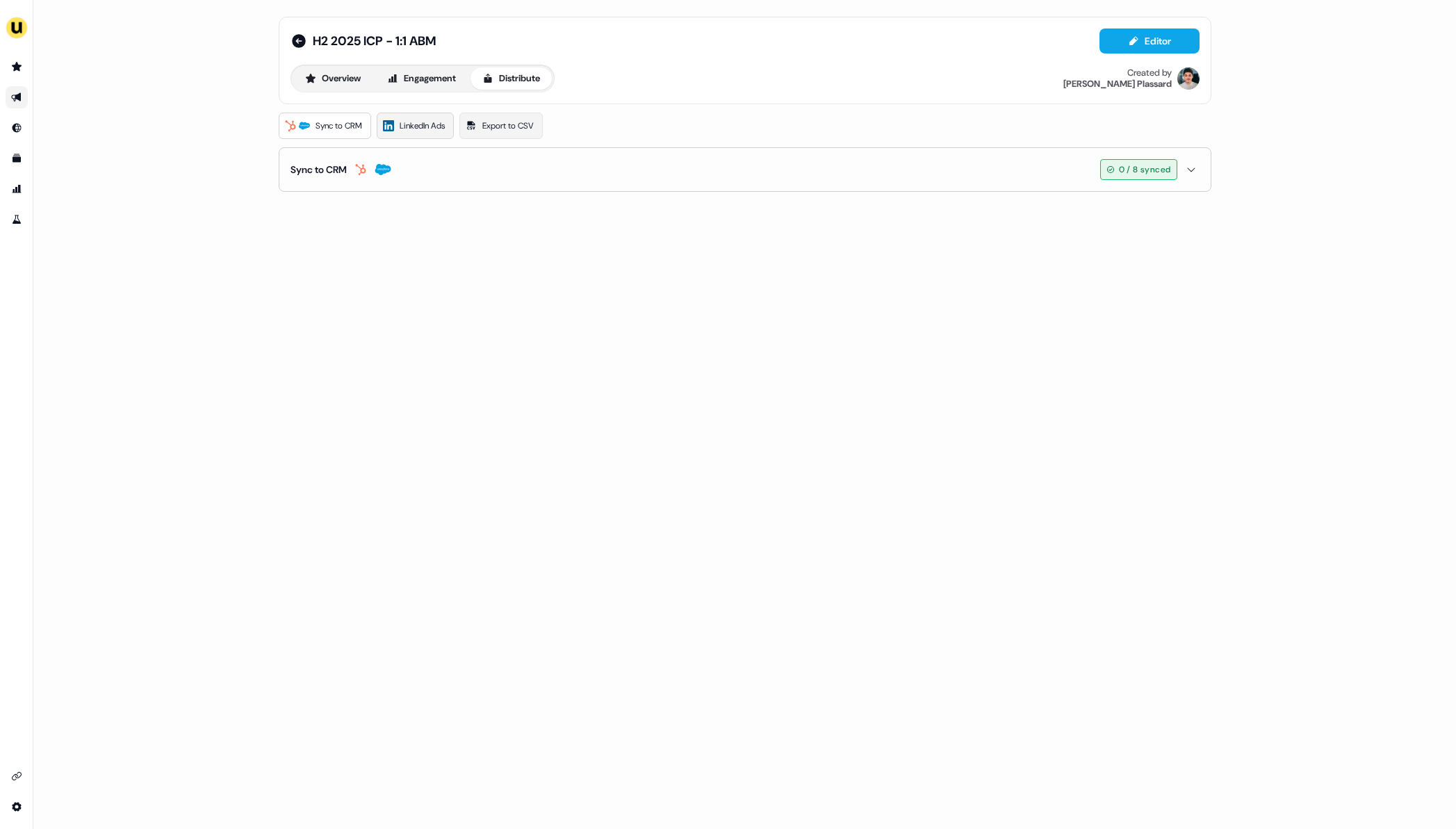
click at [410, 128] on span "LinkedIn Ads" at bounding box center [422, 126] width 45 height 14
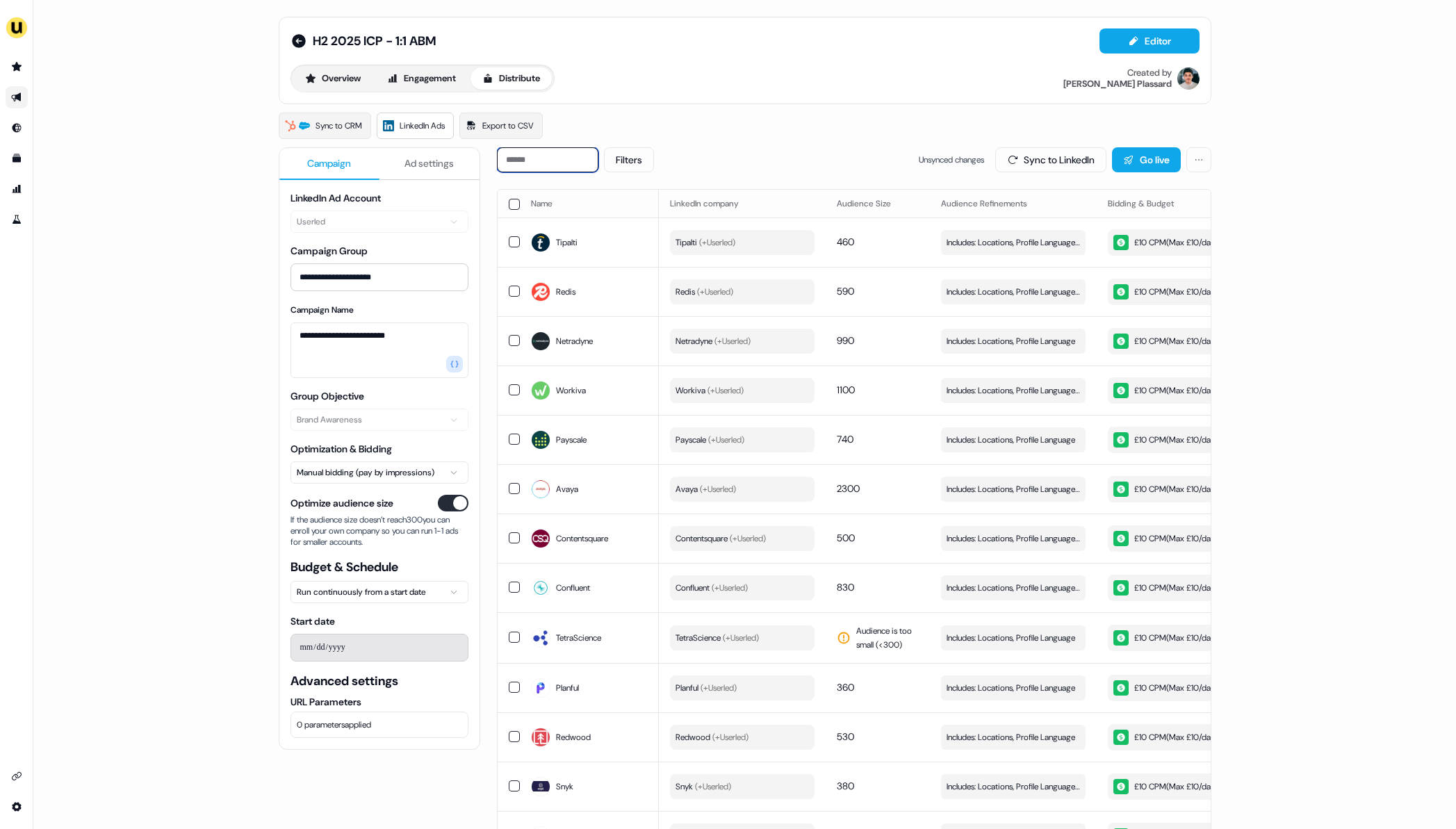
click at [558, 152] on input at bounding box center [548, 160] width 102 height 25
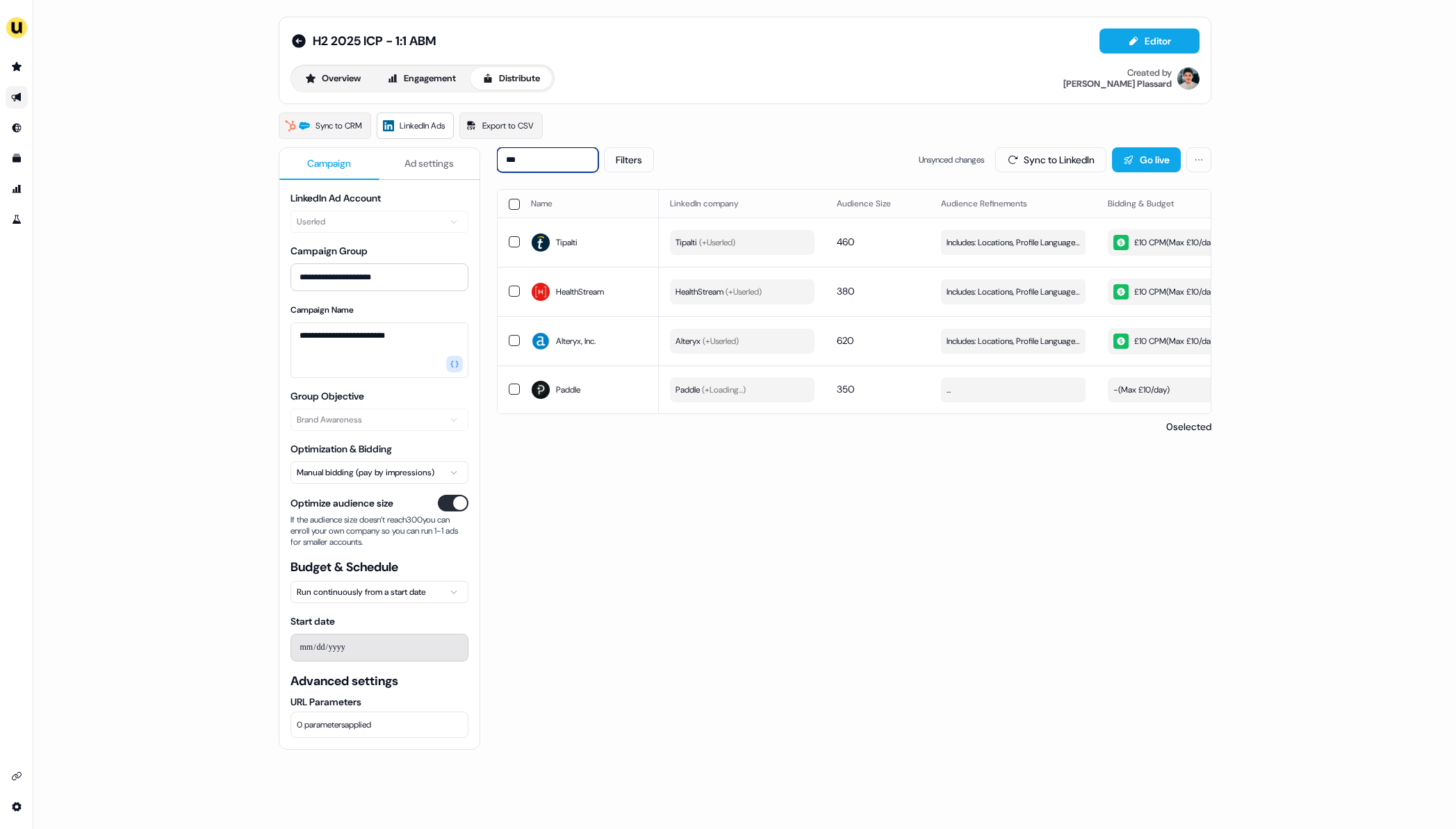
type input "****"
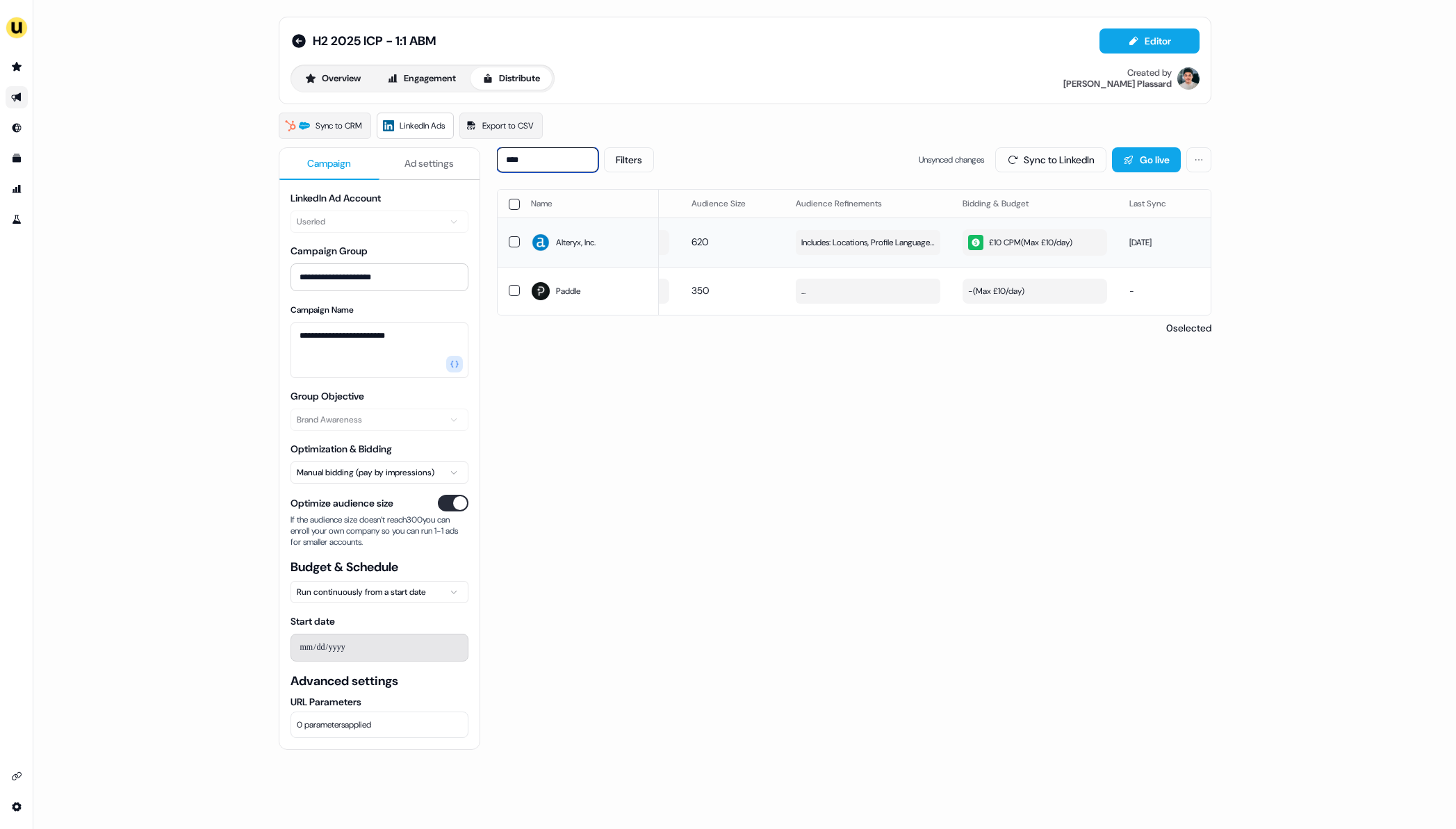
scroll to position [0, 133]
click at [420, 176] on button "Ad settings" at bounding box center [429, 164] width 100 height 32
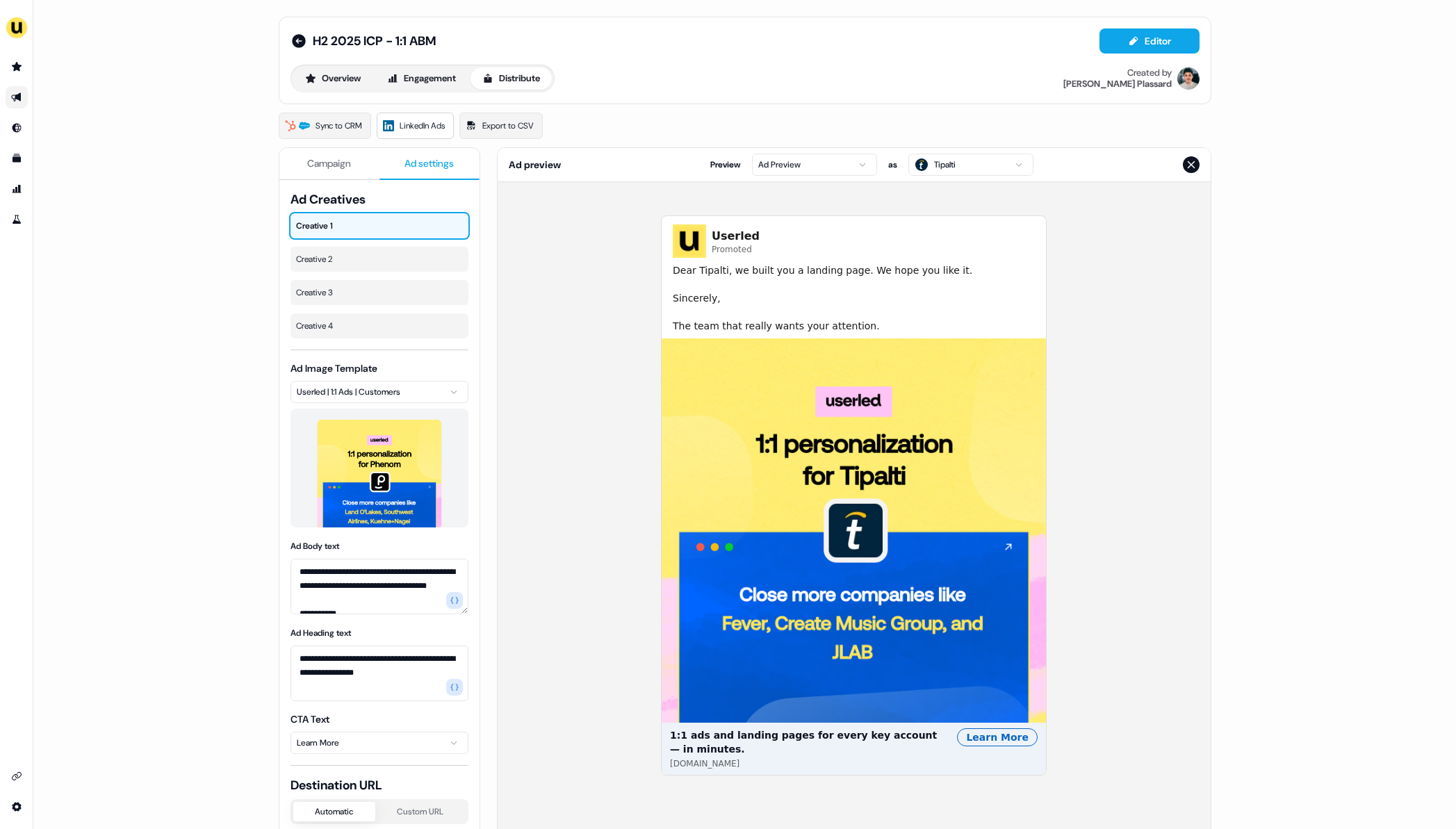
click at [964, 157] on html "**********" at bounding box center [728, 414] width 1456 height 829
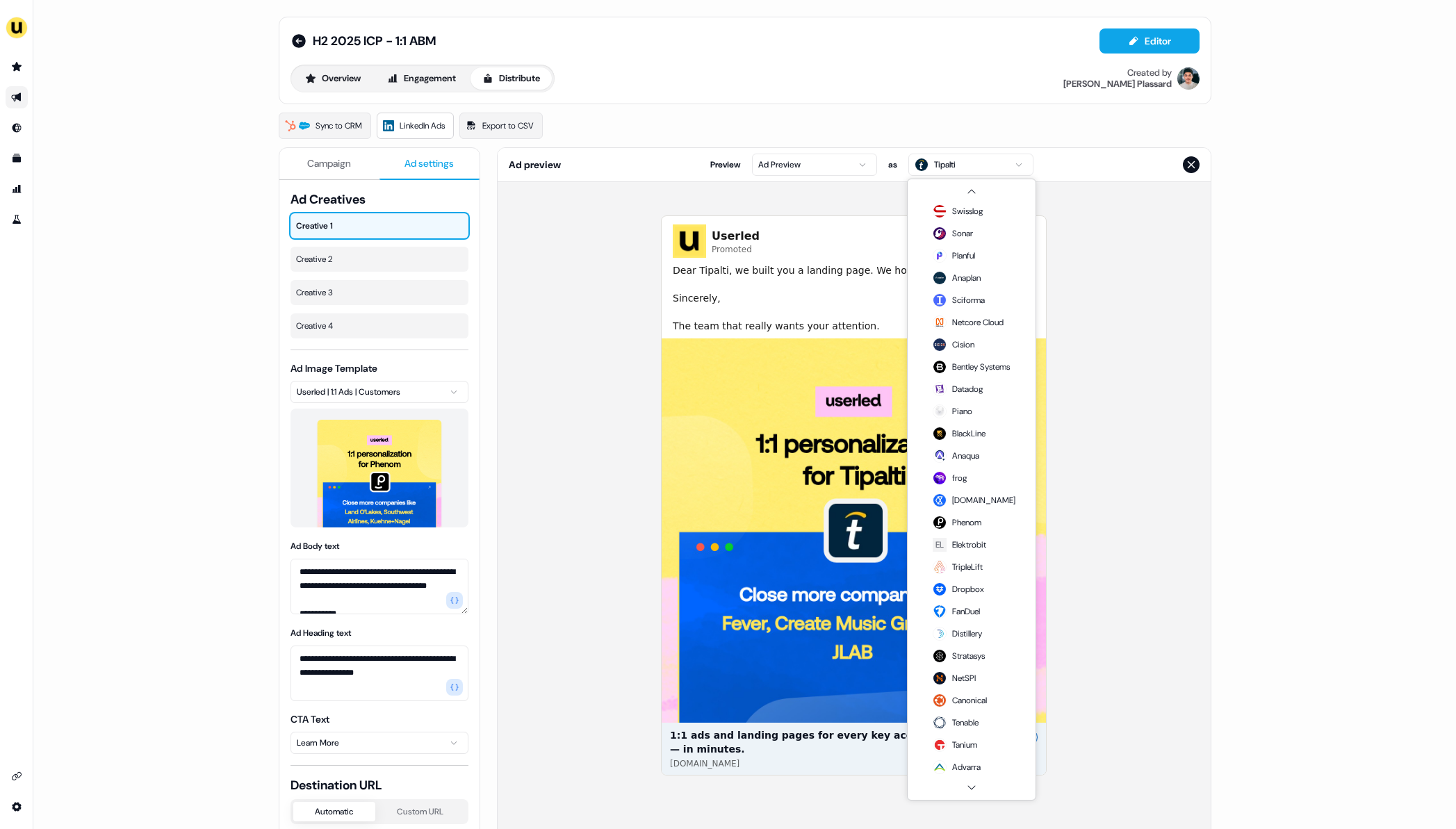
scroll to position [875, 0]
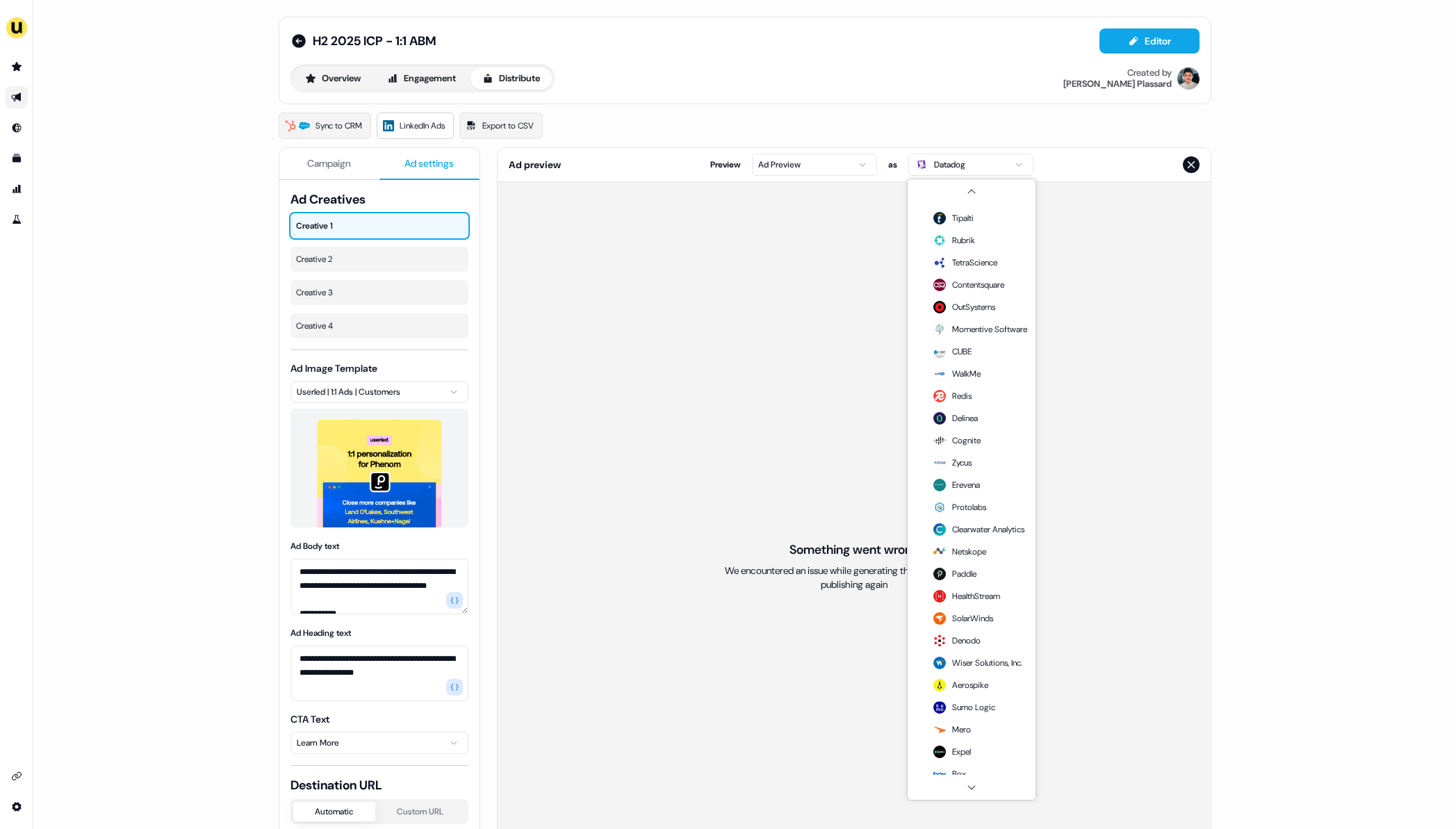
click at [943, 172] on html "**********" at bounding box center [728, 414] width 1456 height 829
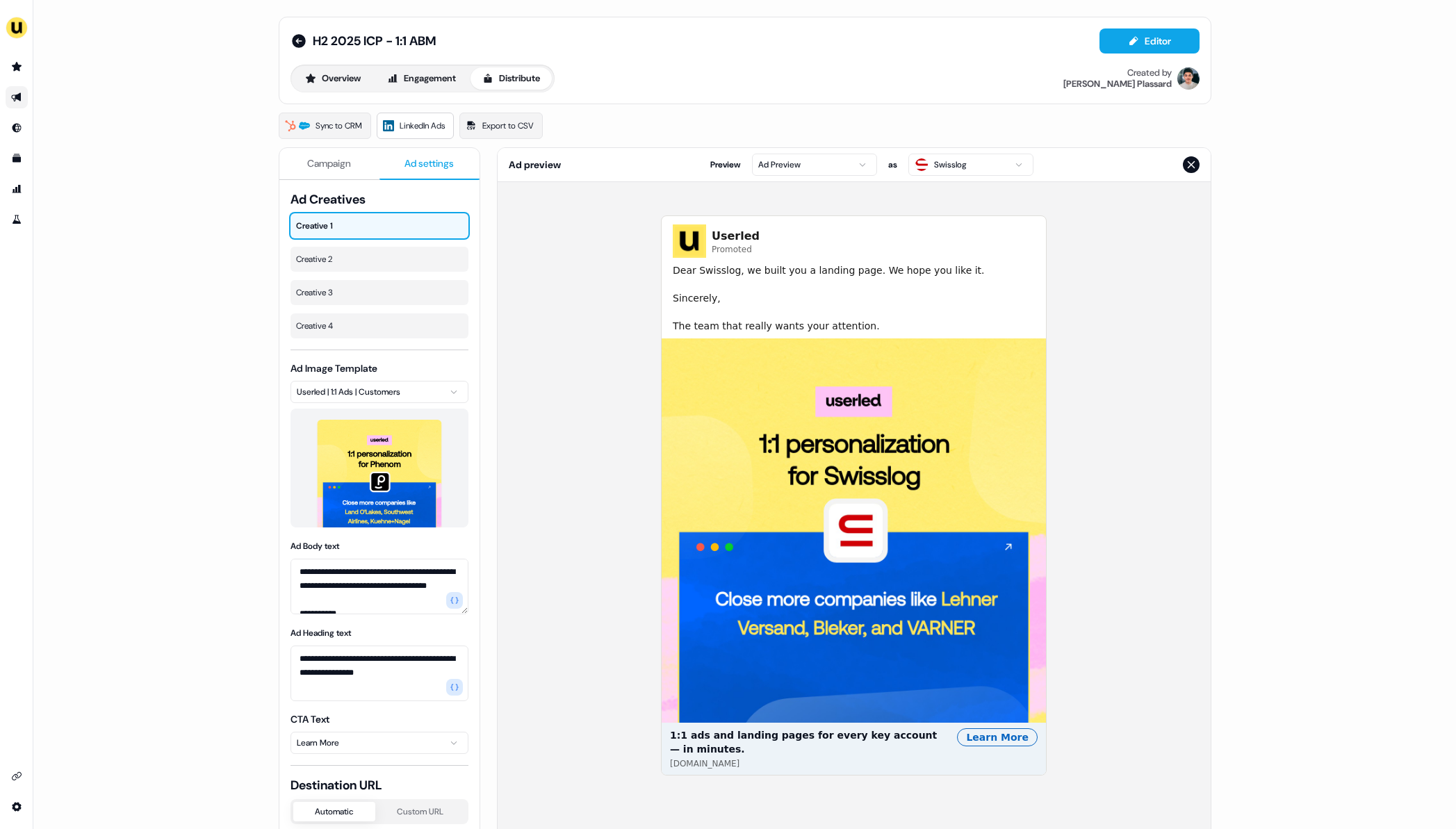
click at [995, 741] on div "Learn More" at bounding box center [997, 737] width 80 height 18
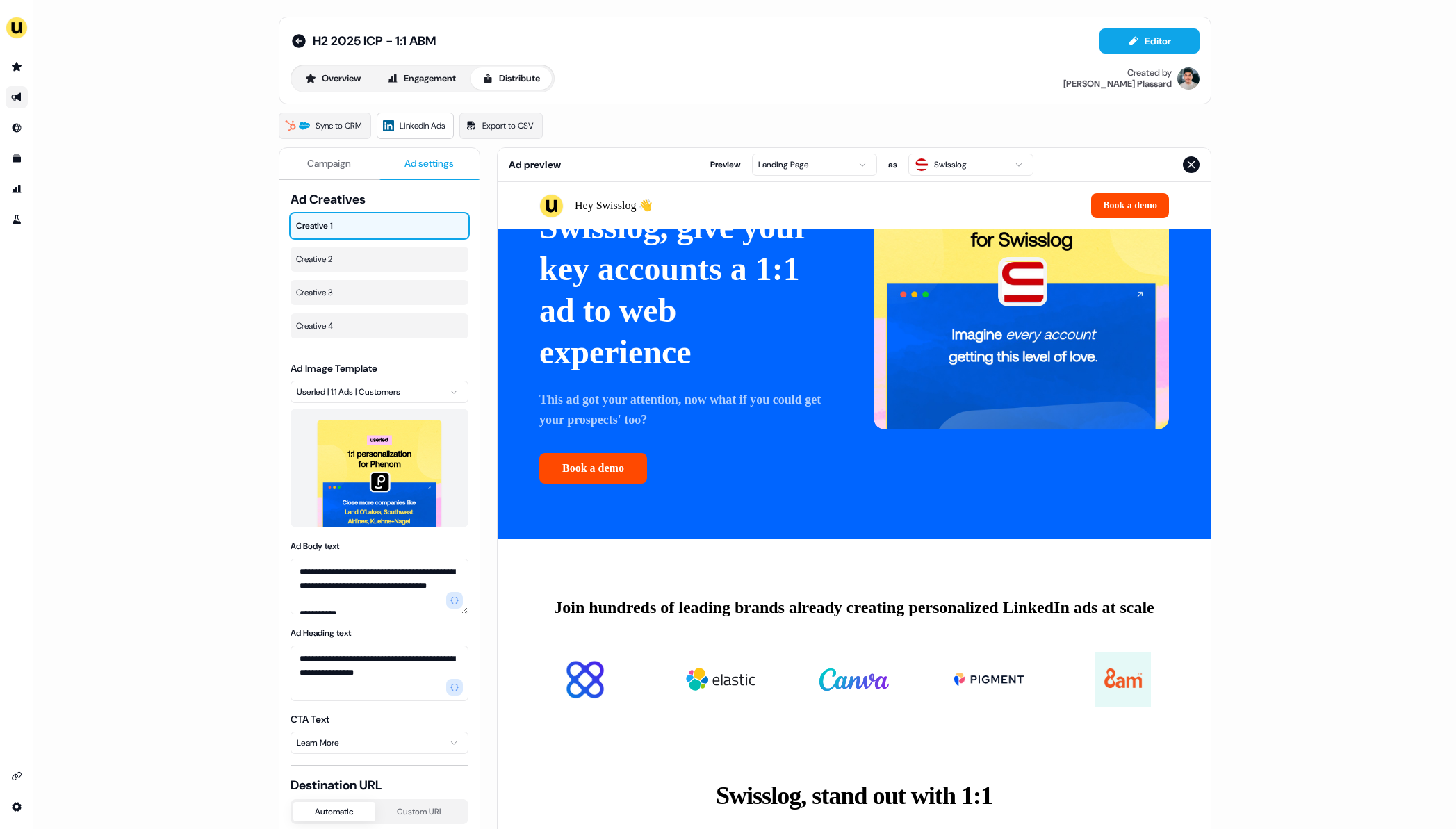
scroll to position [0, 0]
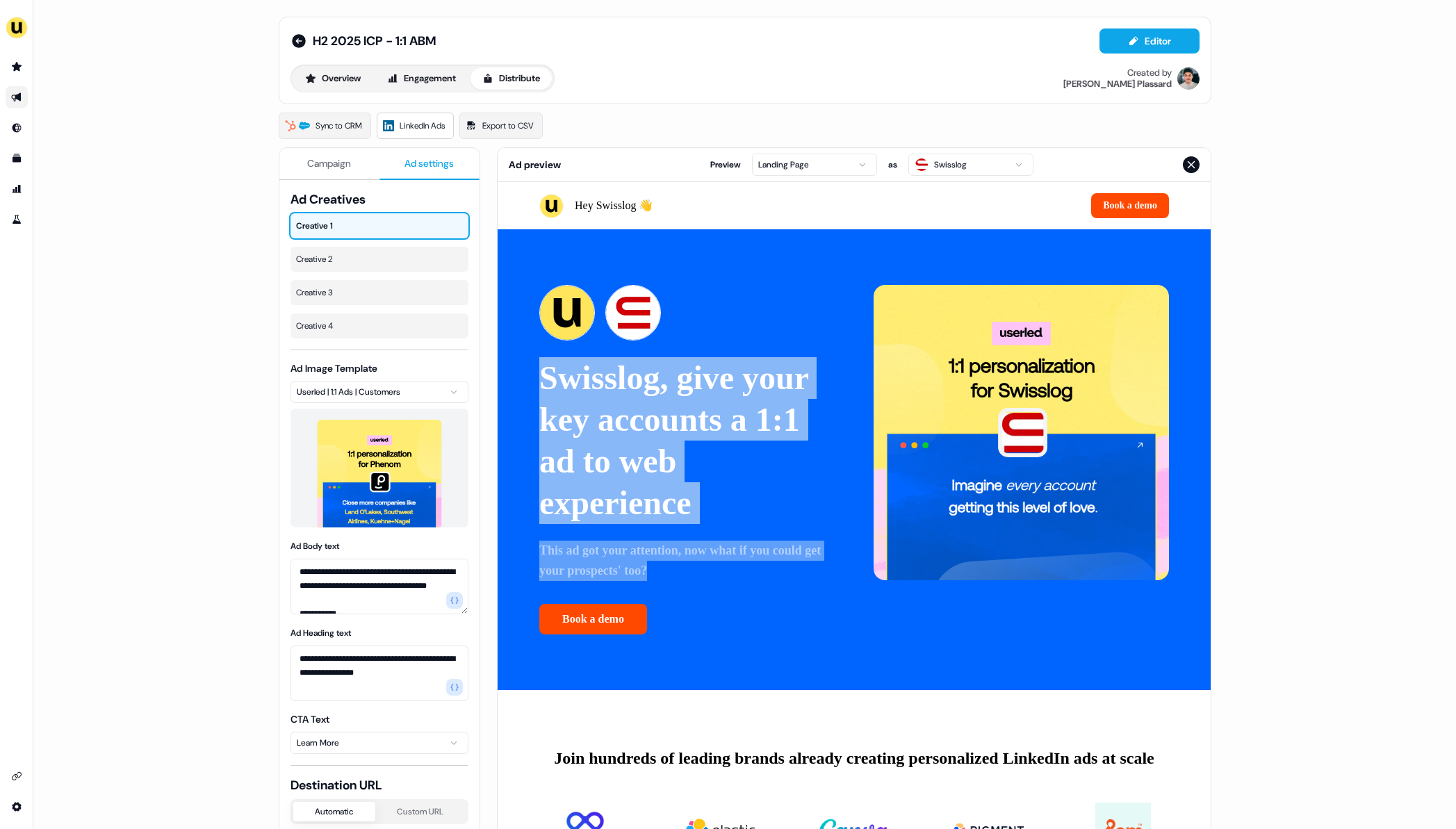
drag, startPoint x: 534, startPoint y: 380, endPoint x: 728, endPoint y: 575, distance: 275.1
click at [728, 576] on div "Swisslog, give your key accounts a 1:1 ad to web experience This ad got your at…" at bounding box center [854, 459] width 713 height 461
click at [728, 575] on p "This ad got your attention, now what if you could get your prospects' too?" at bounding box center [686, 561] width 295 height 41
drag, startPoint x: 728, startPoint y: 575, endPoint x: 540, endPoint y: 380, distance: 270.9
click at [540, 380] on div "Swisslog, give your key accounts a 1:1 ad to web experience This ad got your at…" at bounding box center [686, 459] width 295 height 349
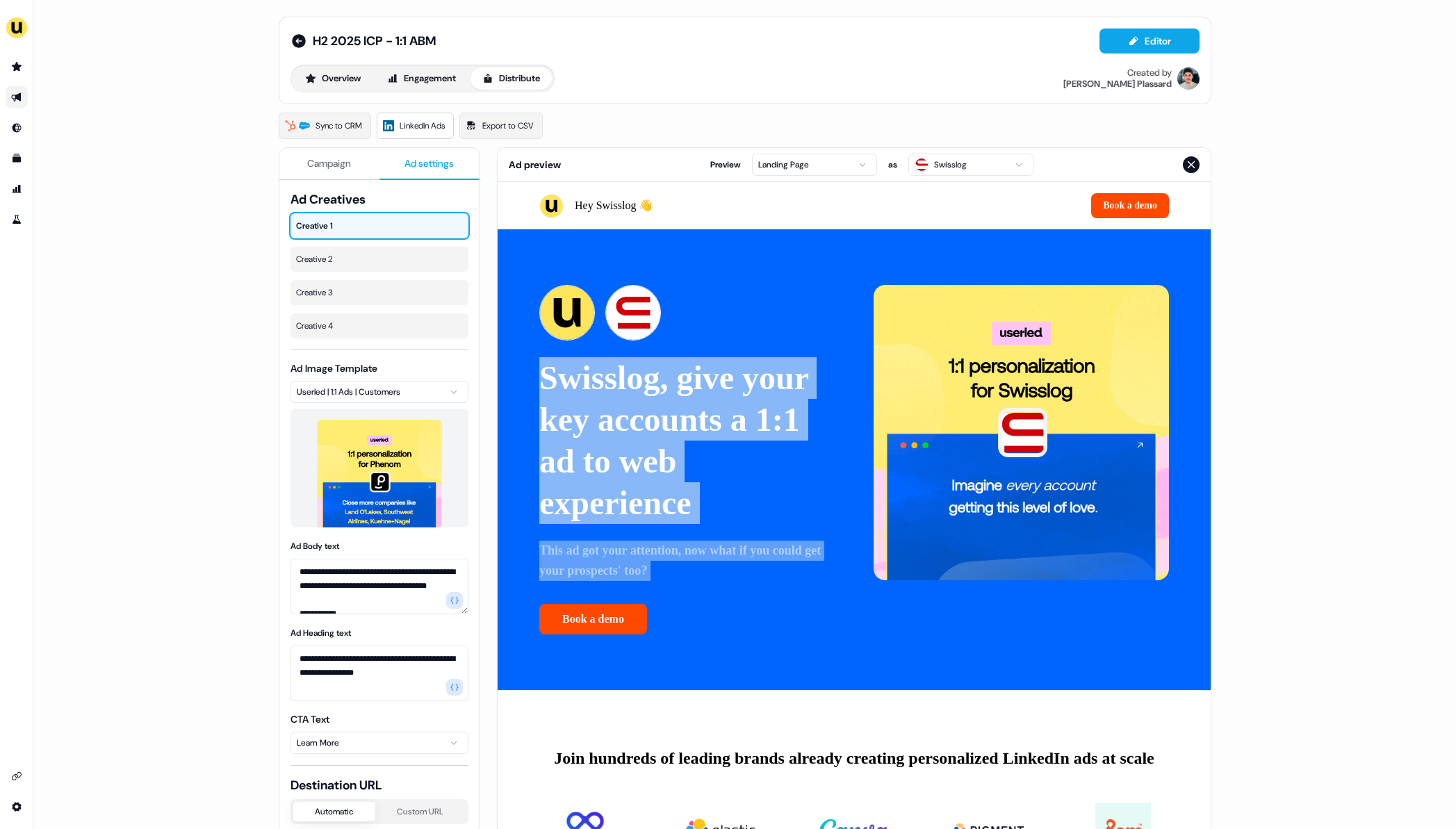
click at [540, 380] on p "Swisslog, give your key accounts a 1:1 ad to web experience" at bounding box center [686, 441] width 295 height 167
drag, startPoint x: 540, startPoint y: 380, endPoint x: 791, endPoint y: 592, distance: 328.5
click at [792, 592] on div "Swisslog, give your key accounts a 1:1 ad to web experience This ad got your at…" at bounding box center [686, 459] width 295 height 349
click at [791, 592] on div "Swisslog, give your key accounts a 1:1 ad to web experience This ad got your at…" at bounding box center [686, 459] width 295 height 349
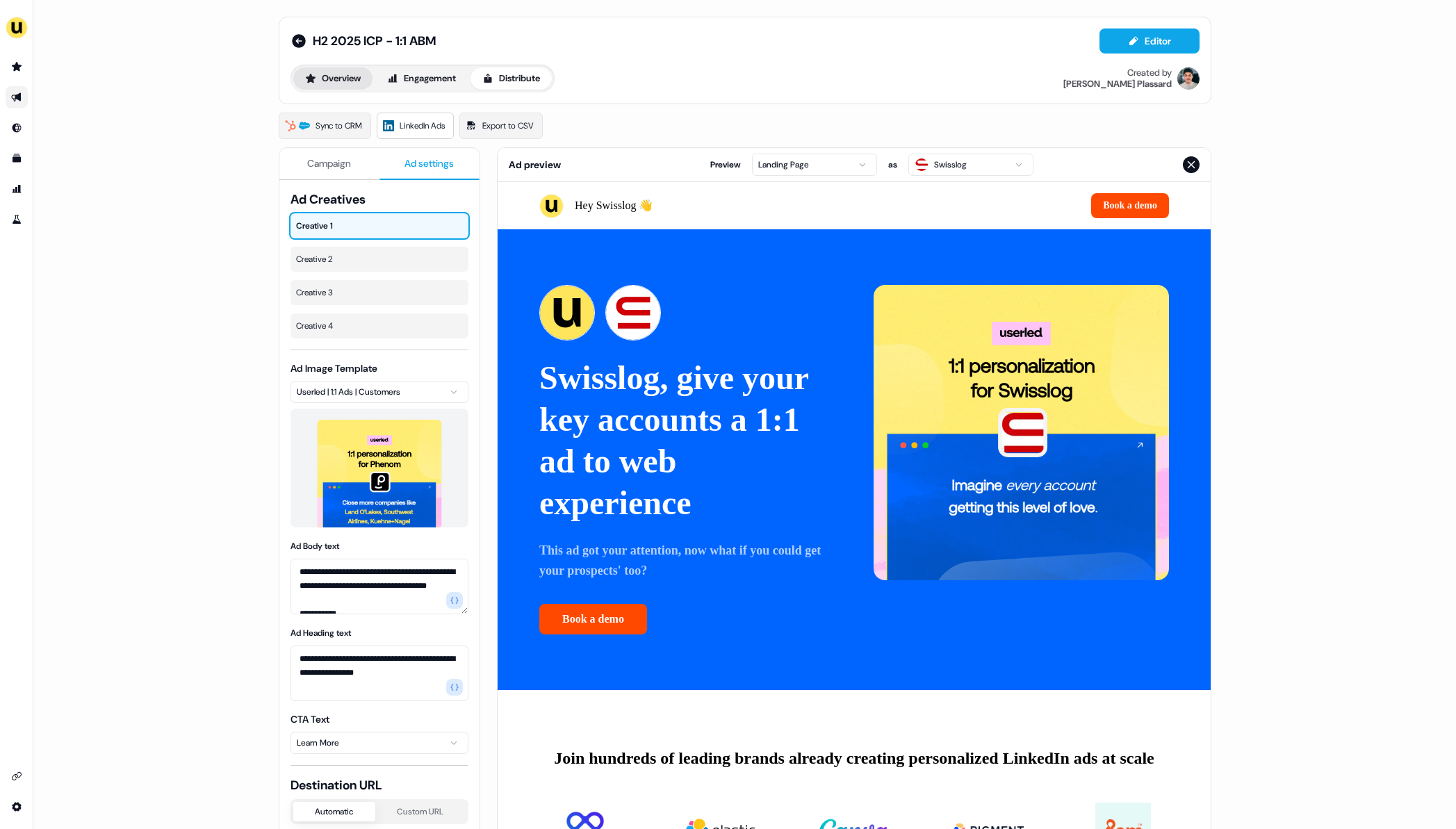
click at [342, 82] on button "Overview" at bounding box center [333, 78] width 80 height 22
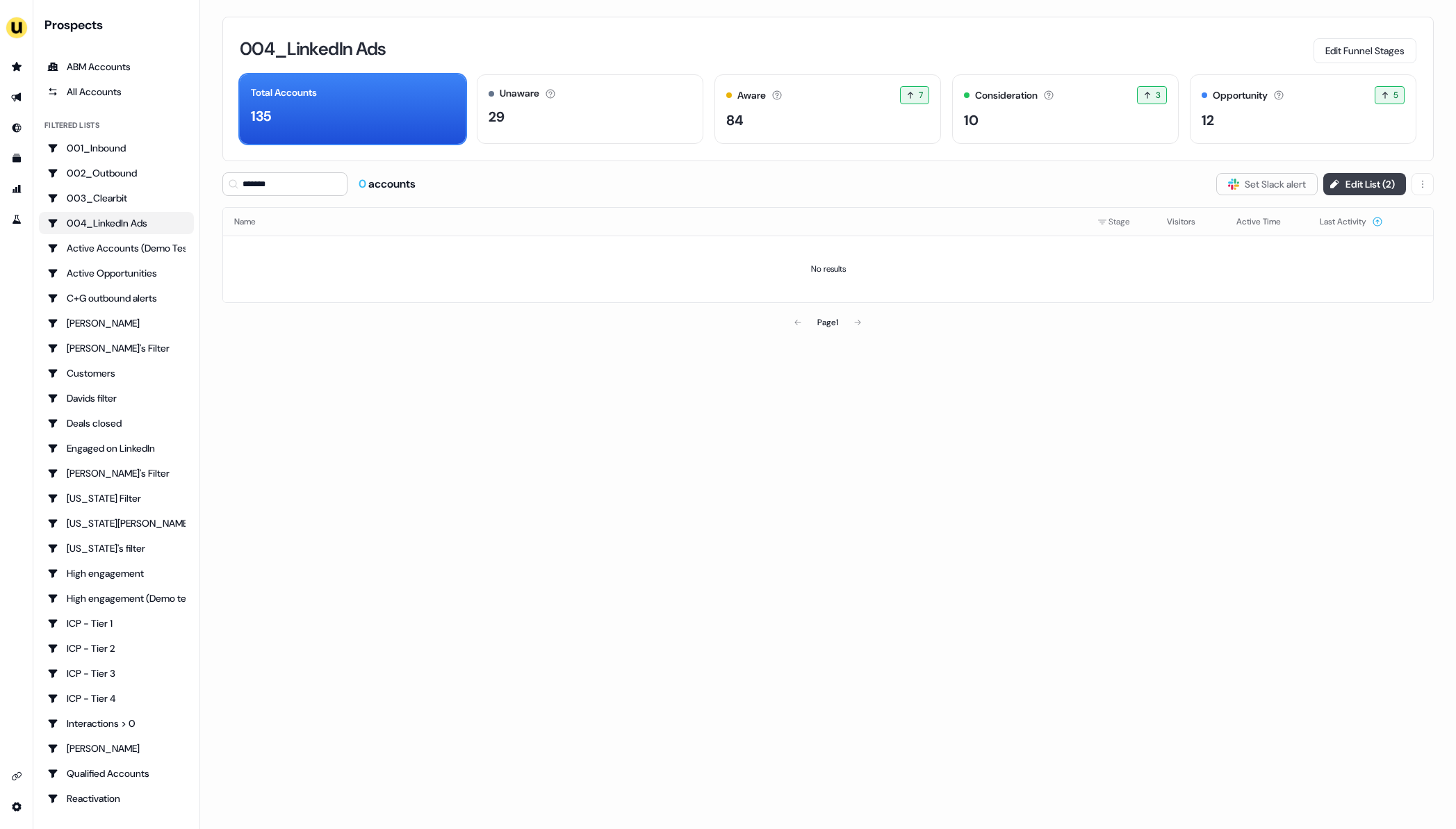
click at [1369, 189] on button "Edit List ( 2 )" at bounding box center [1364, 184] width 82 height 22
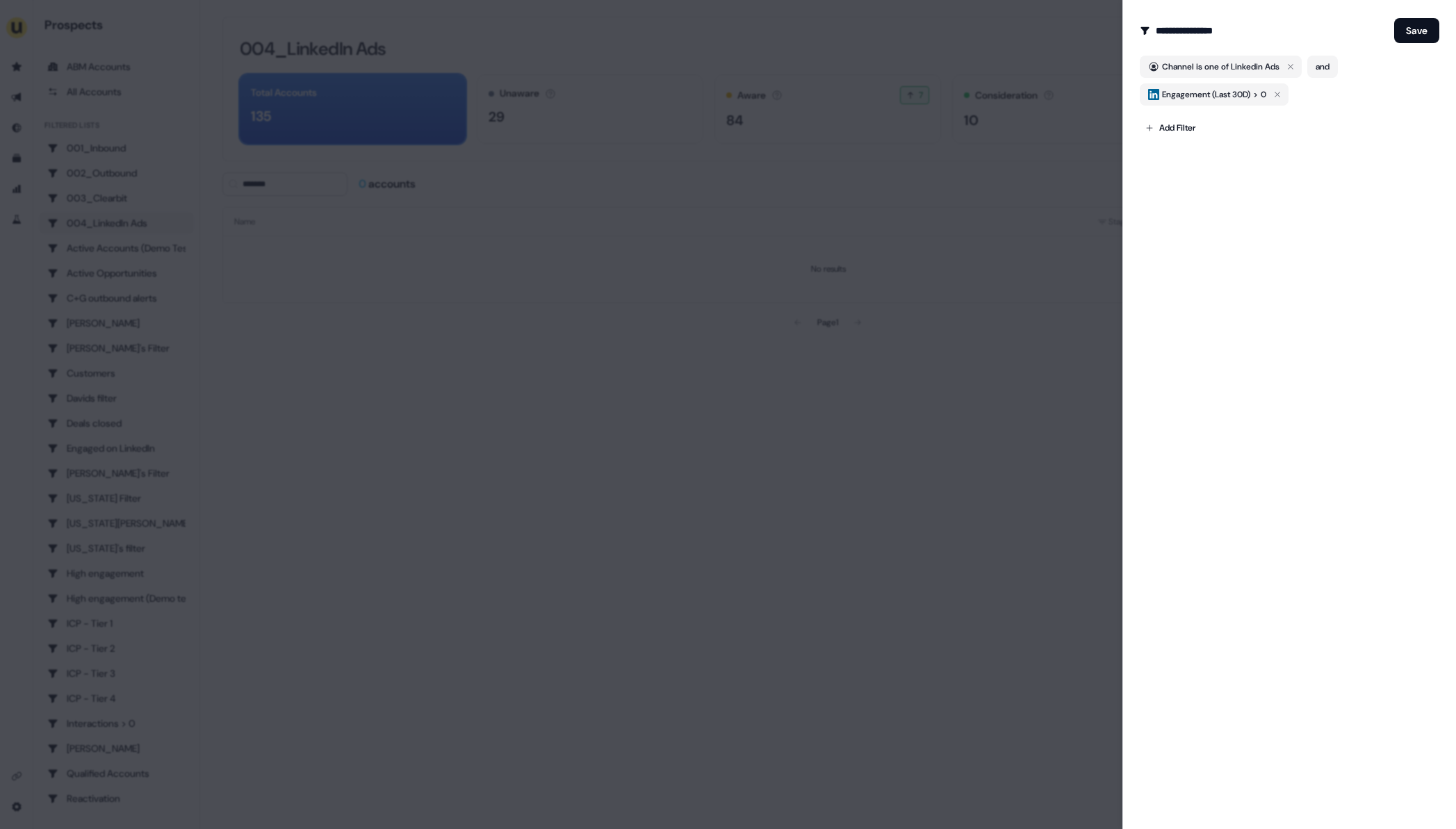
click at [783, 524] on div at bounding box center [728, 414] width 1456 height 829
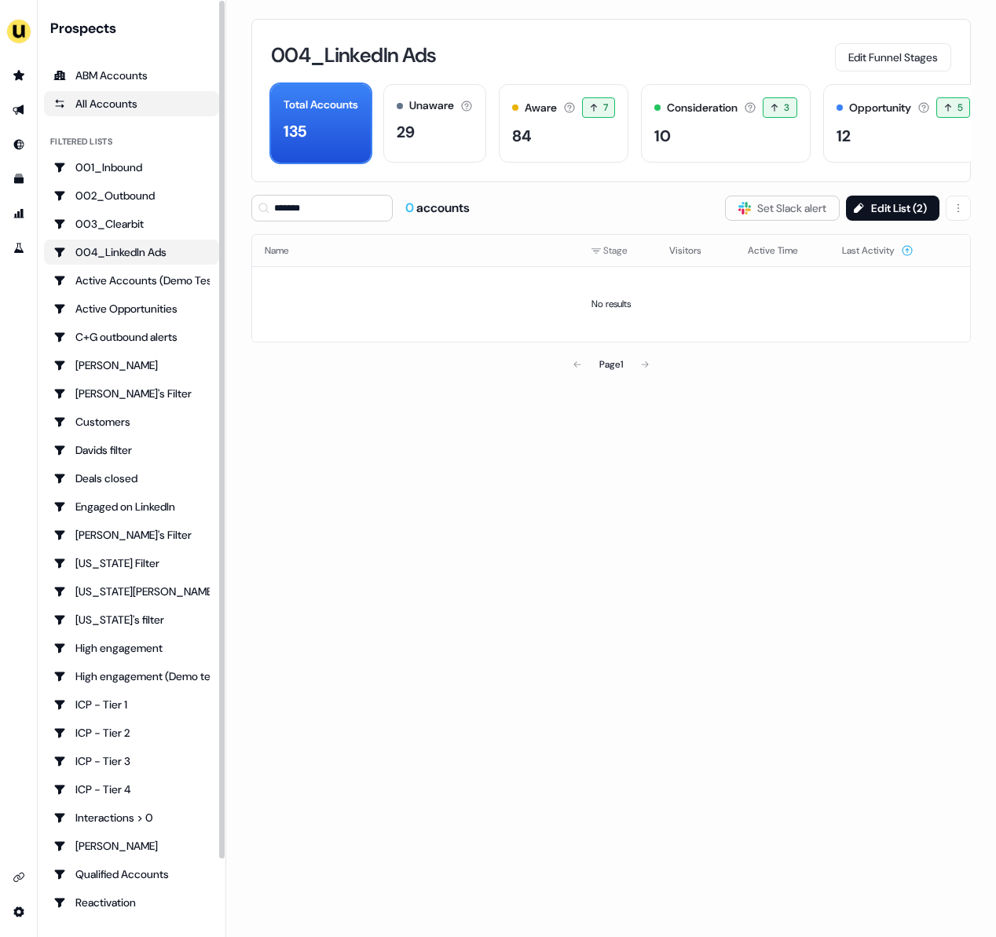
click at [115, 96] on div "All Accounts" at bounding box center [131, 104] width 156 height 16
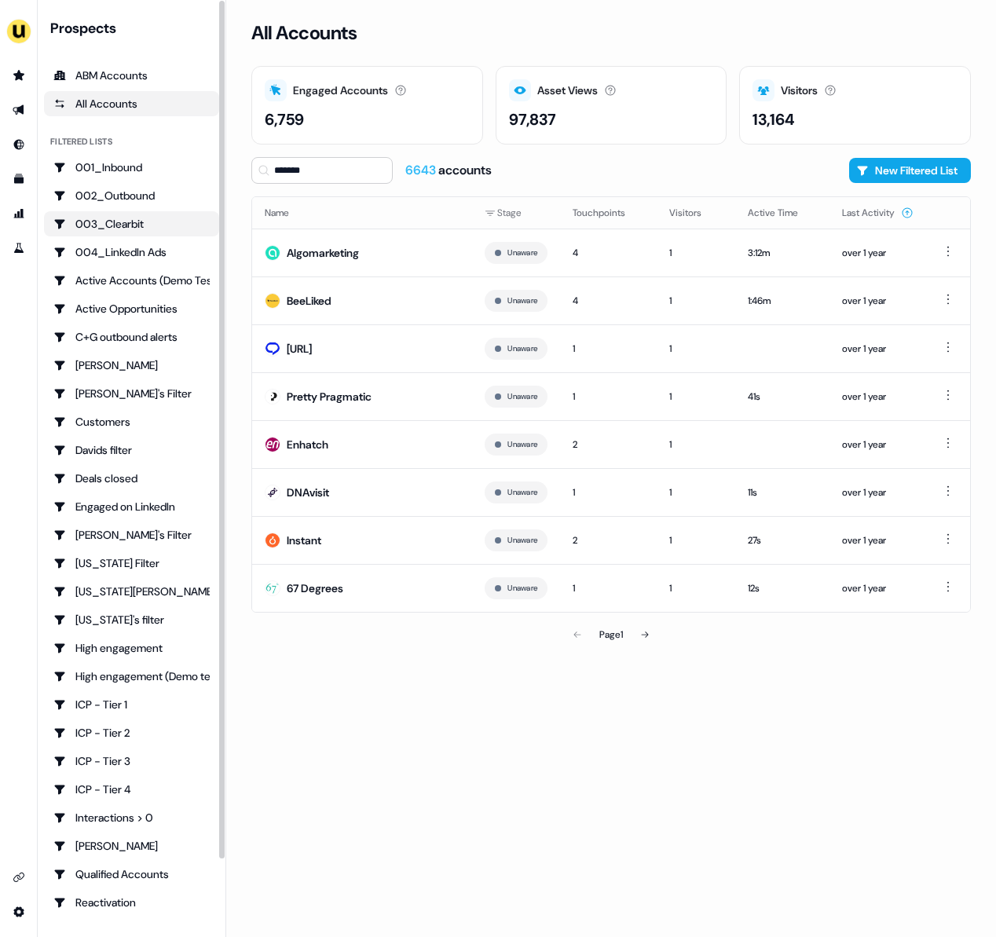
click at [140, 218] on div "003_Clearbit" at bounding box center [131, 224] width 156 height 16
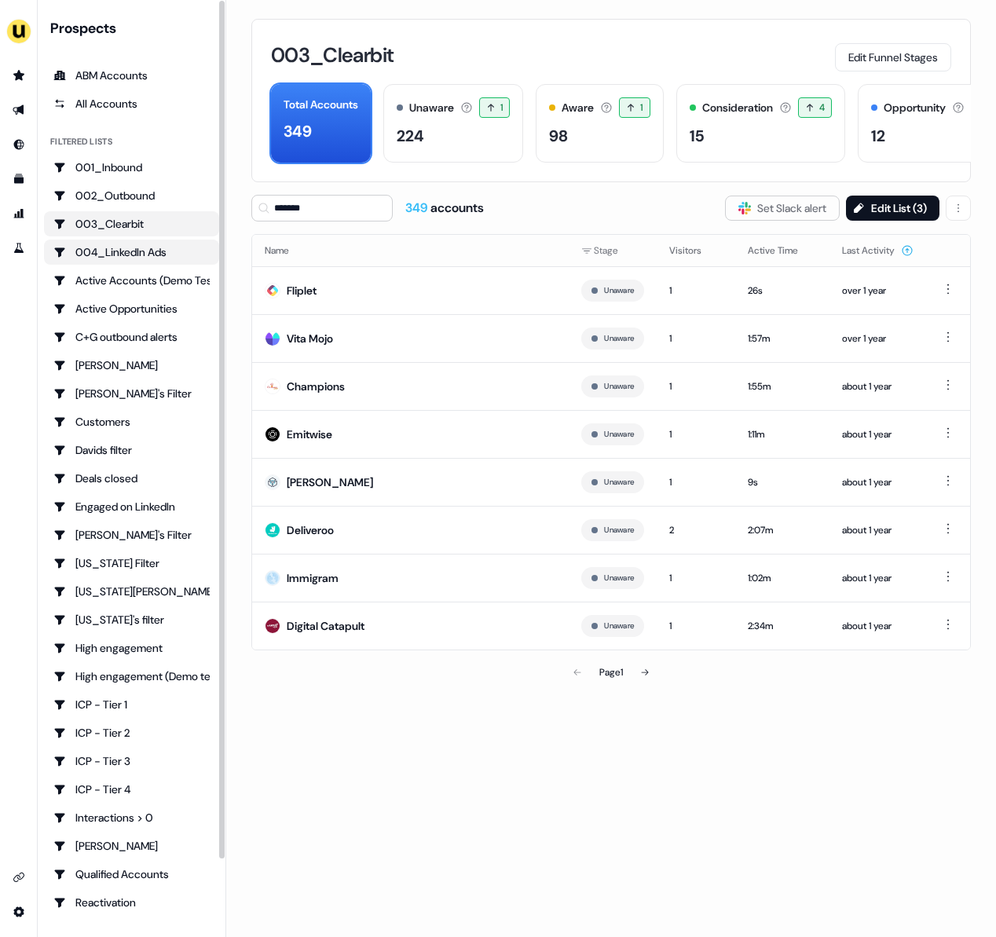
click at [129, 254] on div "004_LinkedIn Ads" at bounding box center [131, 252] width 156 height 16
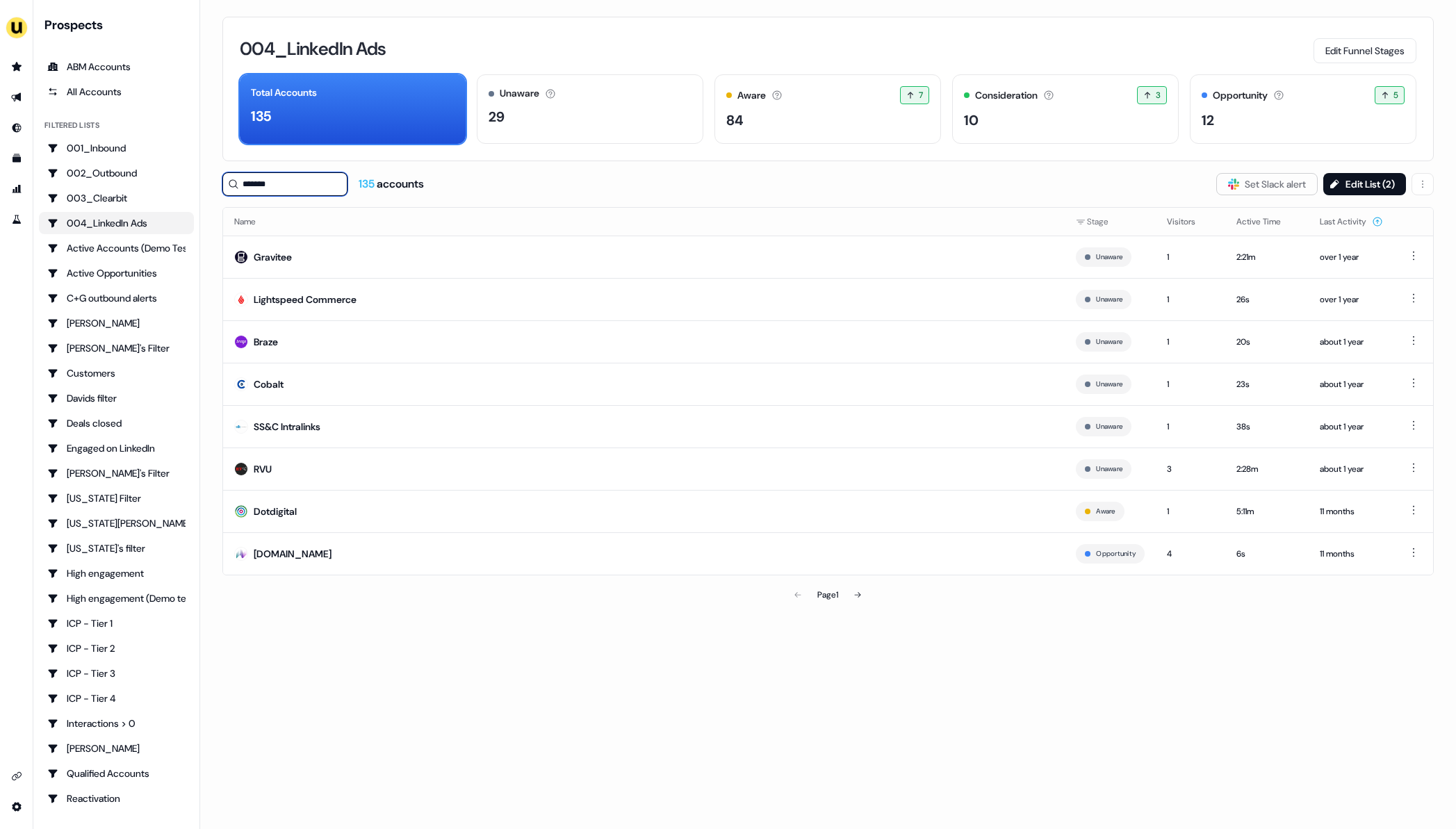
click at [300, 190] on input "*******" at bounding box center [284, 184] width 125 height 24
type input "*"
click at [90, 95] on div "All Accounts" at bounding box center [116, 92] width 138 height 14
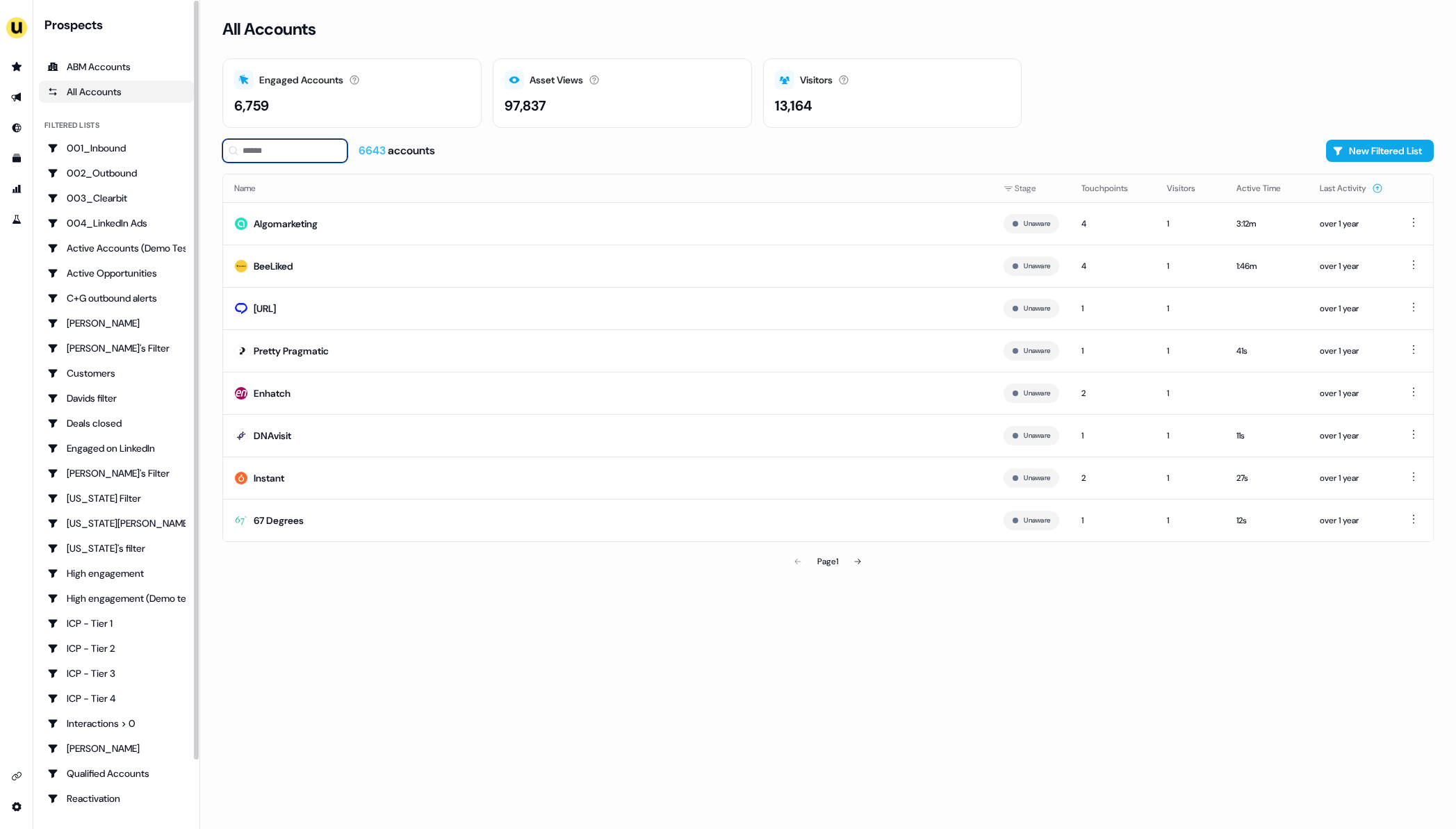
click at [301, 146] on input at bounding box center [284, 150] width 125 height 24
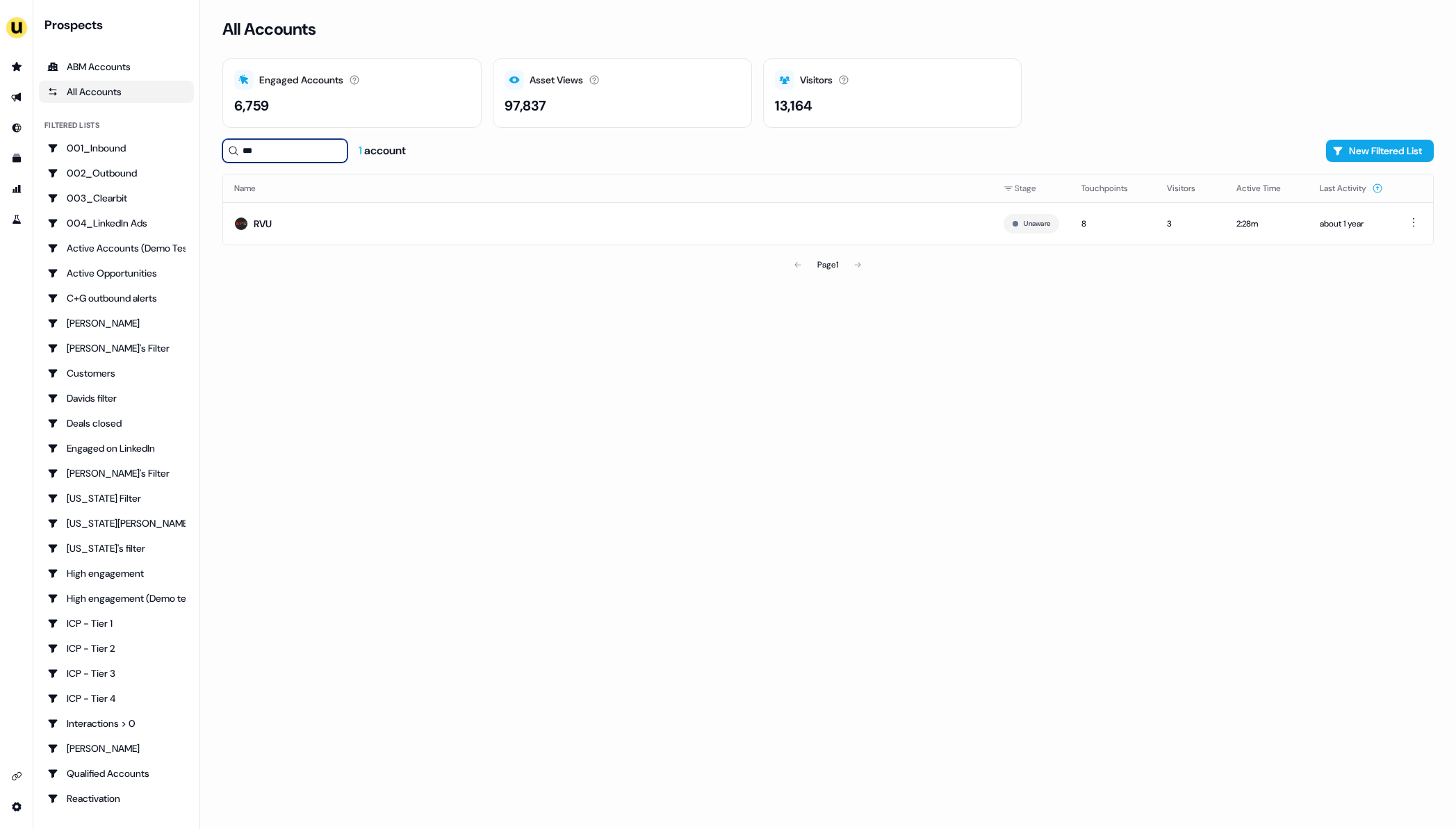
type input "***"
